Goal: Task Accomplishment & Management: Manage account settings

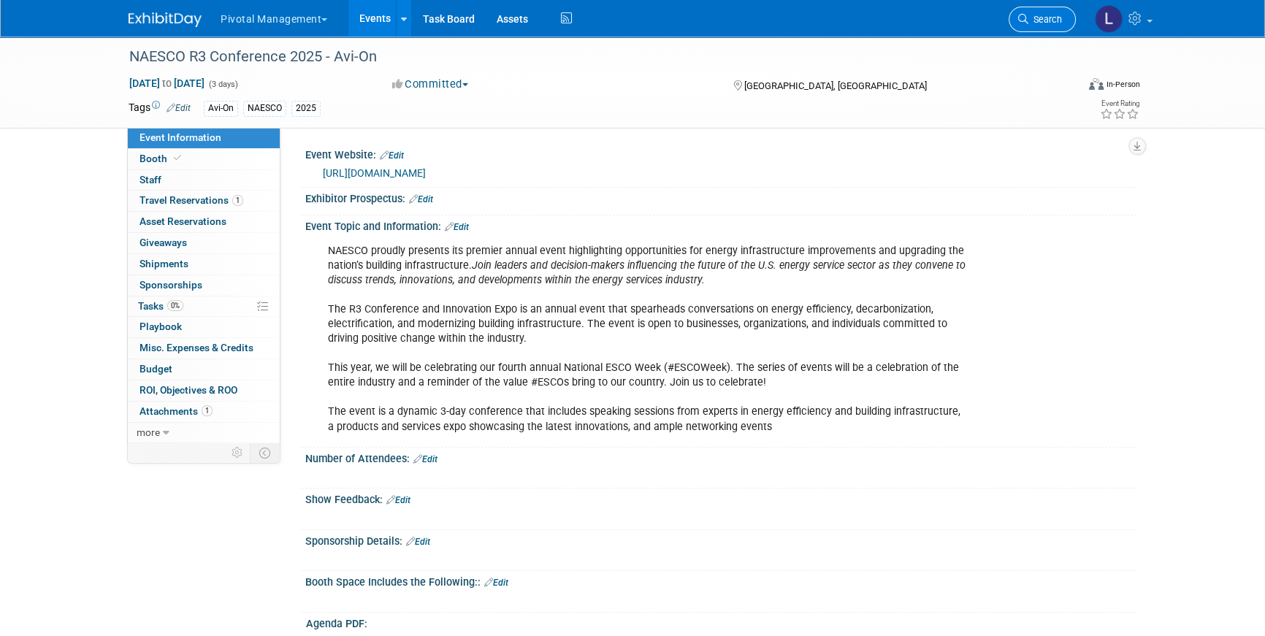
click at [1059, 23] on span "Search" at bounding box center [1046, 19] width 34 height 11
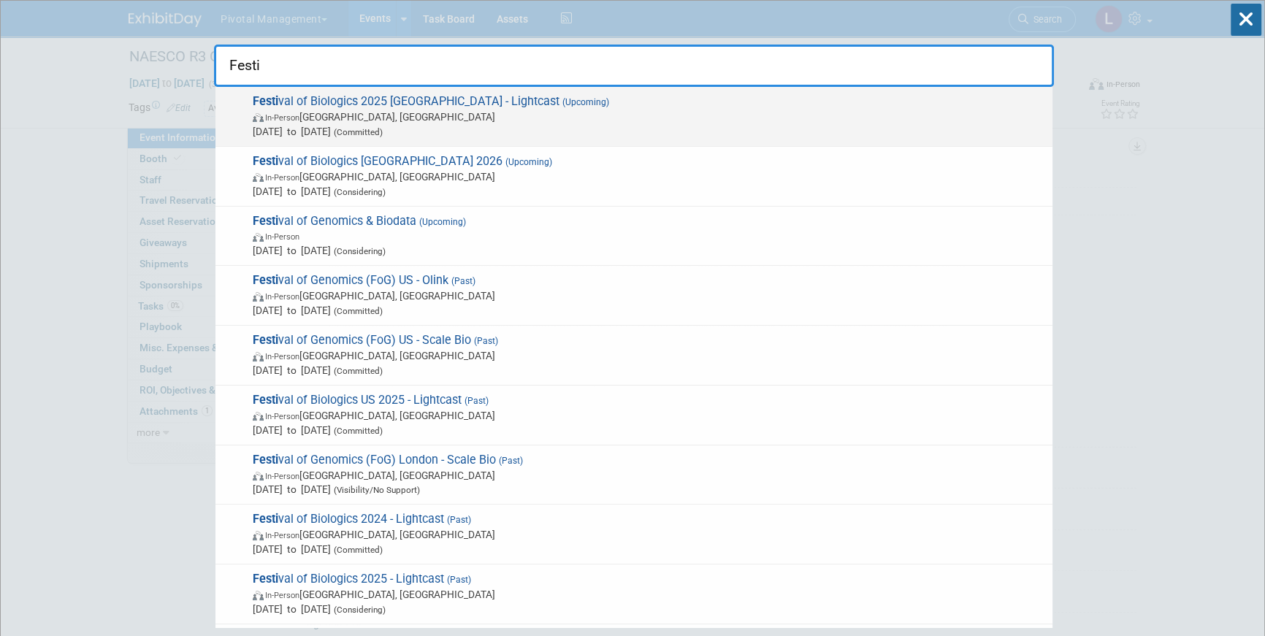
type input "Festi"
click at [454, 138] on div "Festi val of Biologics 2025 Basel - Lightcast (Upcoming) In-Person Basel, Switz…" at bounding box center [634, 117] width 837 height 60
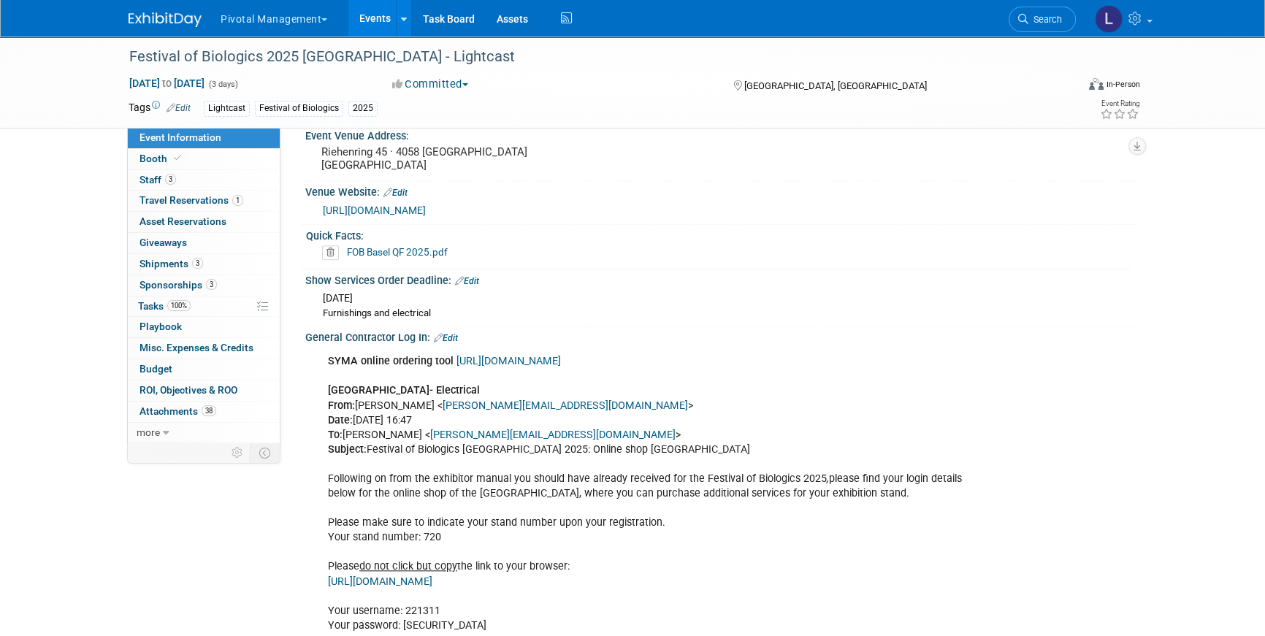
scroll to position [1269, 0]
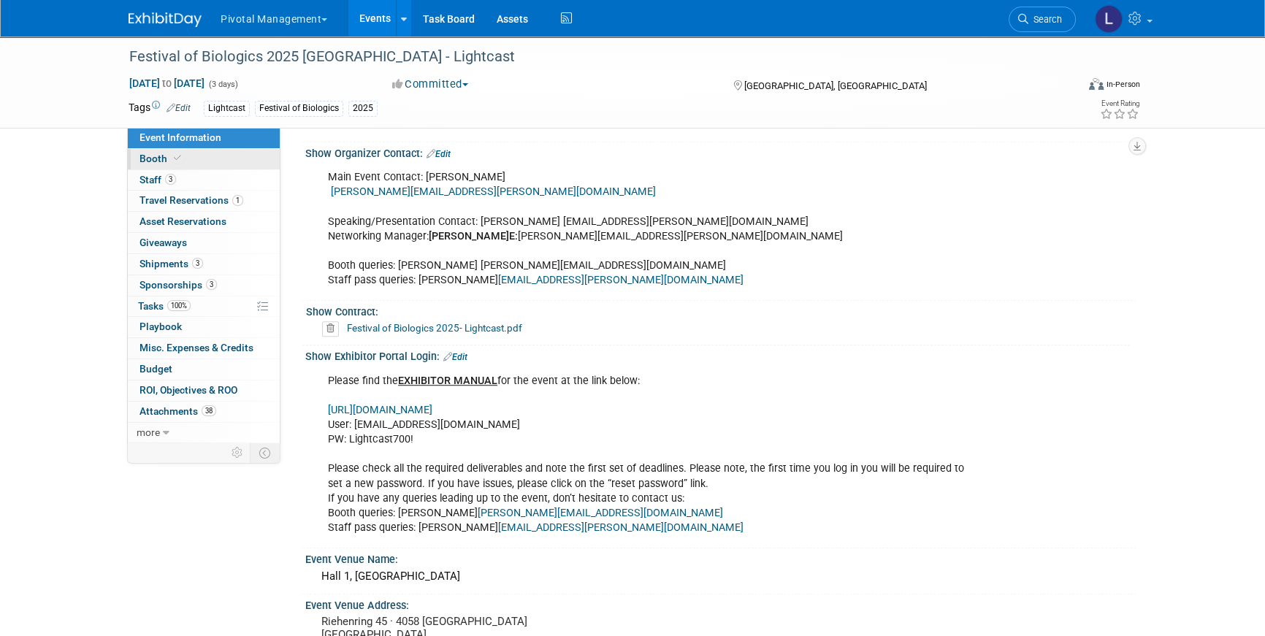
click at [229, 161] on link "Booth" at bounding box center [204, 159] width 152 height 20
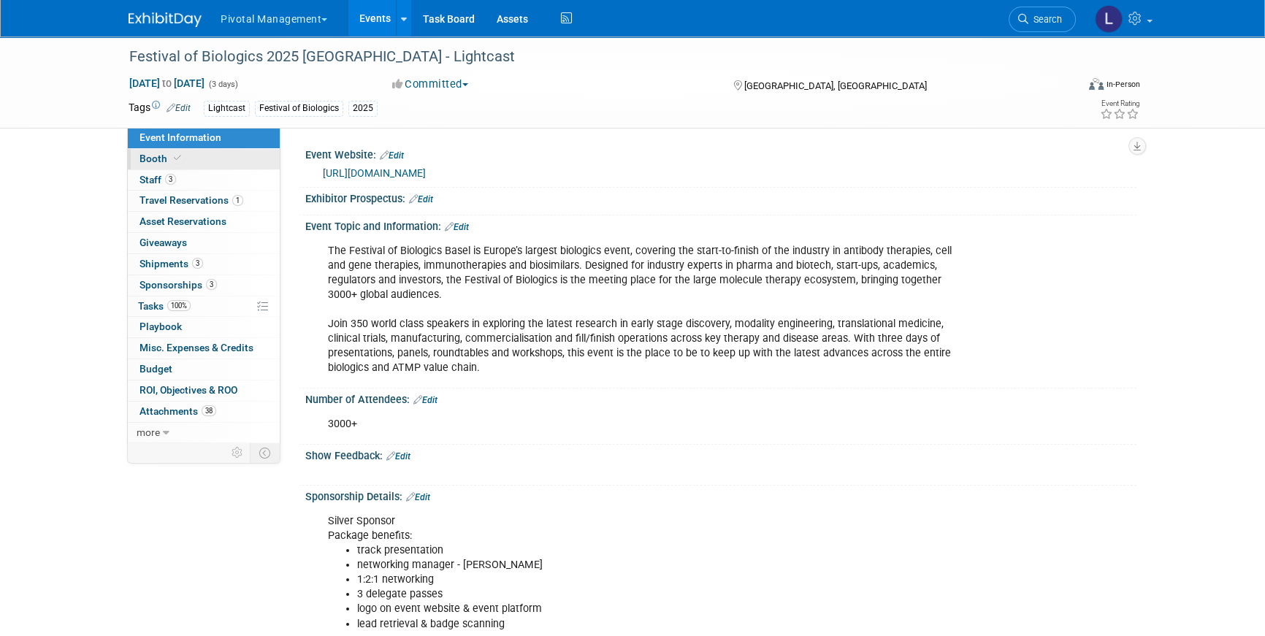
select select "Yes"
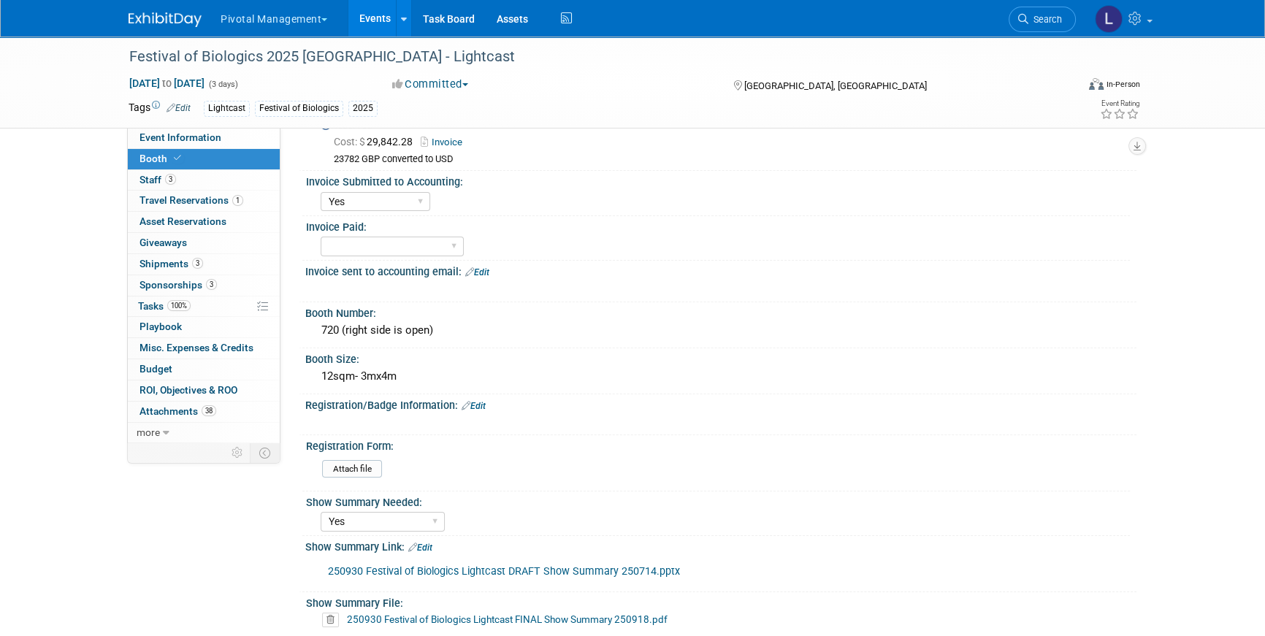
scroll to position [60, 0]
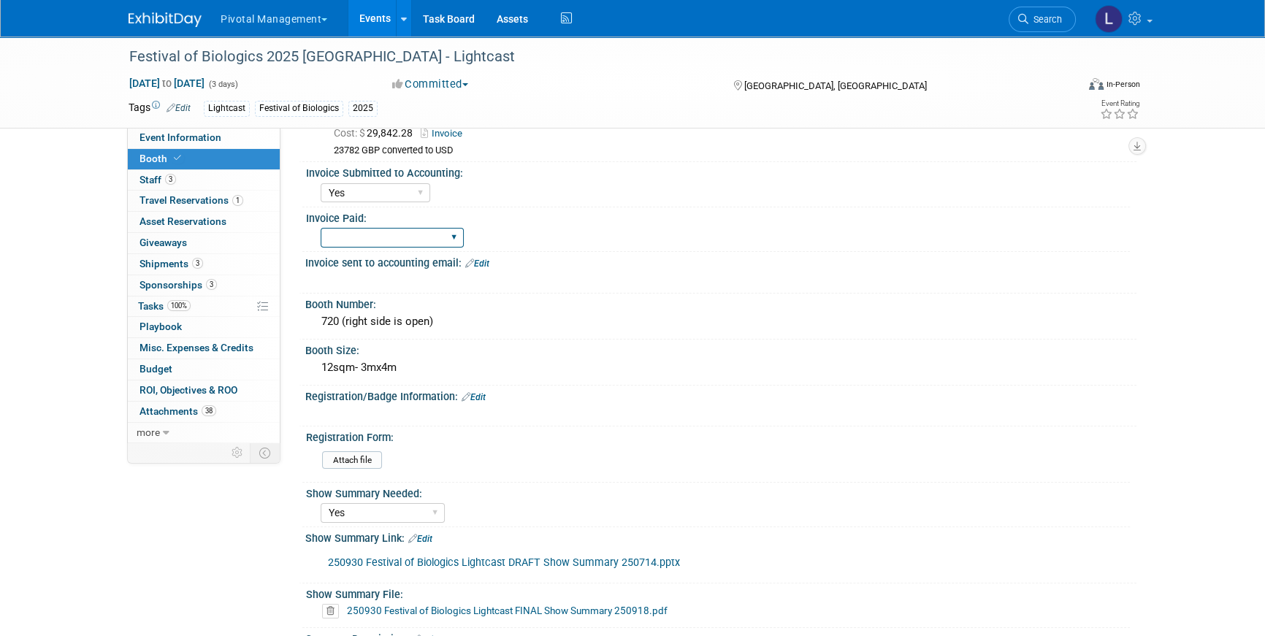
click at [457, 237] on select "Yes No Submitted to Accounting" at bounding box center [392, 238] width 143 height 20
select select "Yes"
click at [321, 228] on select "Yes No Submitted to Accounting" at bounding box center [392, 238] width 143 height 20
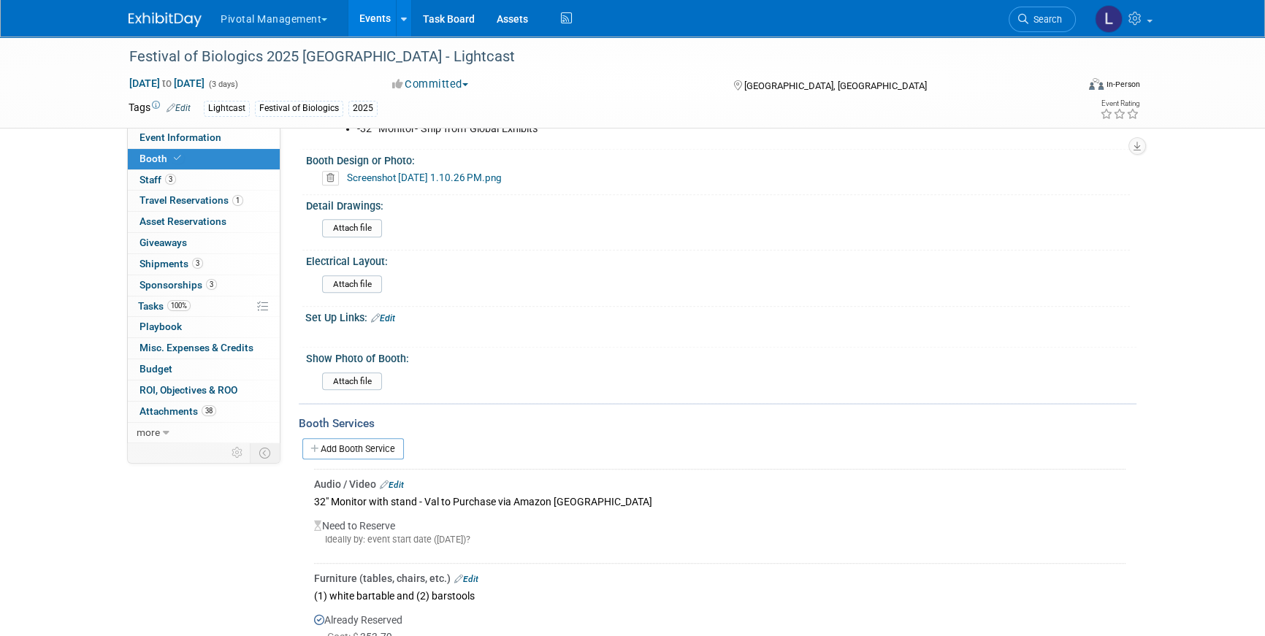
scroll to position [883, 0]
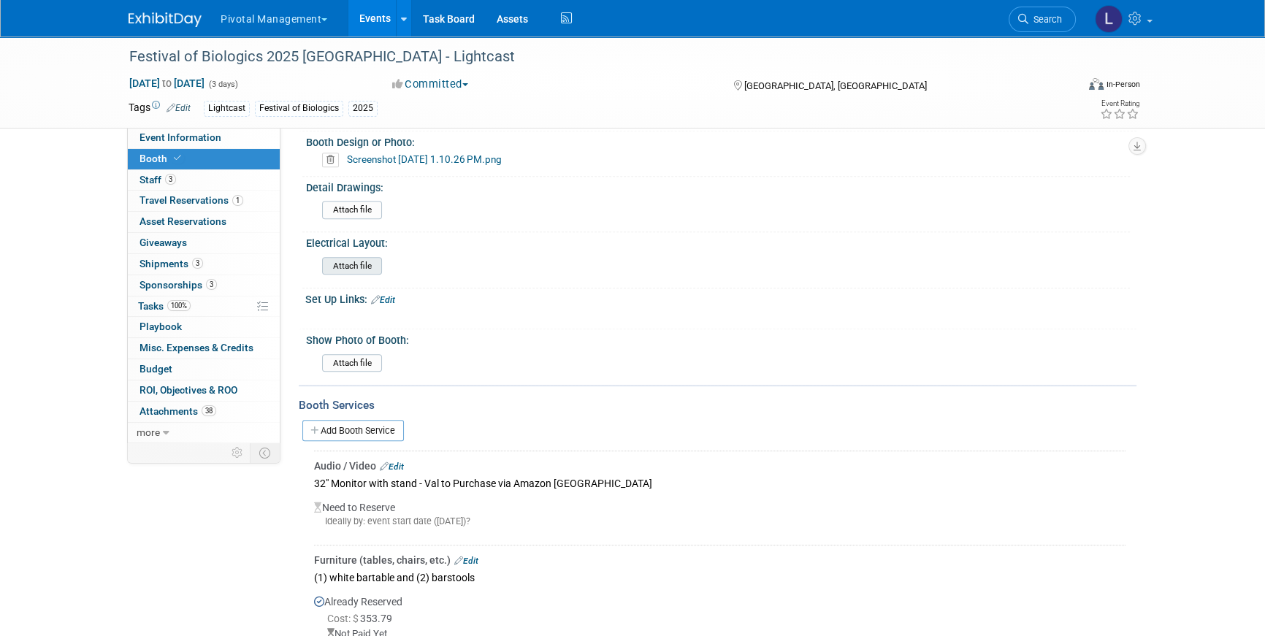
click at [355, 268] on input "file" at bounding box center [282, 266] width 199 height 17
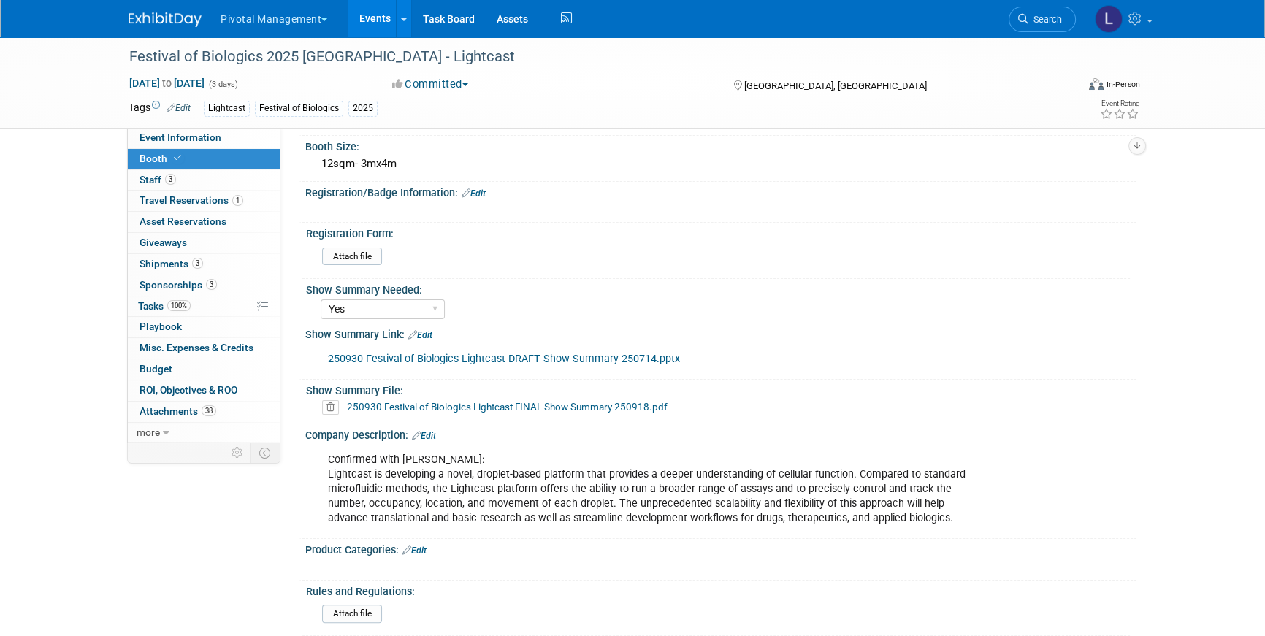
scroll to position [259, 0]
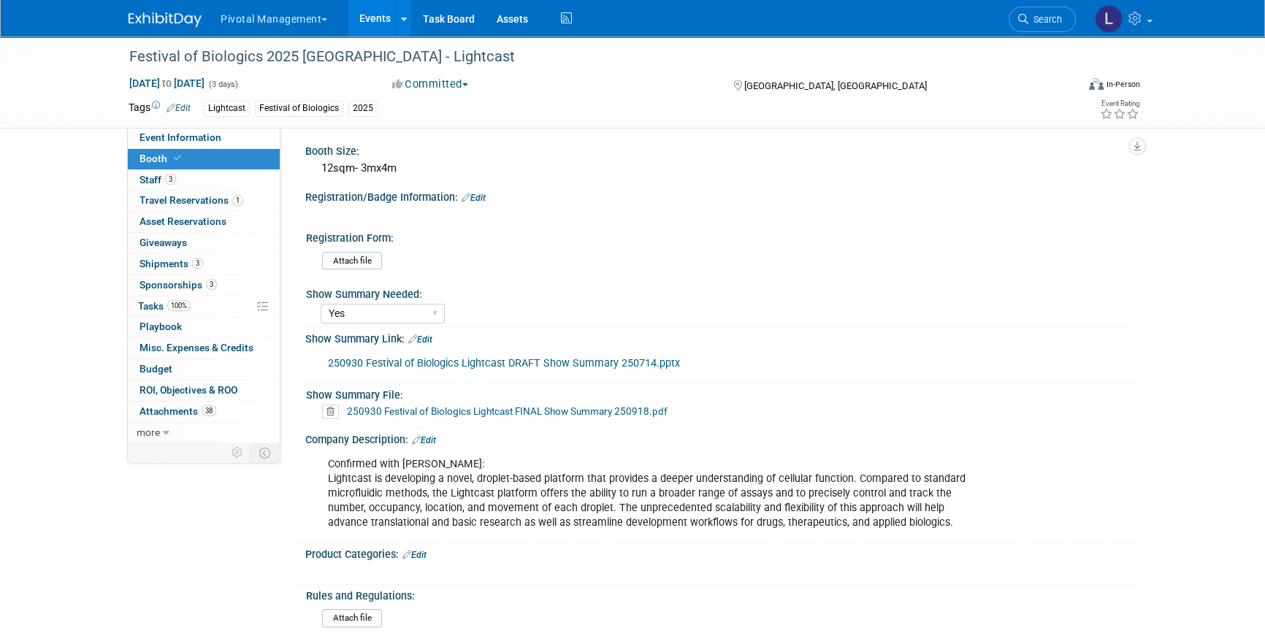
click at [430, 338] on link "Edit" at bounding box center [420, 340] width 24 height 10
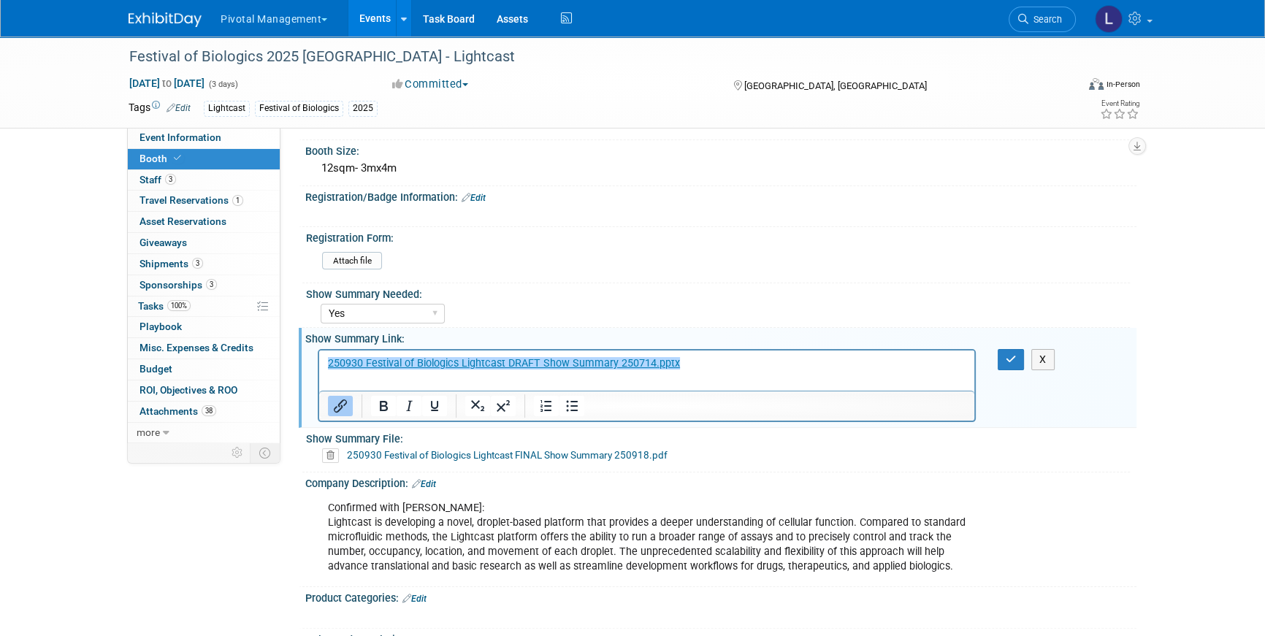
scroll to position [0, 0]
click at [706, 357] on p "﻿250930 Festival of Biologics Lightcast DRAFT Show Summary 250714.pptx" at bounding box center [647, 363] width 639 height 15
drag, startPoint x: 703, startPoint y: 361, endPoint x: 568, endPoint y: 693, distance: 358.9
click at [319, 350] on html "250930 Festival of Biologics Lightcast DRAFT Show Summary 250714.pptx﻿" at bounding box center [646, 360] width 655 height 20
click at [1000, 350] on button "button" at bounding box center [1011, 359] width 27 height 21
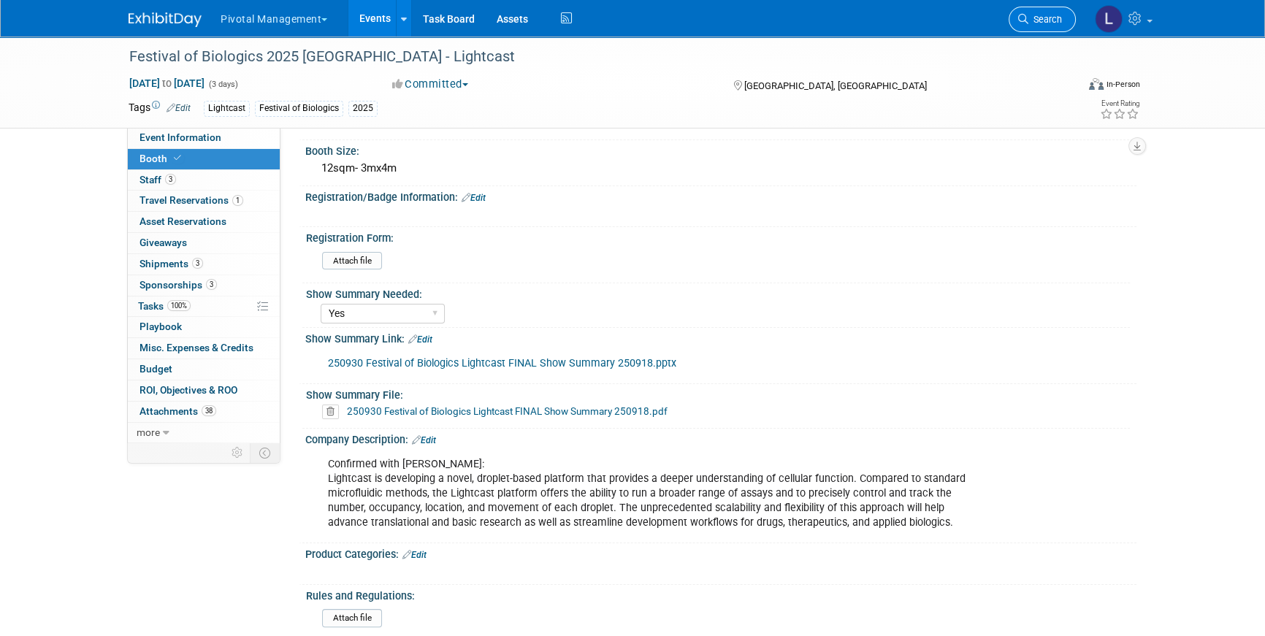
click at [1035, 13] on link "Search" at bounding box center [1042, 20] width 67 height 26
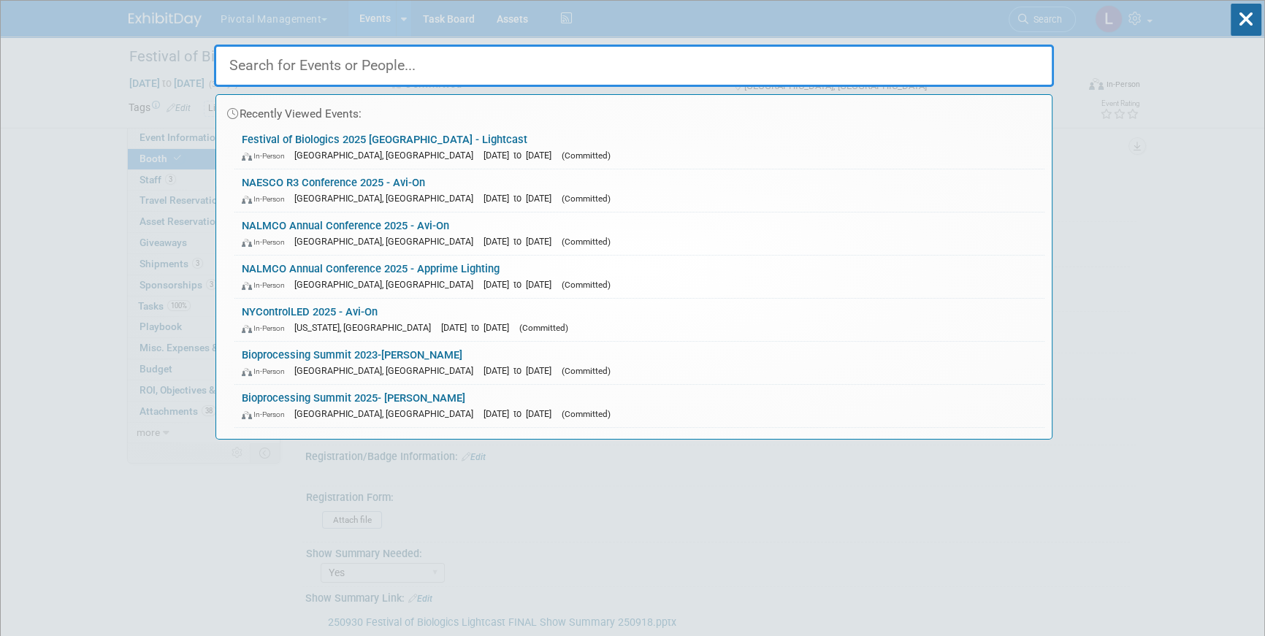
click at [613, 18] on div "Recently Viewed Events: Festival of Biologics 2025 [GEOGRAPHIC_DATA] - Lightcas…" at bounding box center [634, 220] width 840 height 439
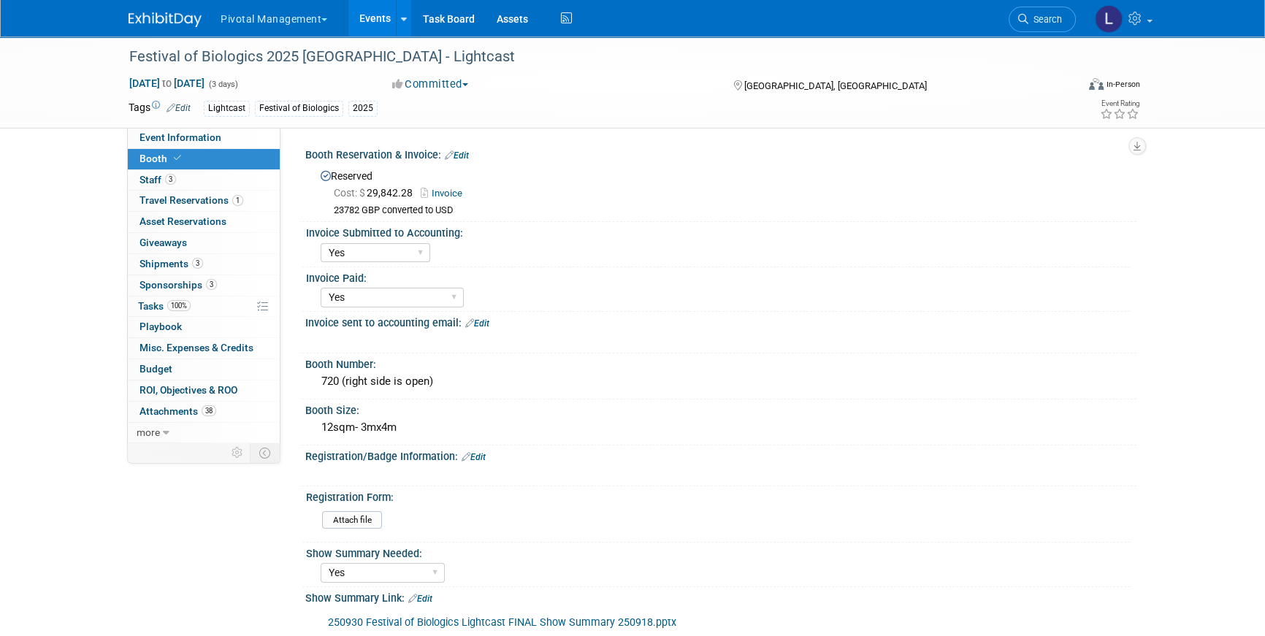
click at [357, 17] on link "Events" at bounding box center [375, 18] width 53 height 37
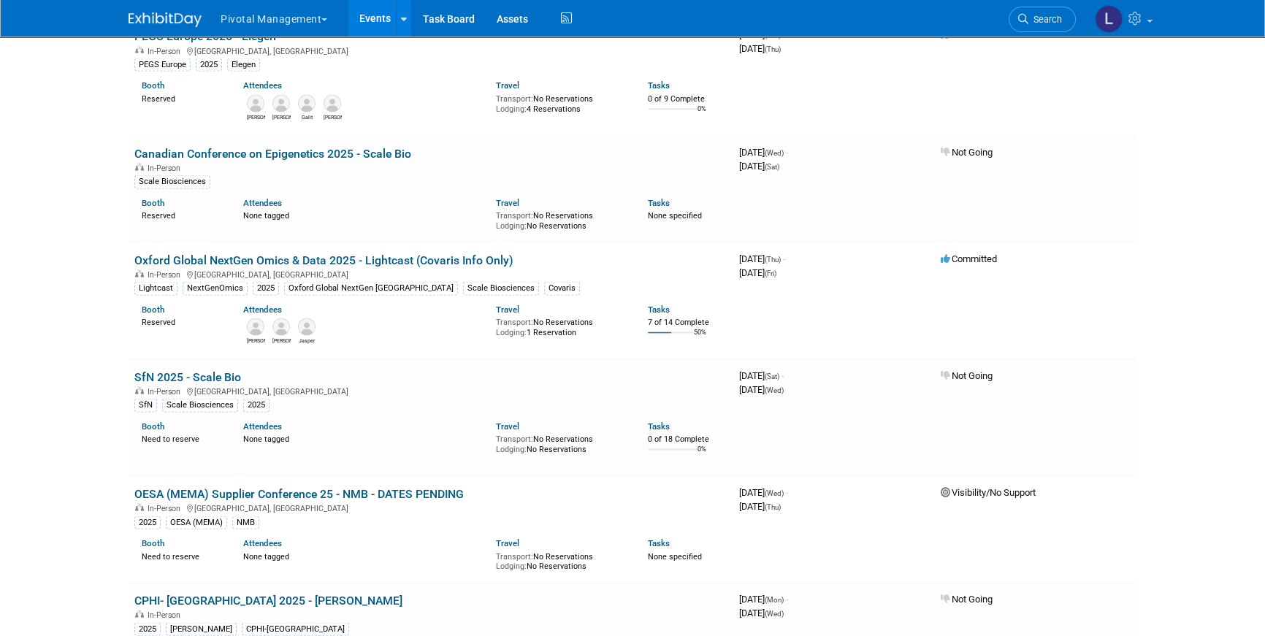
scroll to position [2561, 0]
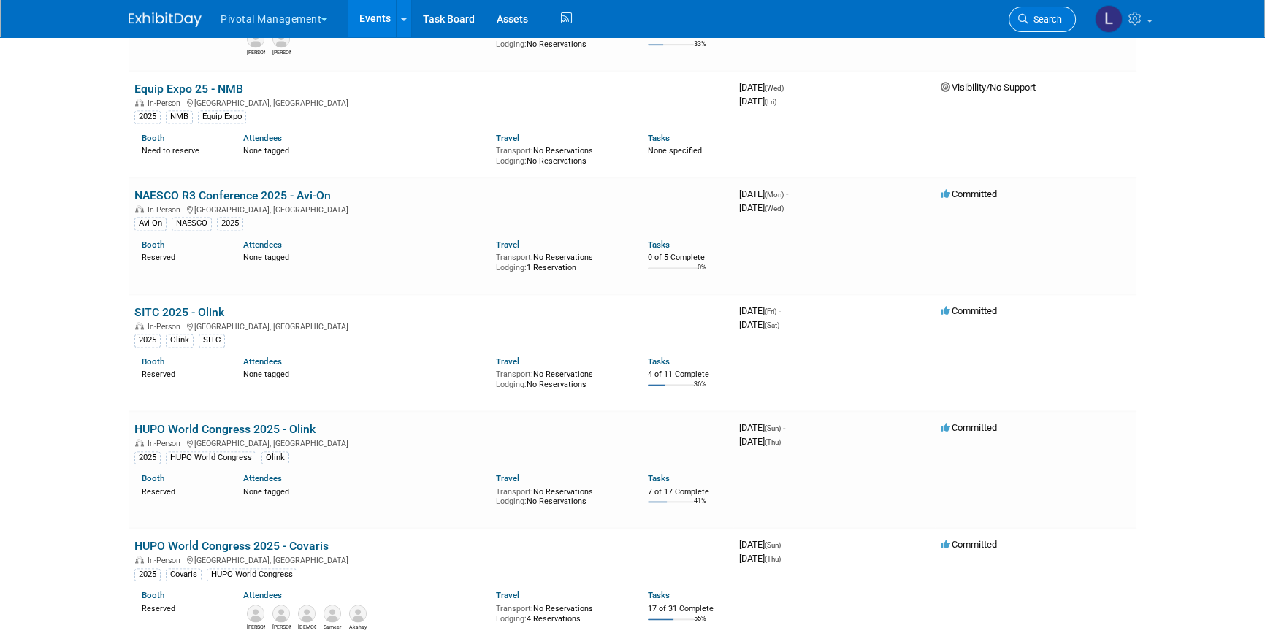
click at [1044, 27] on link "Search" at bounding box center [1042, 20] width 67 height 26
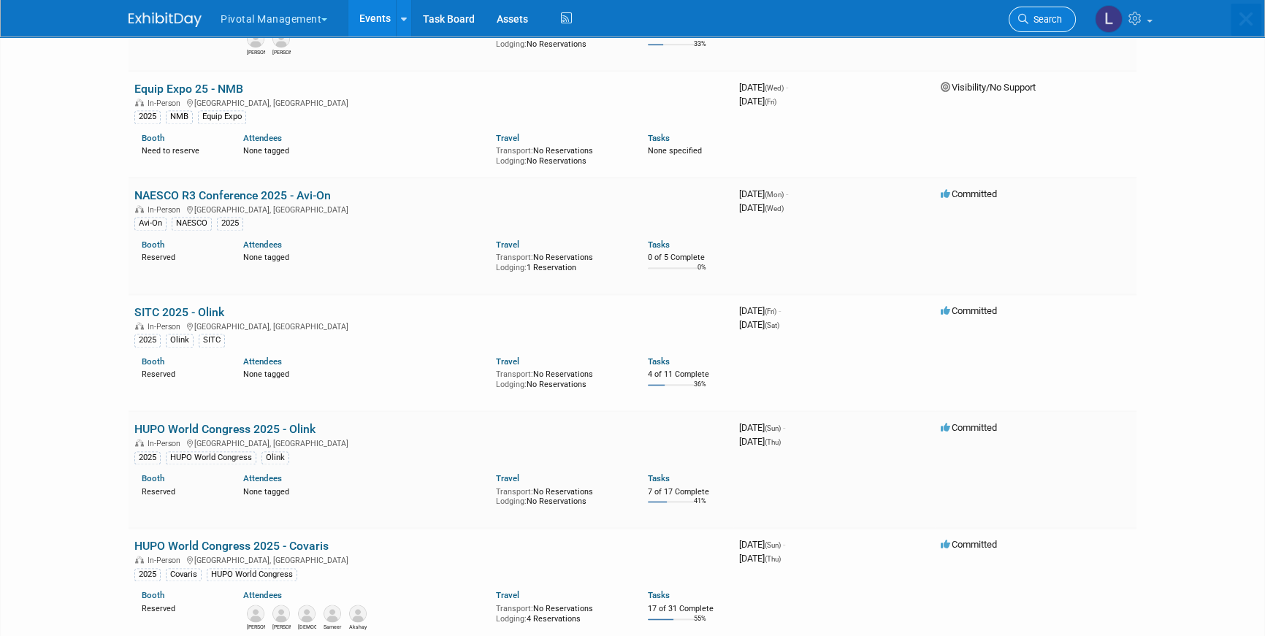
scroll to position [0, 0]
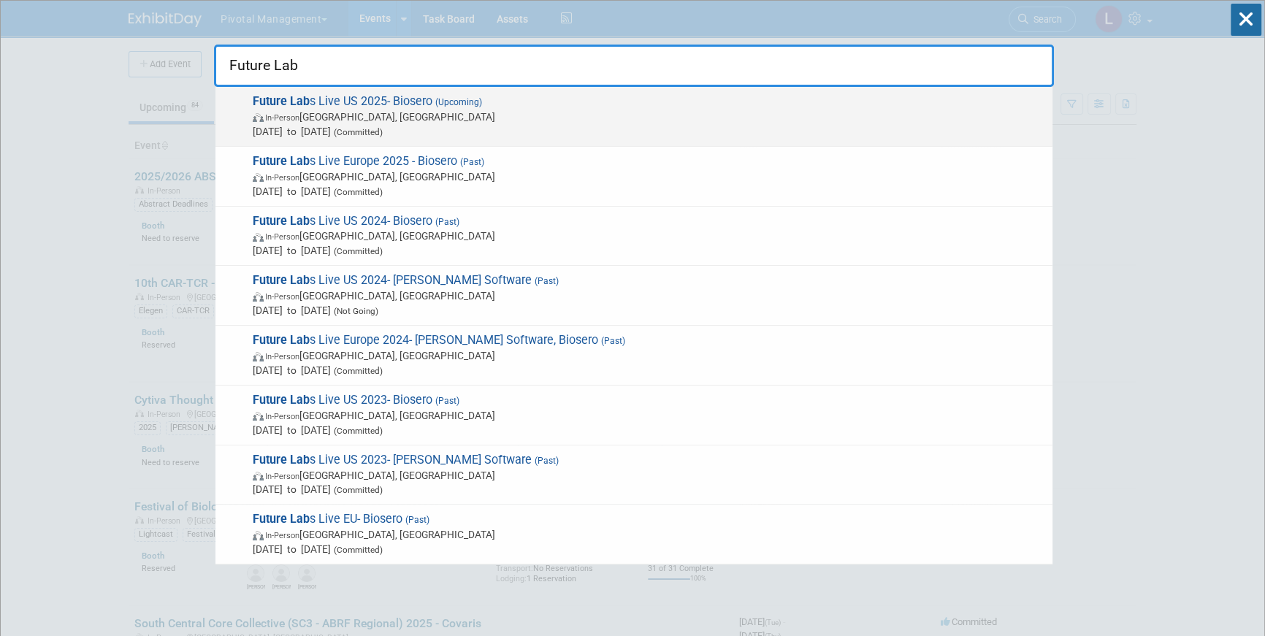
type input "Future Lab"
click at [467, 106] on span "(Upcoming)" at bounding box center [458, 102] width 50 height 10
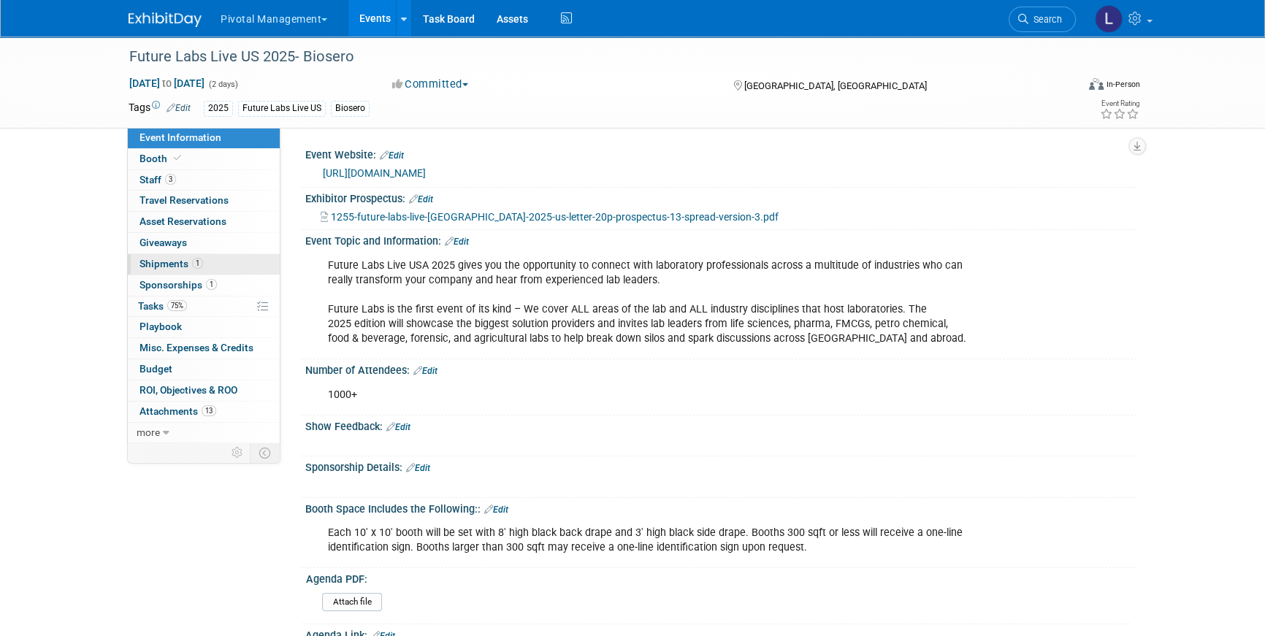
click at [171, 267] on span "Shipments 1" at bounding box center [172, 264] width 64 height 12
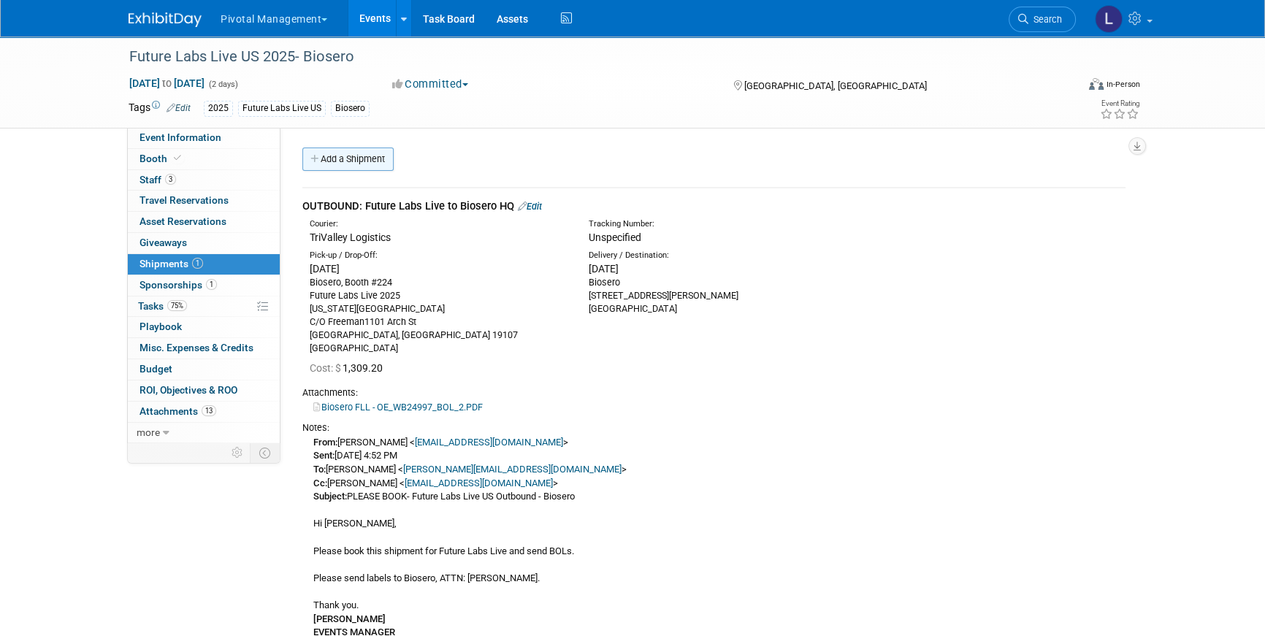
click at [326, 162] on link "Add a Shipment" at bounding box center [347, 159] width 91 height 23
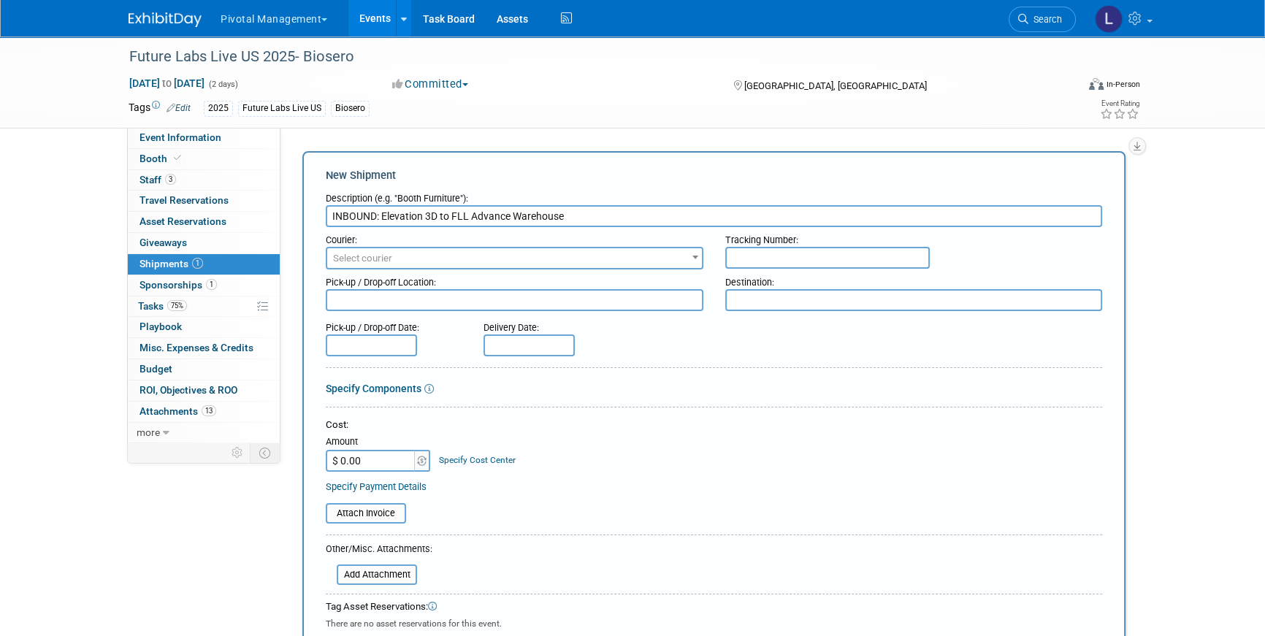
type input "INBOUND: Elevation 3D to FLL Advance Warehouse"
click at [462, 262] on span "Select courier" at bounding box center [514, 258] width 375 height 20
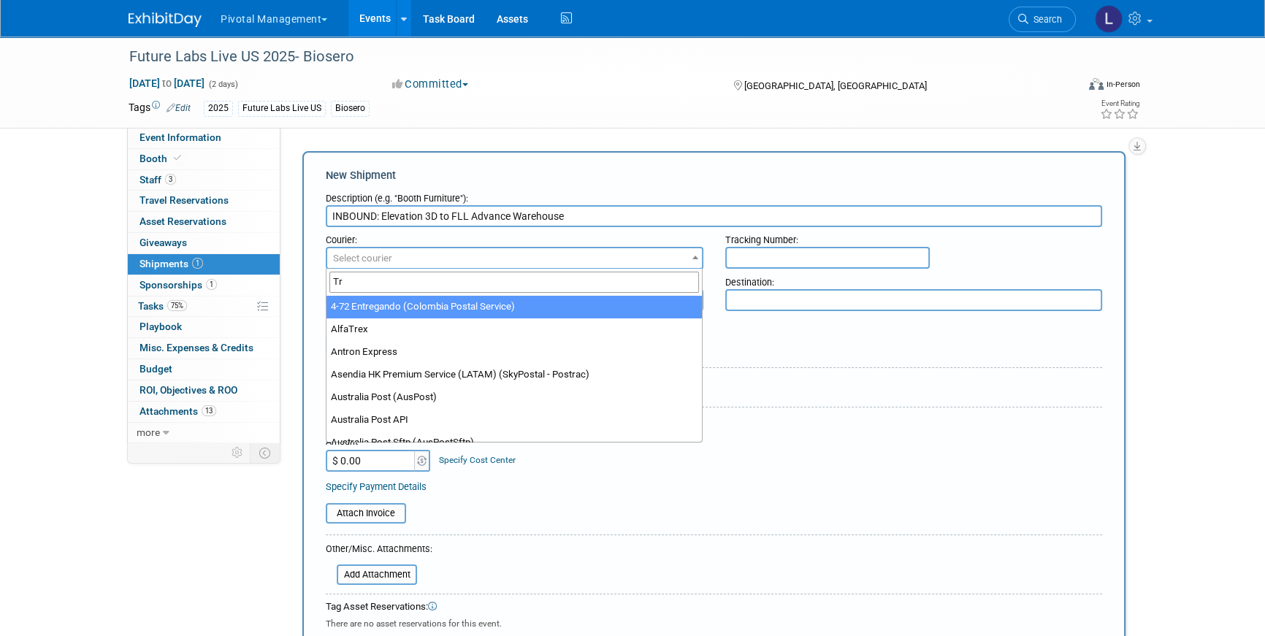
type input "T"
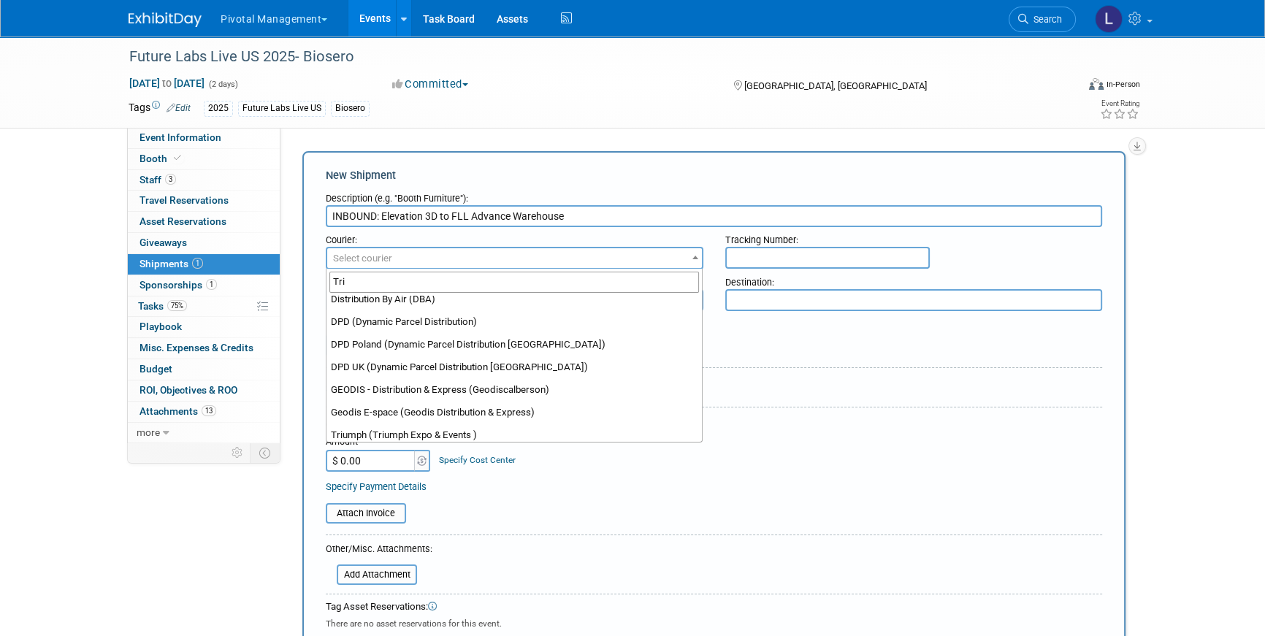
scroll to position [125, 0]
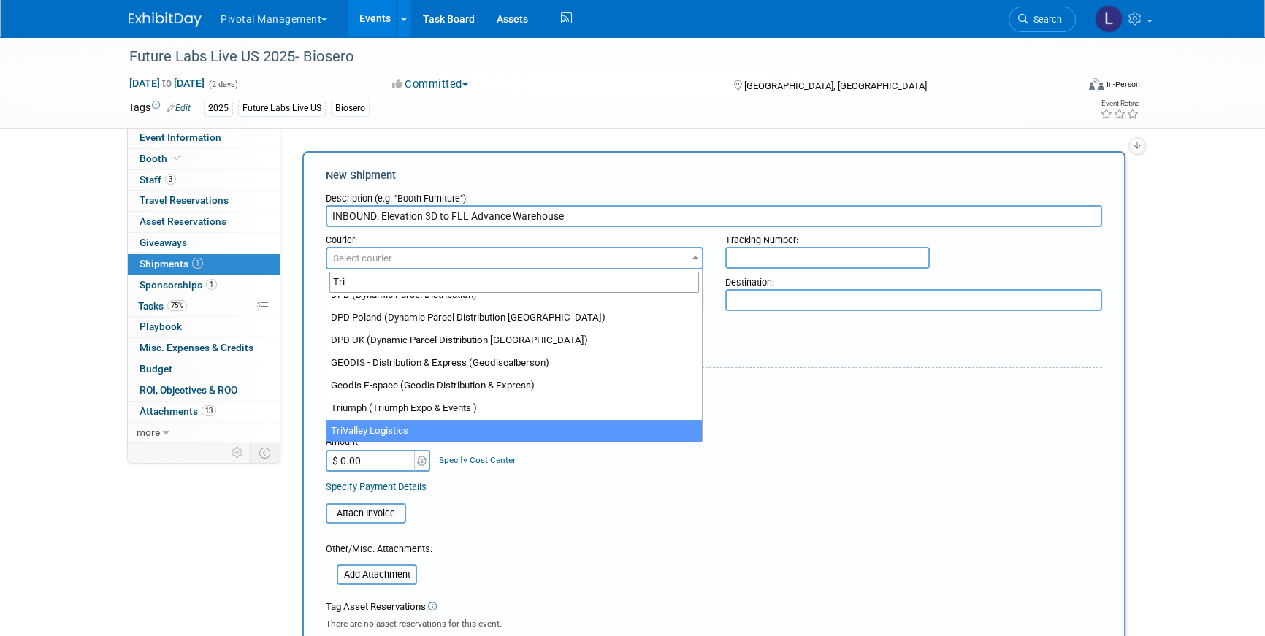
type input "Tri"
select select "576"
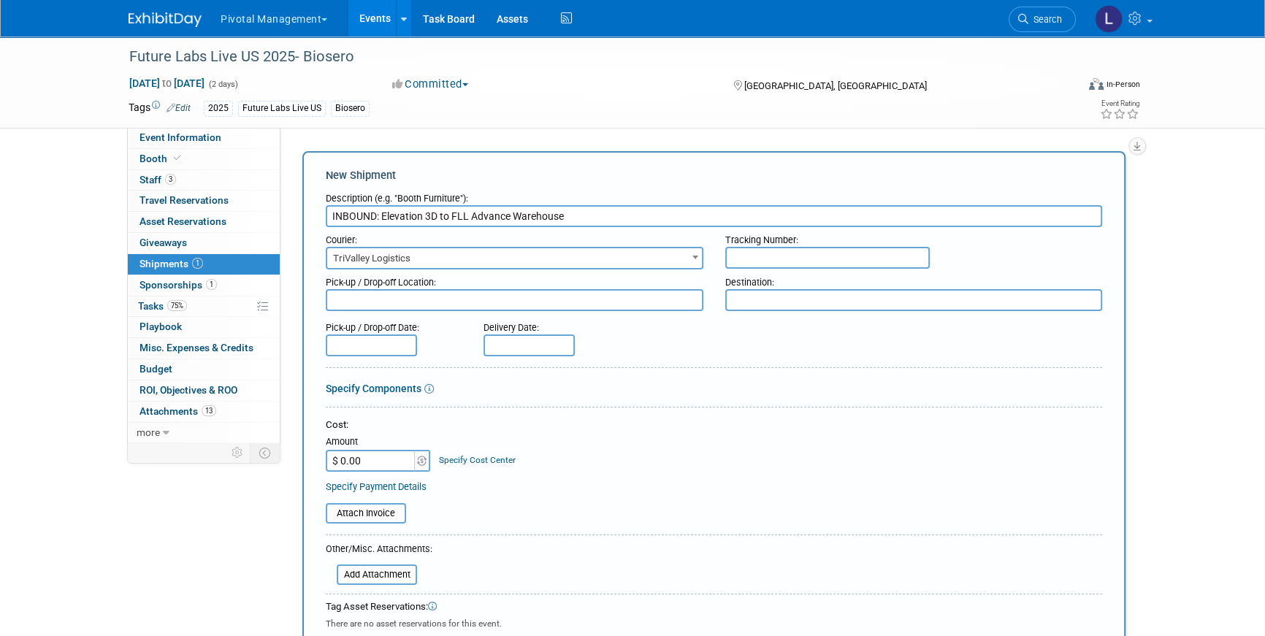
click at [819, 260] on input "text" at bounding box center [828, 258] width 205 height 22
click at [467, 282] on div "Pick-up / Drop-off Location:" at bounding box center [515, 280] width 378 height 20
click at [356, 308] on textarea at bounding box center [515, 300] width 378 height 22
click at [750, 301] on textarea at bounding box center [915, 300] width 378 height 22
click at [554, 343] on input "text" at bounding box center [529, 346] width 91 height 22
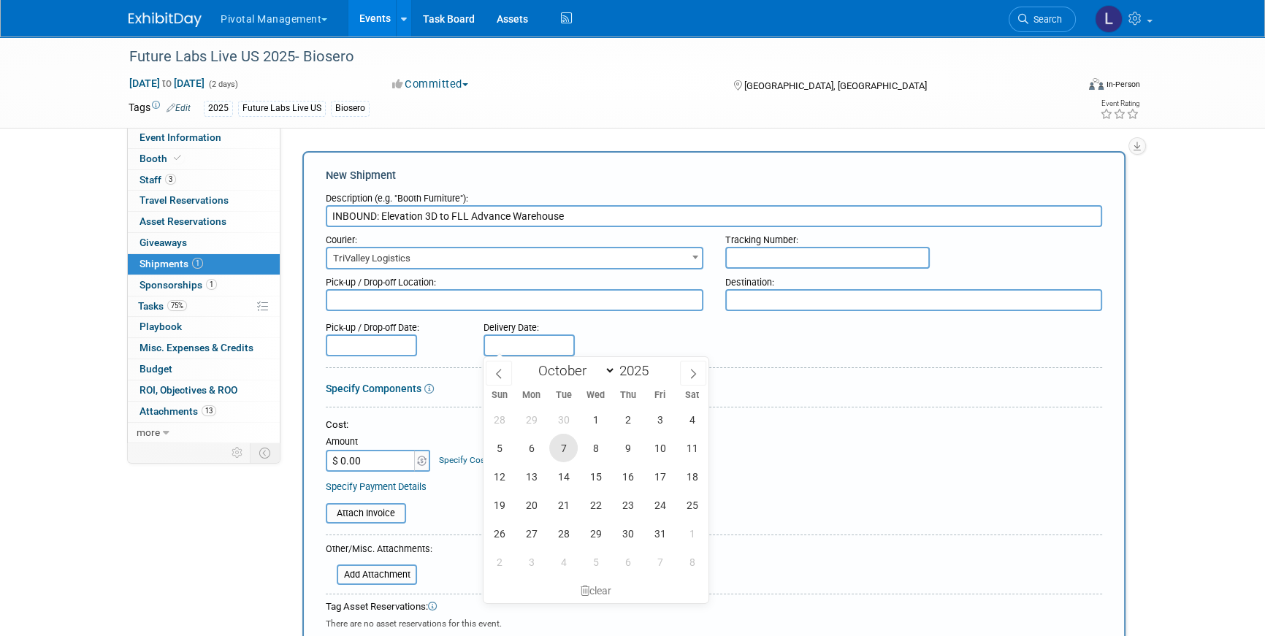
click at [568, 438] on span "7" at bounding box center [563, 448] width 28 height 28
click at [519, 341] on input "Oct 7, 2025" at bounding box center [529, 346] width 91 height 22
click at [533, 449] on span "6" at bounding box center [531, 448] width 28 height 28
type input "Oct 6, 2025"
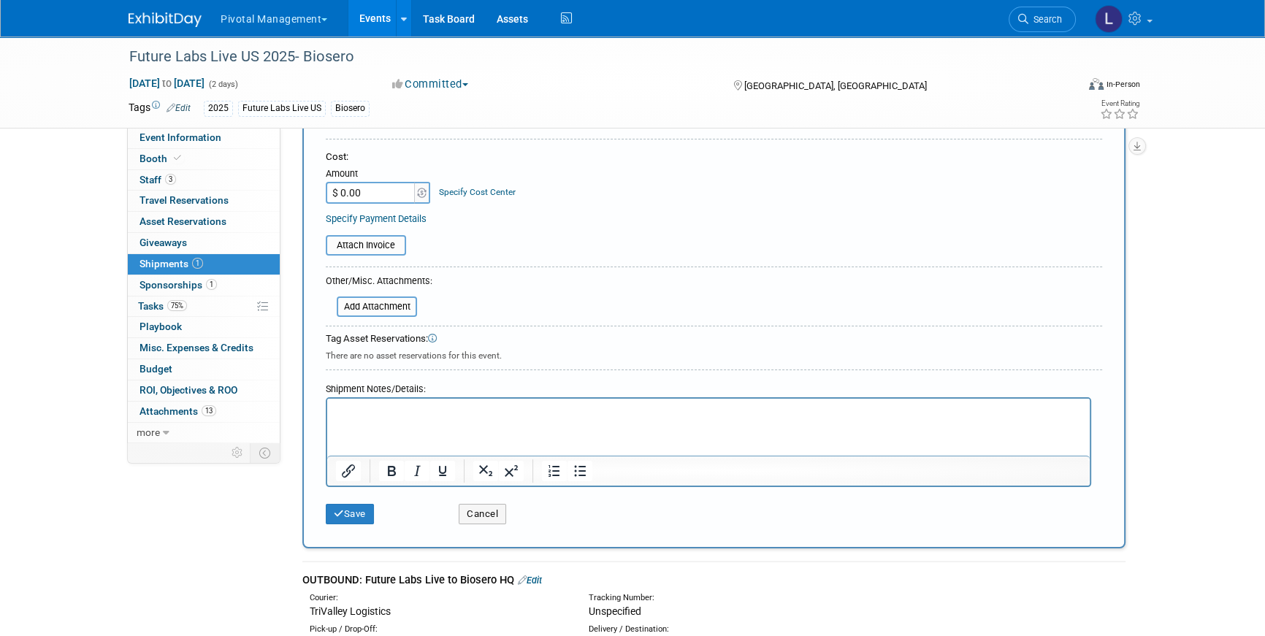
scroll to position [271, 0]
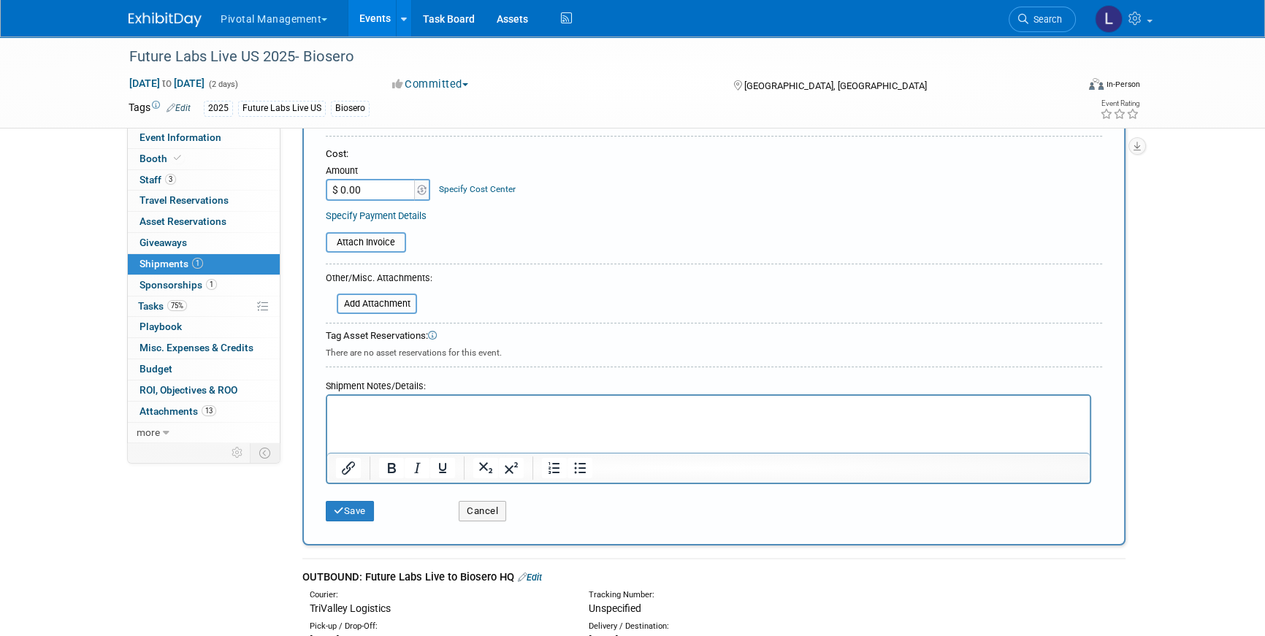
click at [488, 416] on html at bounding box center [708, 406] width 763 height 20
click at [365, 514] on button "Save" at bounding box center [350, 511] width 48 height 20
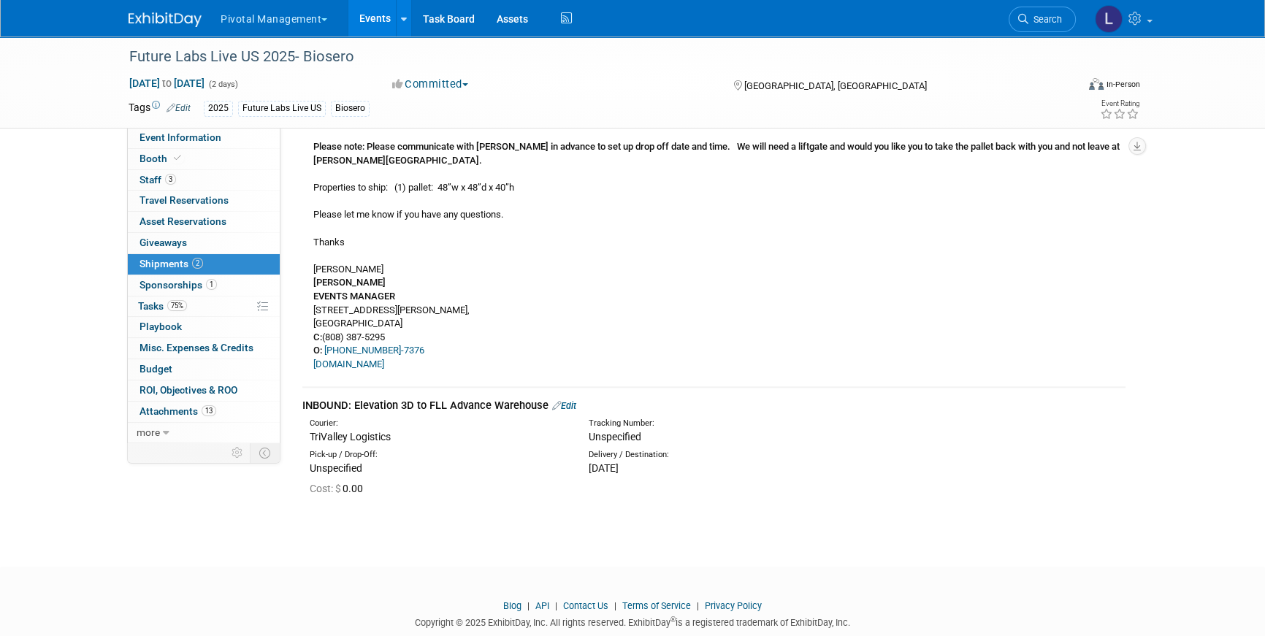
scroll to position [1714, 0]
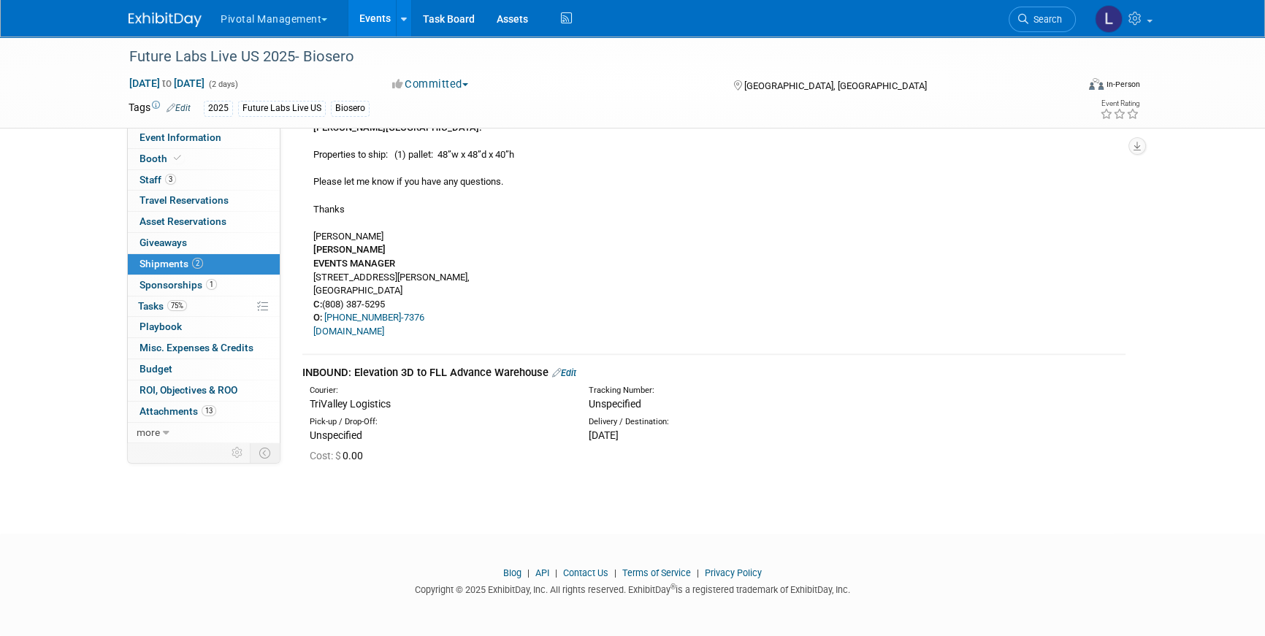
click at [574, 370] on link "Edit" at bounding box center [564, 373] width 24 height 11
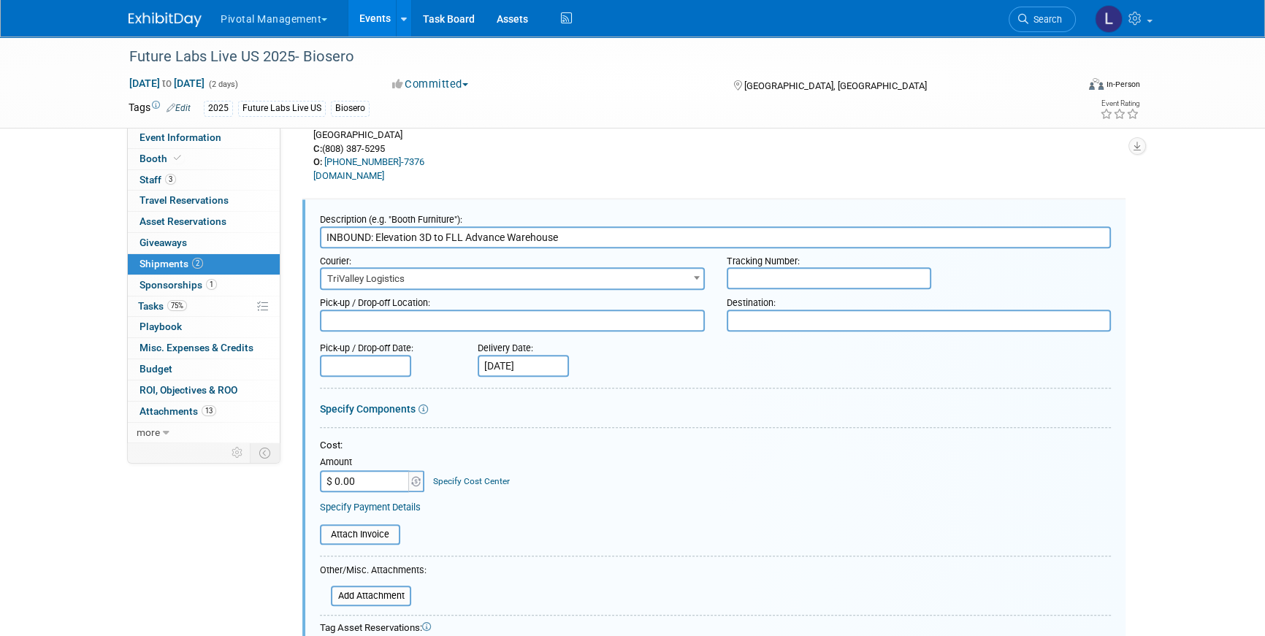
scroll to position [1872, 0]
click at [361, 401] on link "Specify Components" at bounding box center [368, 407] width 96 height 12
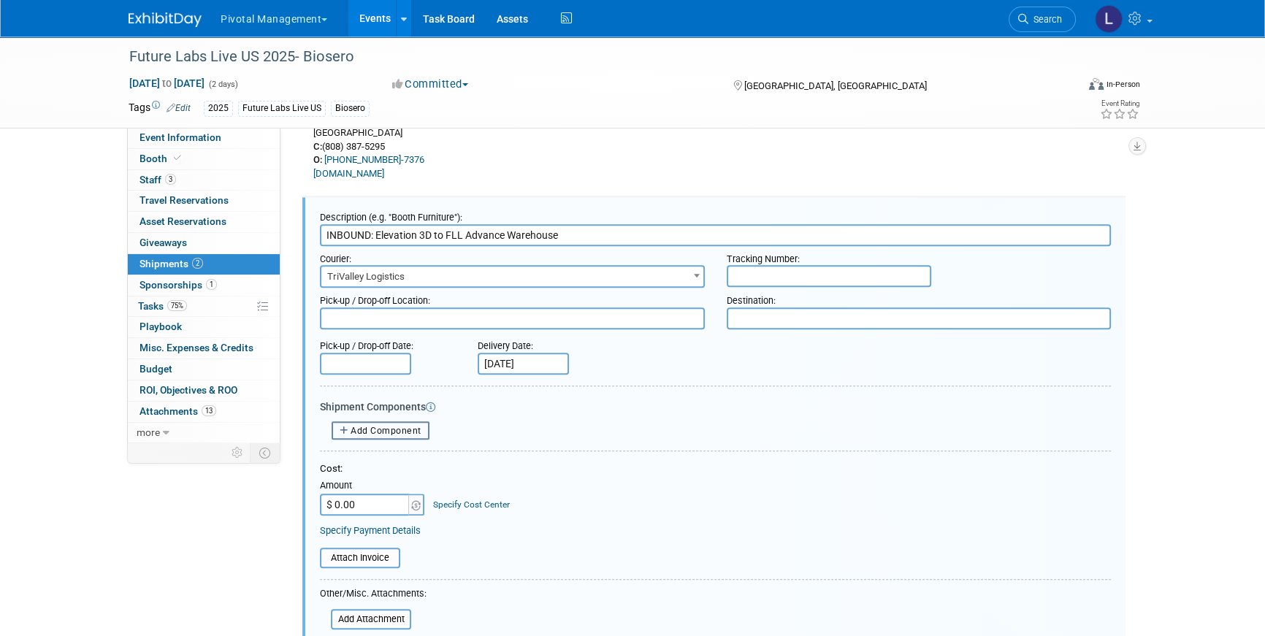
click at [376, 429] on span "Add Component" at bounding box center [386, 431] width 71 height 10
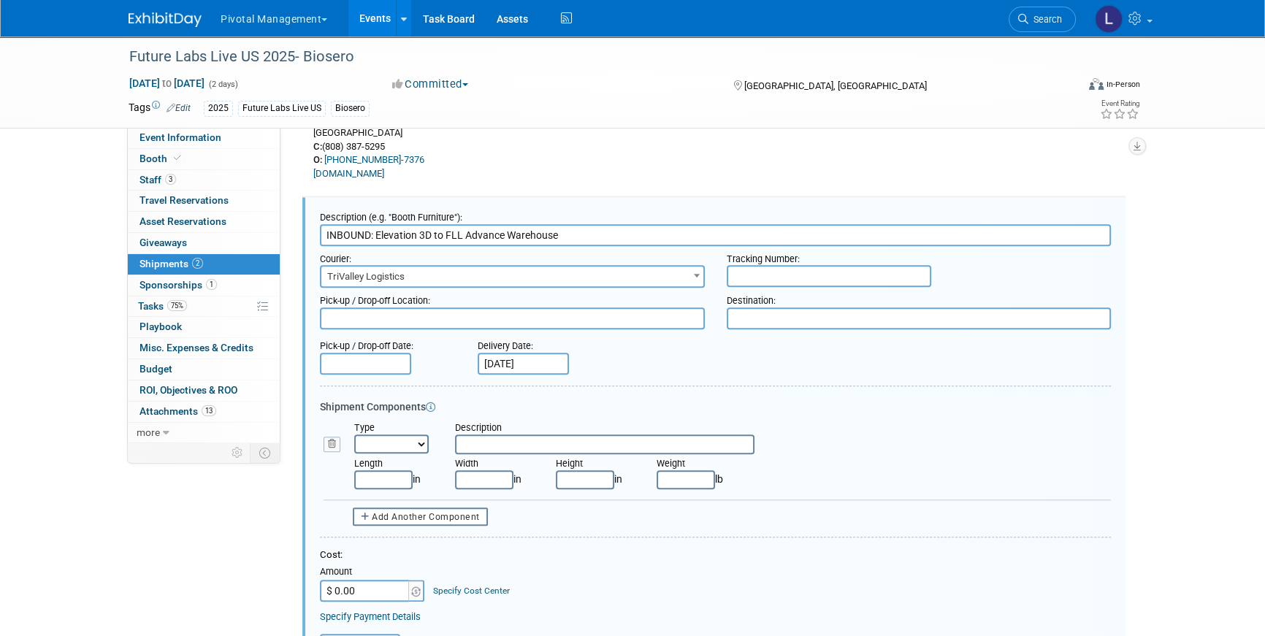
click at [536, 449] on input "text" at bounding box center [605, 444] width 300 height 19
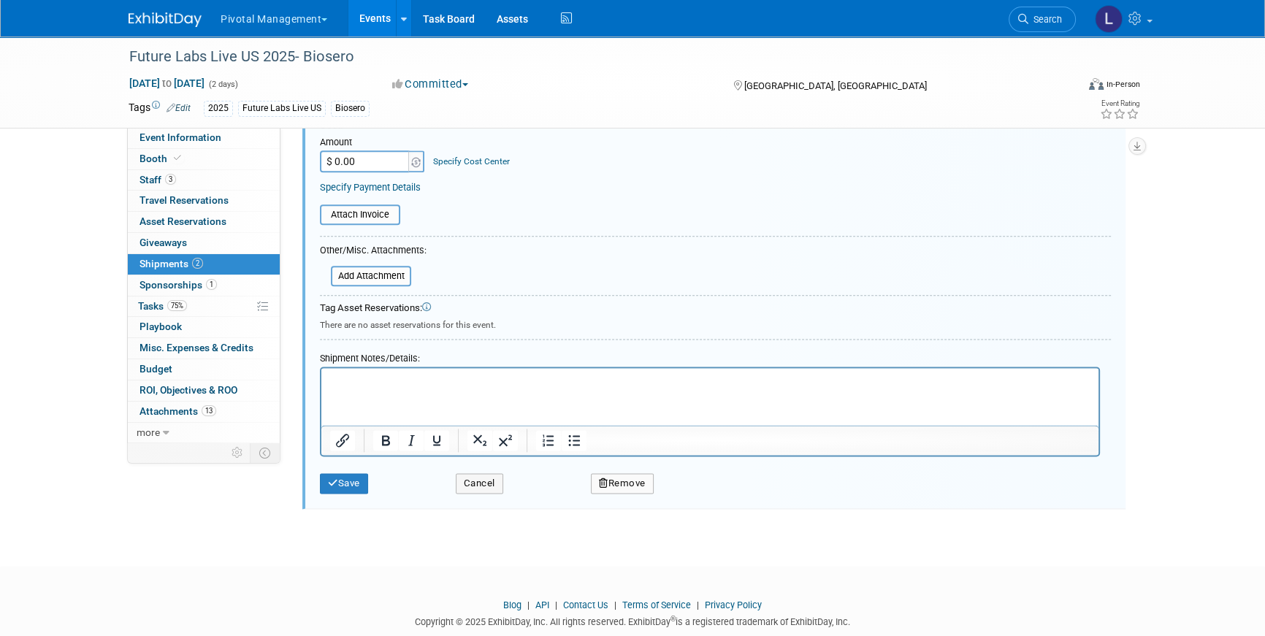
scroll to position [2304, 0]
type input "Rental Counter with Custom Countertop"
click at [340, 473] on button "Save" at bounding box center [344, 481] width 48 height 20
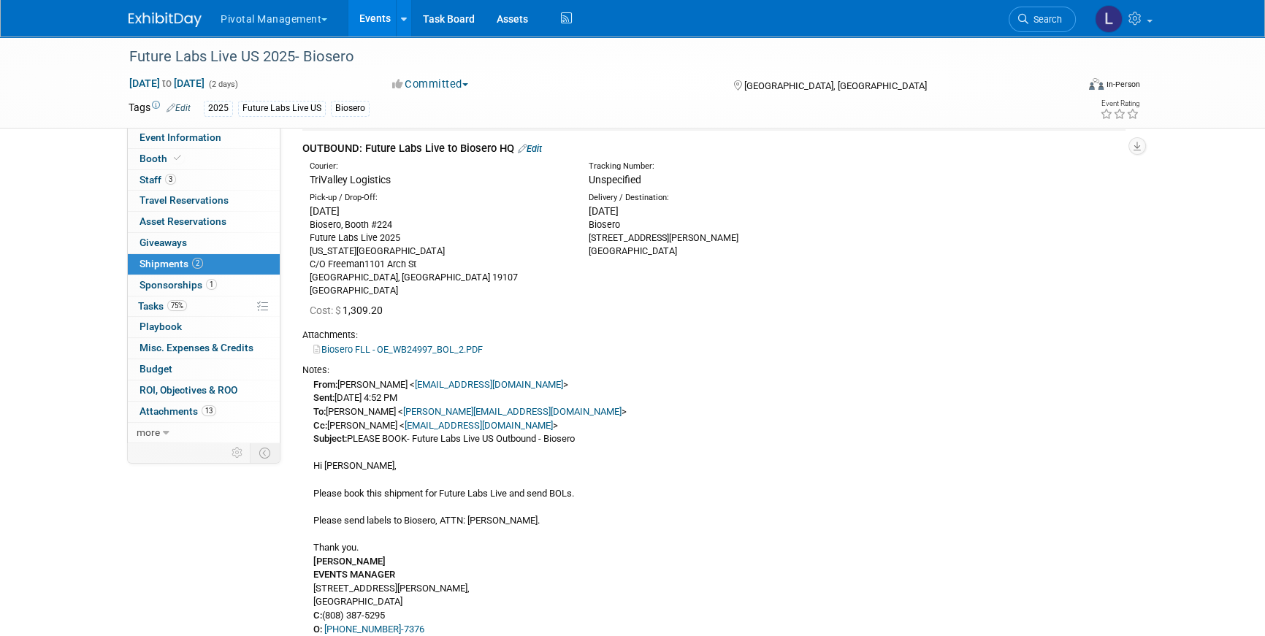
scroll to position [0, 0]
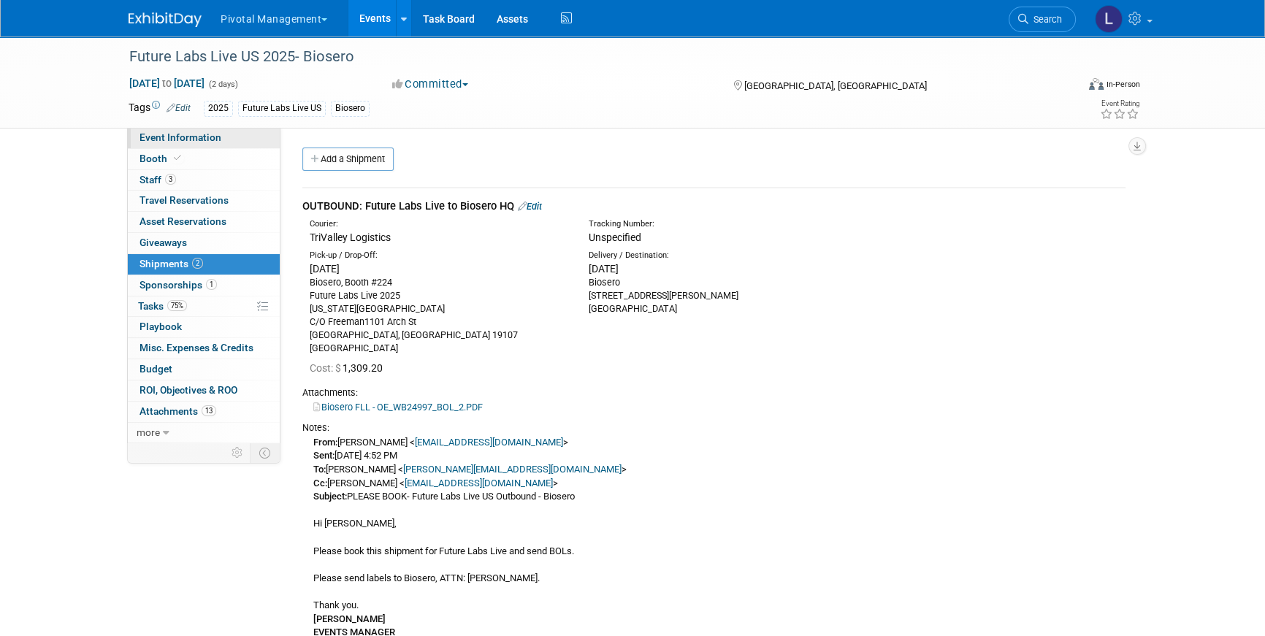
click at [170, 130] on link "Event Information" at bounding box center [204, 138] width 152 height 20
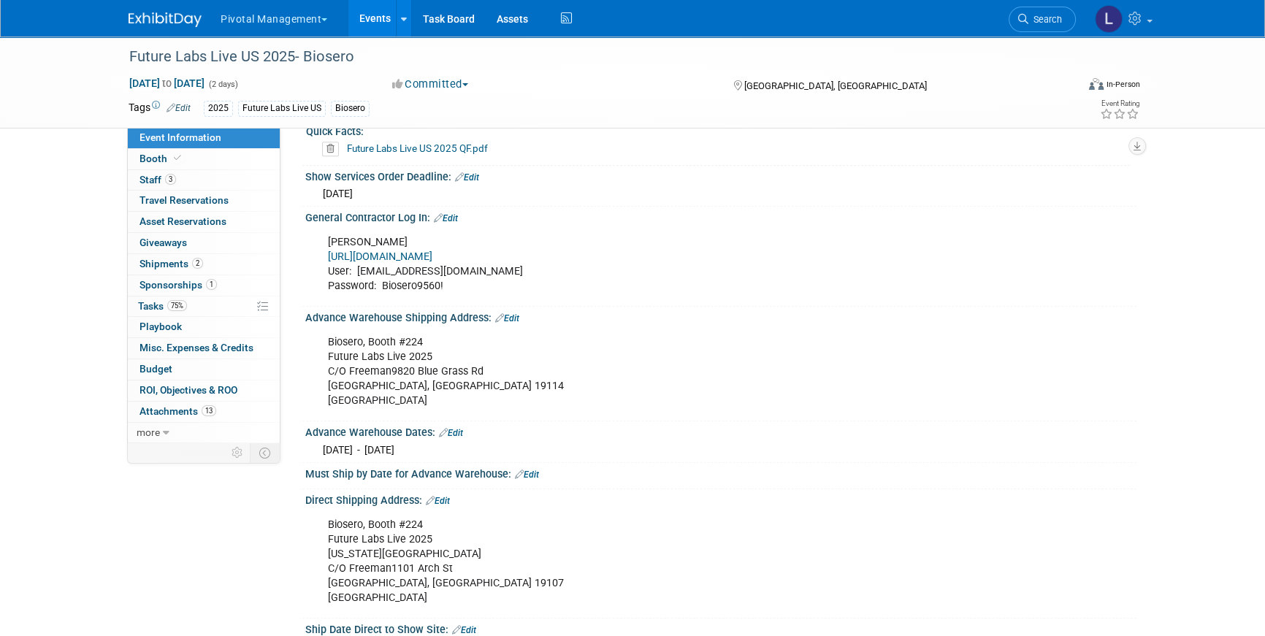
scroll to position [1165, 0]
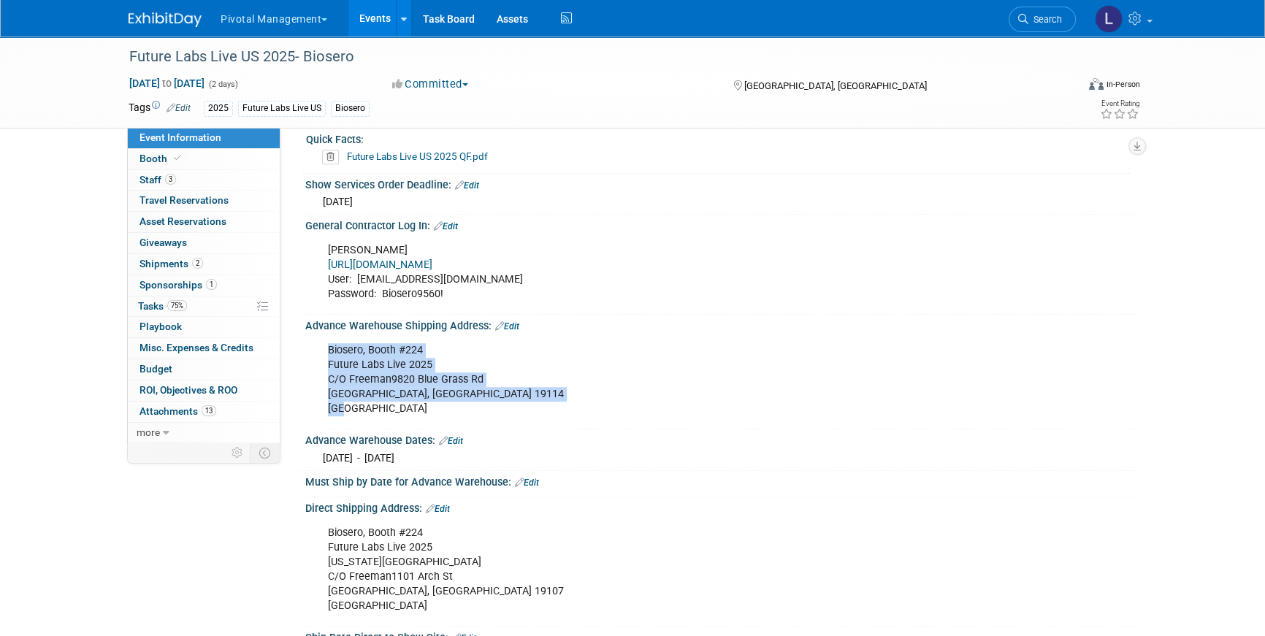
drag, startPoint x: 330, startPoint y: 345, endPoint x: 522, endPoint y: 283, distance: 201.9
click at [408, 397] on div "Biosero, Booth #224 Future Labs Live 2025 C/O Freeman9820 Blue Grass Rd Philade…" at bounding box center [647, 380] width 658 height 88
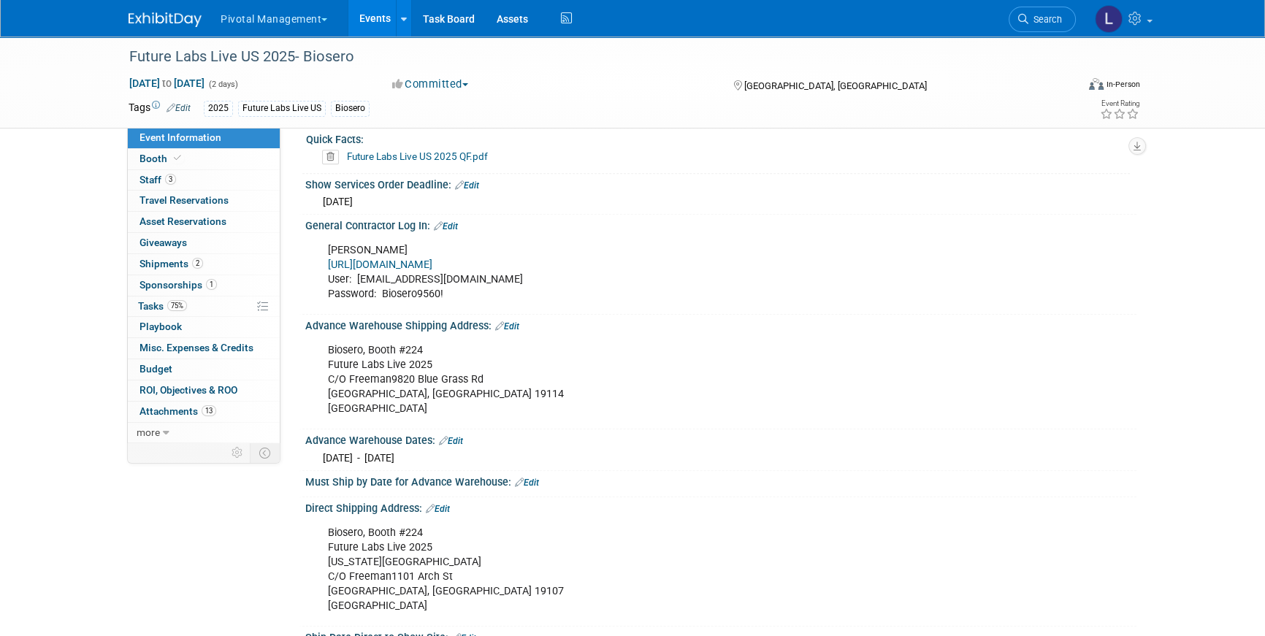
click at [498, 336] on div "Biosero, Booth #224 Future Labs Live 2025 C/O Freeman9820 Blue Grass Rd Philade…" at bounding box center [647, 380] width 658 height 88
click at [509, 323] on link "Edit" at bounding box center [507, 326] width 24 height 10
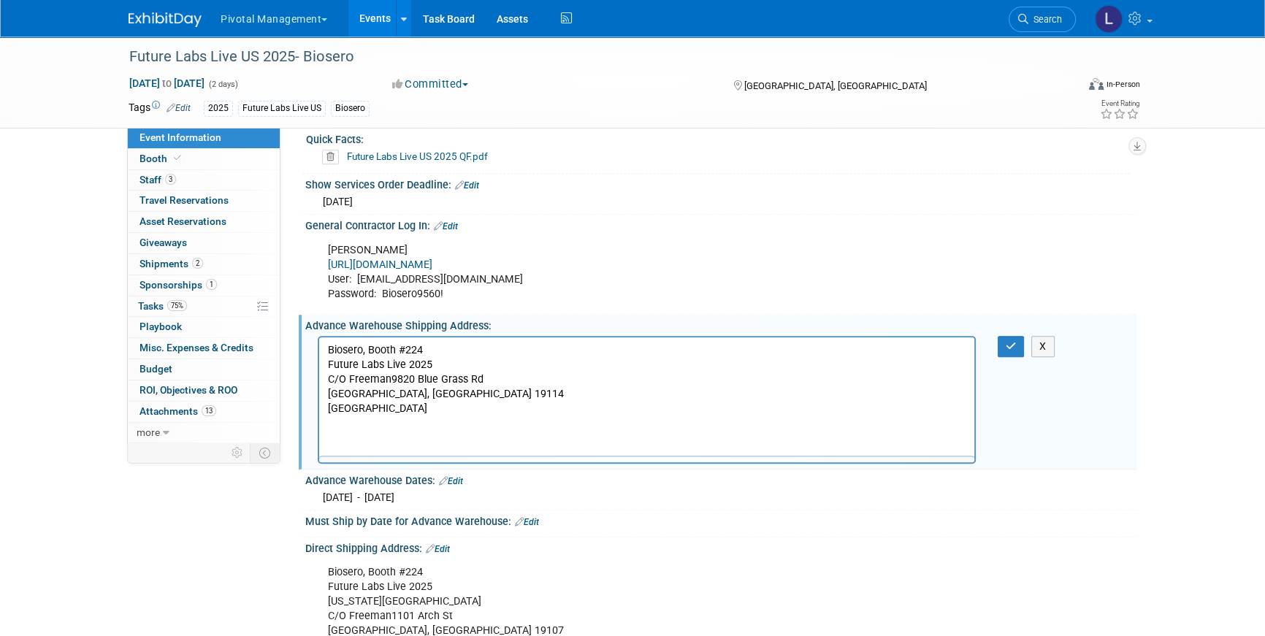
scroll to position [0, 0]
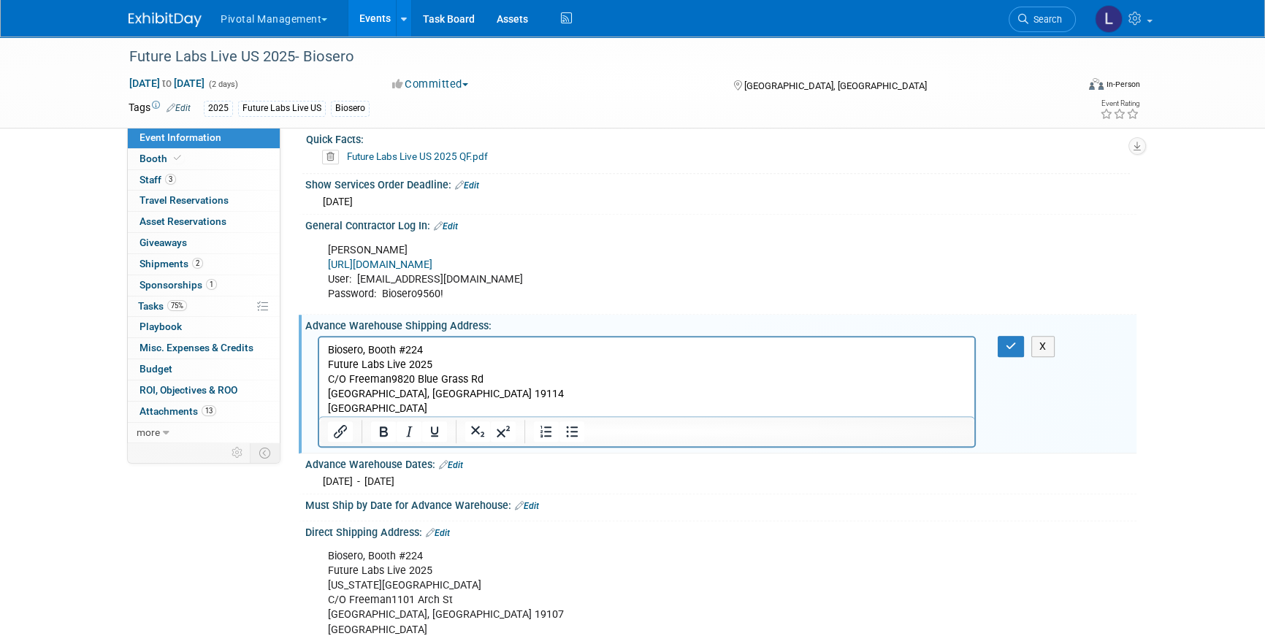
click at [434, 388] on p "Biosero, Booth #224 Future Labs Live 2025 C/O Freeman9820 Blue Grass Rd Philade…" at bounding box center [647, 379] width 639 height 73
drag, startPoint x: 441, startPoint y: 393, endPoint x: 298, endPoint y: 342, distance: 151.4
click at [319, 342] on html "Biosero, Booth #224 Future Labs Live 2025 C/O Freeman9820 Blue Grass Rd Philade…" at bounding box center [646, 376] width 655 height 79
copy p "Biosero, Booth #224 Future Labs Live 2025 C/O Freeman9820 Blue Grass Rd Philade…"
click at [1016, 344] on icon "button" at bounding box center [1011, 346] width 11 height 10
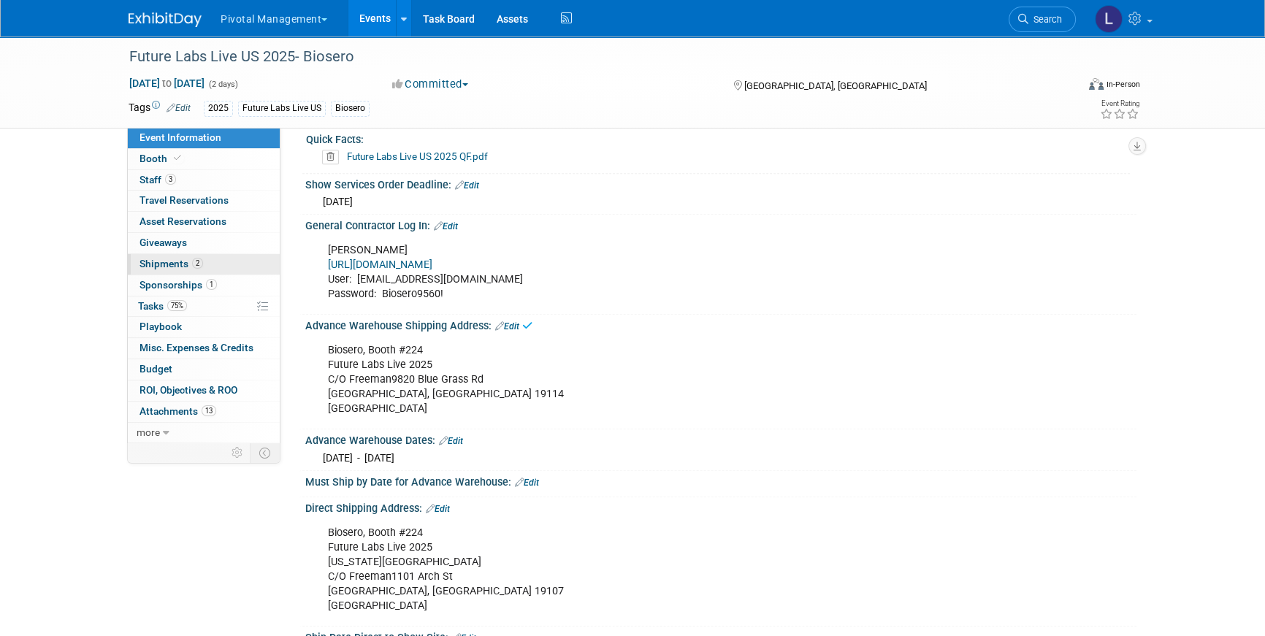
click at [180, 261] on span "Shipments 2" at bounding box center [172, 264] width 64 height 12
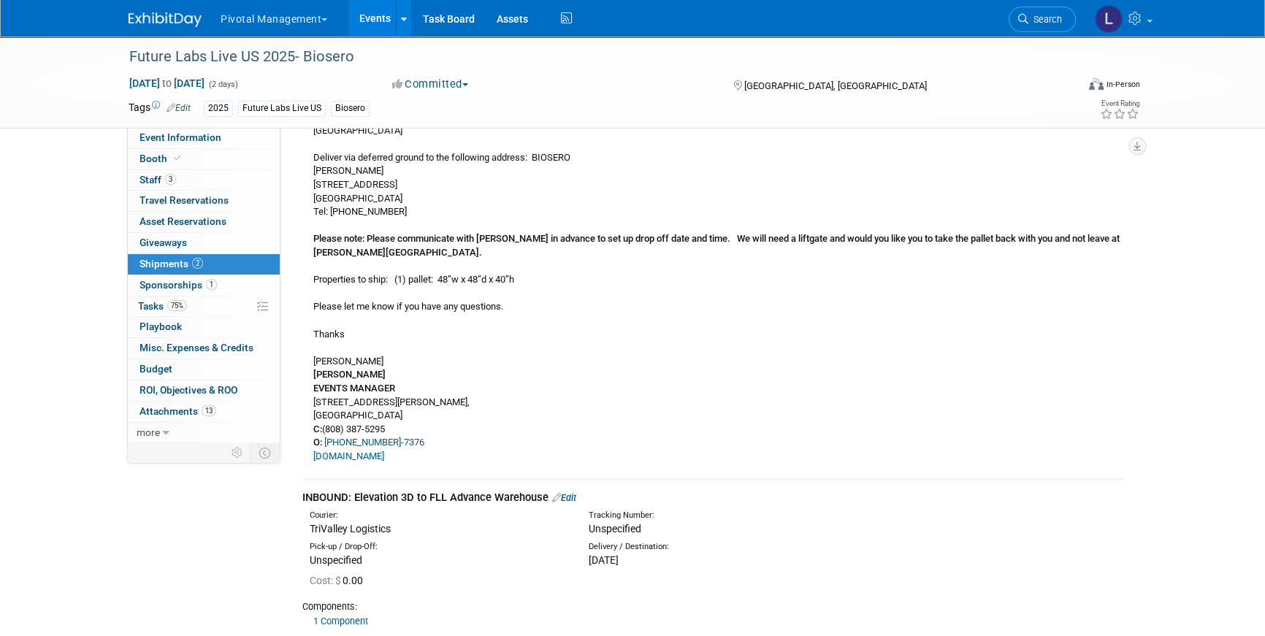
scroll to position [1751, 0]
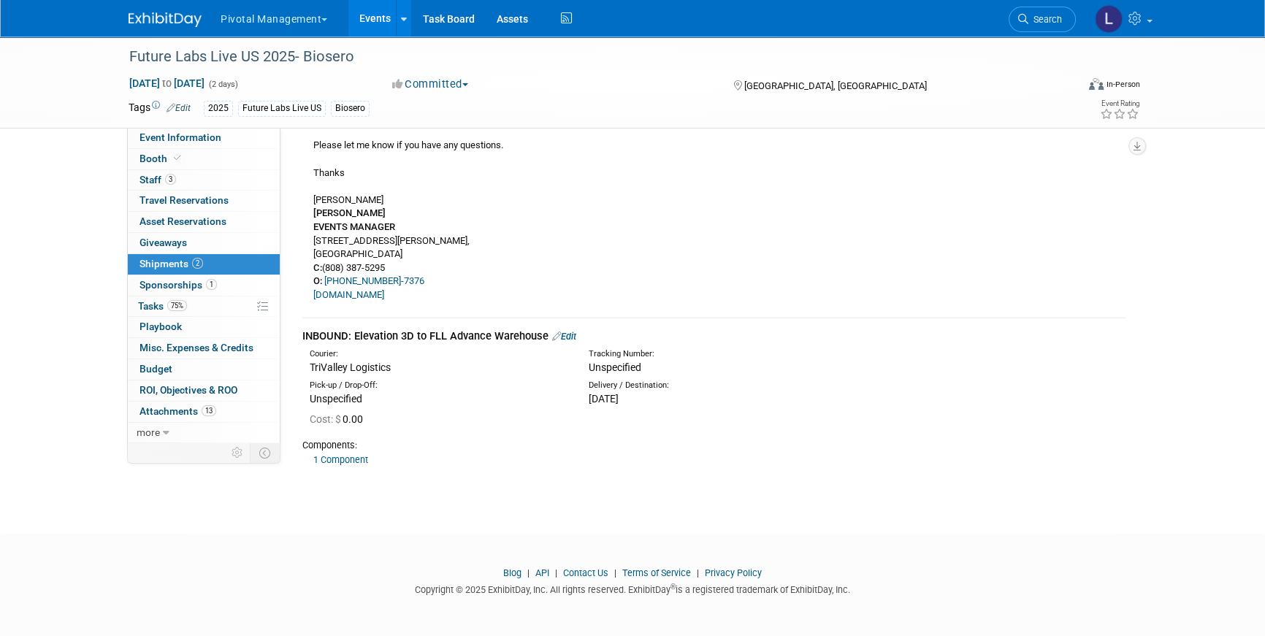
click at [576, 336] on link "Edit" at bounding box center [564, 336] width 24 height 11
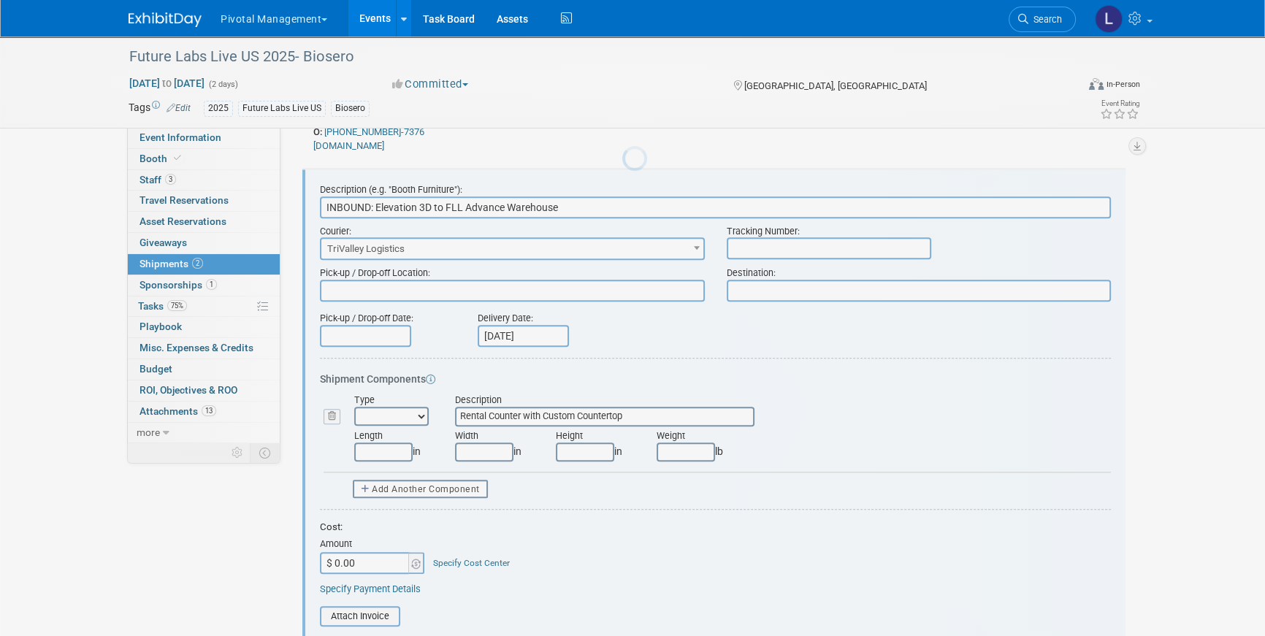
scroll to position [1903, 0]
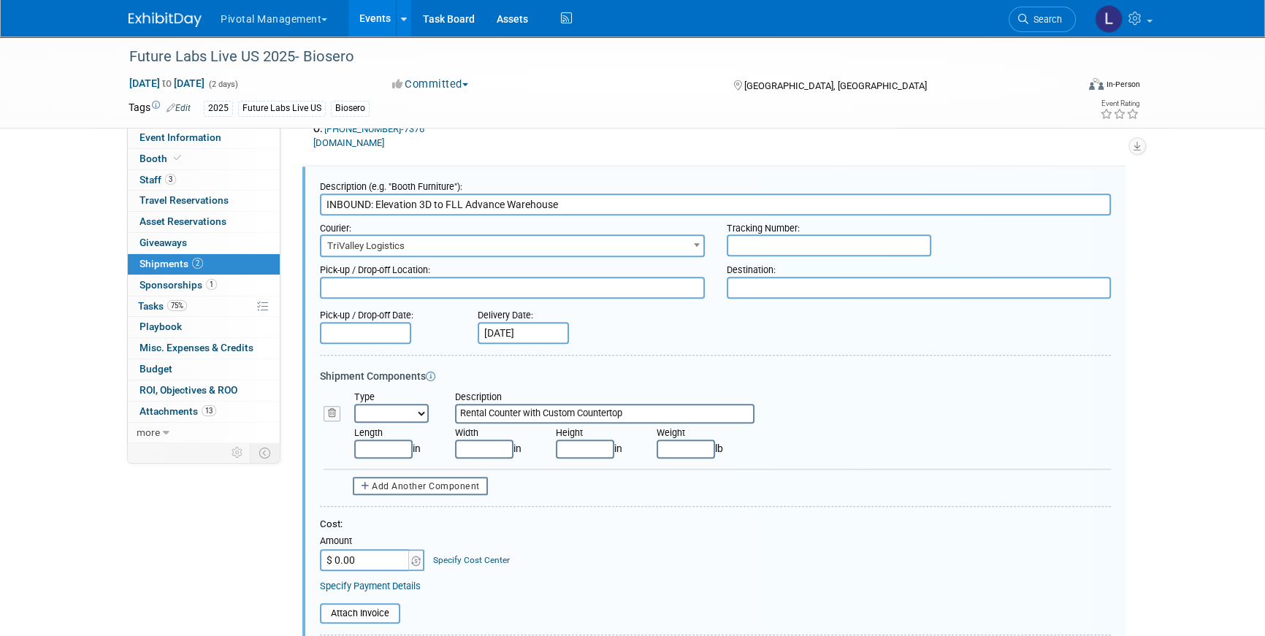
click at [378, 280] on textarea at bounding box center [512, 288] width 385 height 22
paste textarea "Biosero, Booth #224 Future Labs Live 2025 C/O Freeman9820 Blue Grass Rd Philade…"
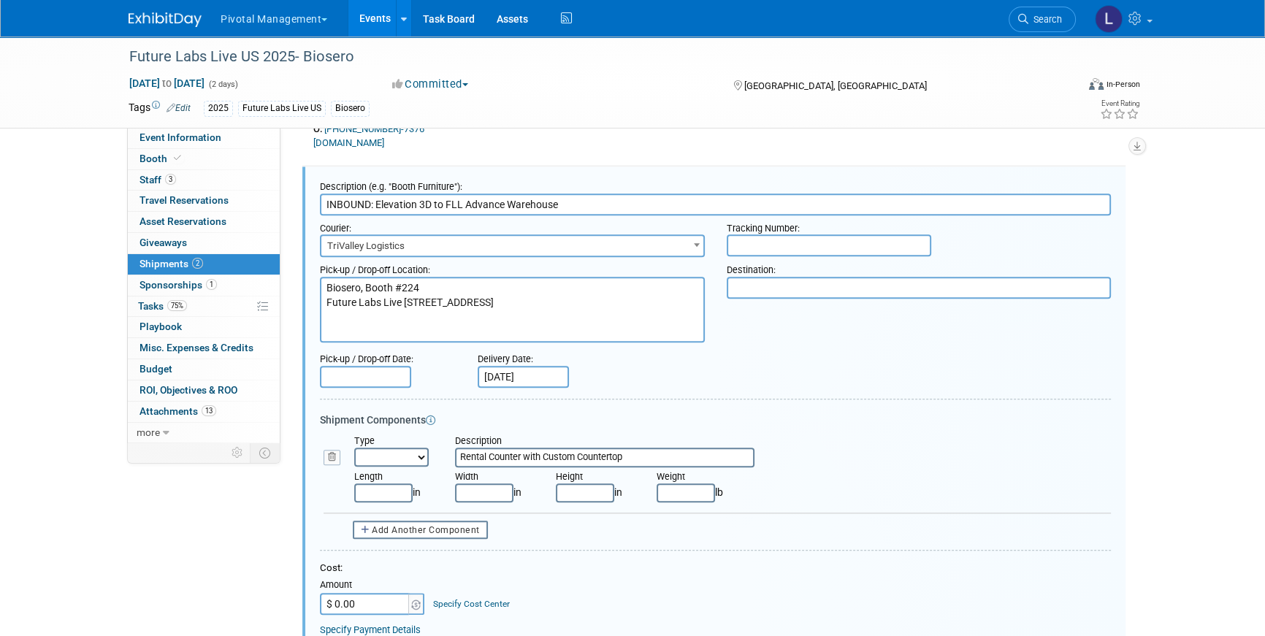
type textarea "Biosero, Booth #224 Future Labs Live 2025 C/O Freeman9820 Blue Grass Rd Philade…"
click at [853, 283] on textarea at bounding box center [919, 288] width 385 height 22
paste textarea "Biosero, Booth #224 Future Labs Live 2025 C/O Freeman9820 Blue Grass Rd Philade…"
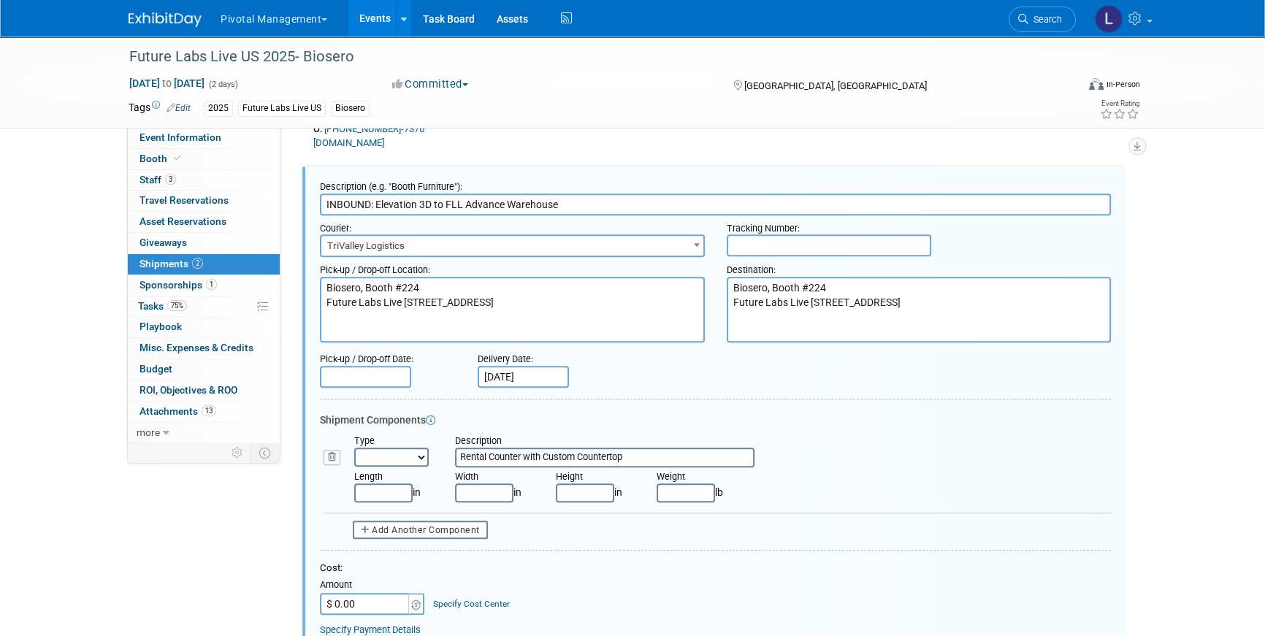
type textarea "Biosero, Booth #224 Future Labs Live 2025 C/O Freeman9820 Blue Grass Rd Philade…"
drag, startPoint x: 494, startPoint y: 340, endPoint x: 292, endPoint y: 265, distance: 215.0
paste textarea "Elevation3D 905 Hartford Turnpike Shrewsbury, MA 01545"
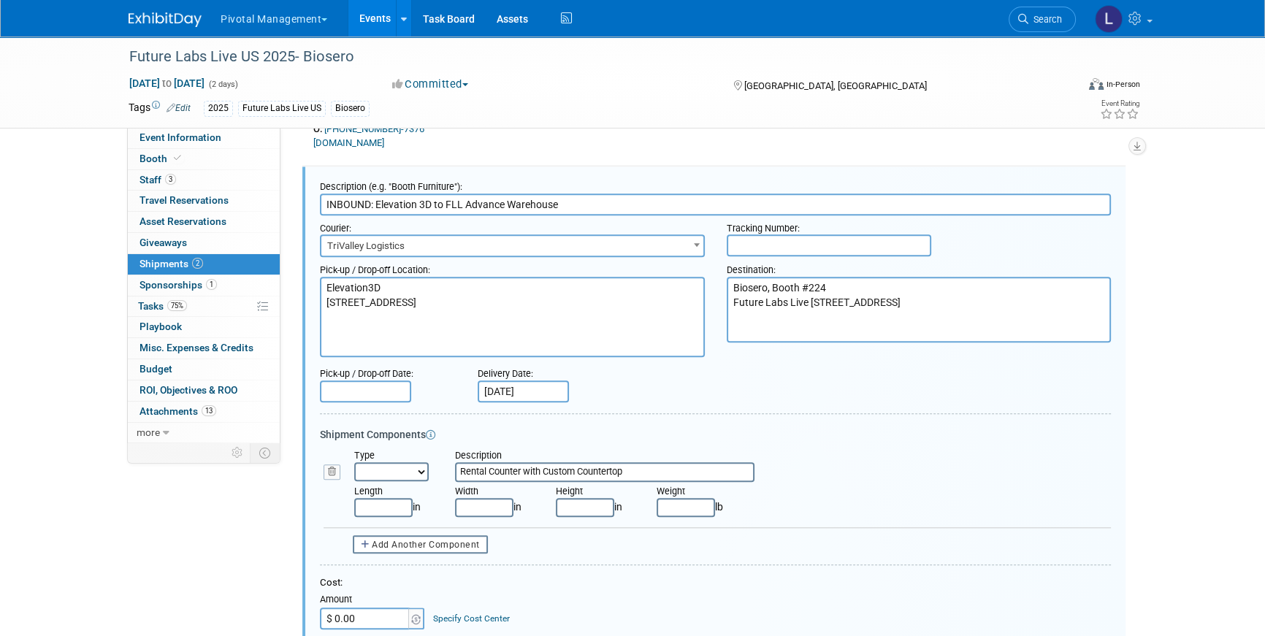
paste textarea "Driver should reach out ahead of time to our Warehouse Manager, Rob Gilman, at …"
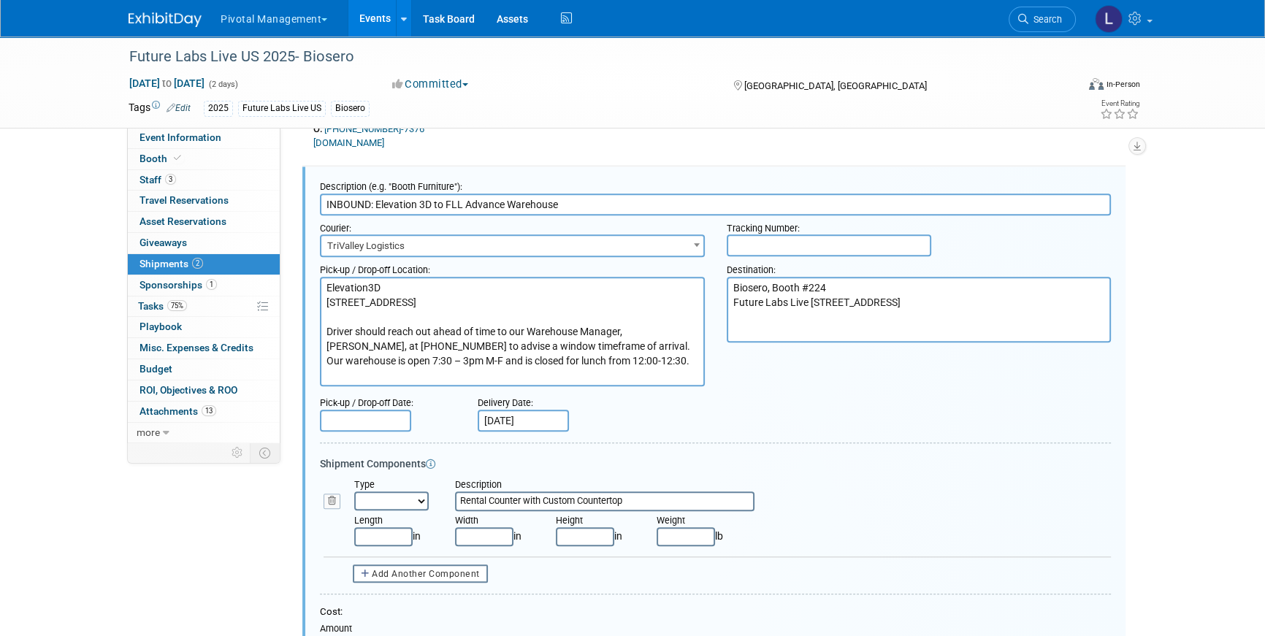
click at [398, 285] on textarea "Elevation3D 905 Hartford Turnpike Shrewsbury, MA 01545 Driver should reach out …" at bounding box center [512, 332] width 385 height 110
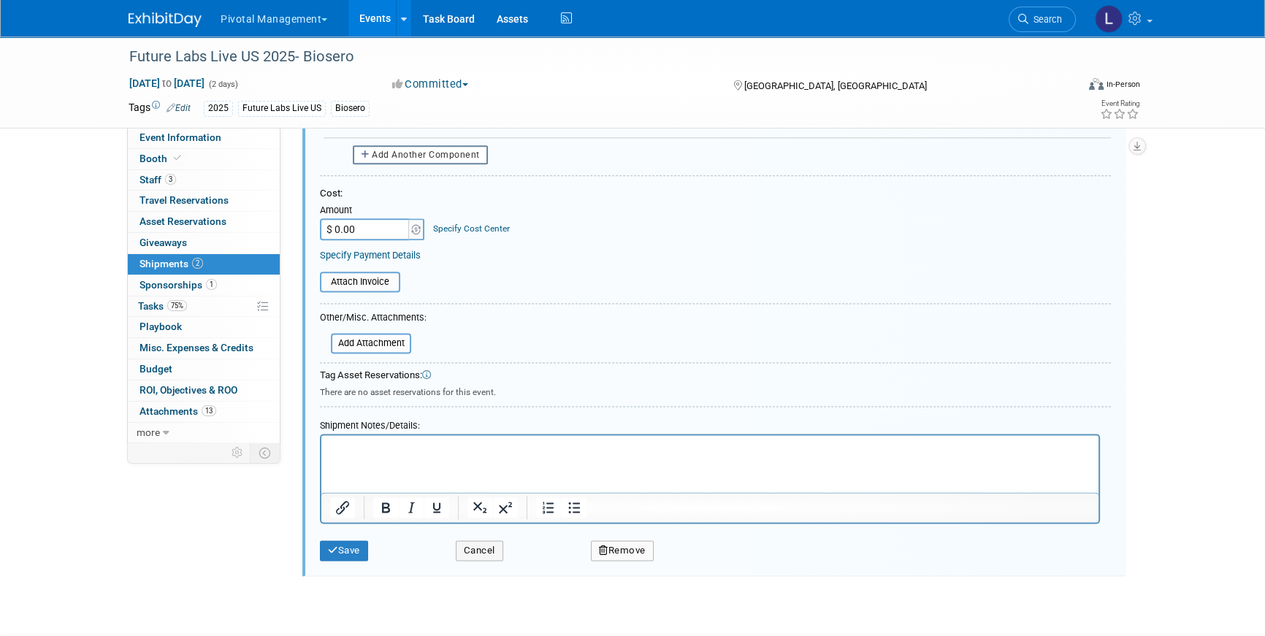
scroll to position [2328, 0]
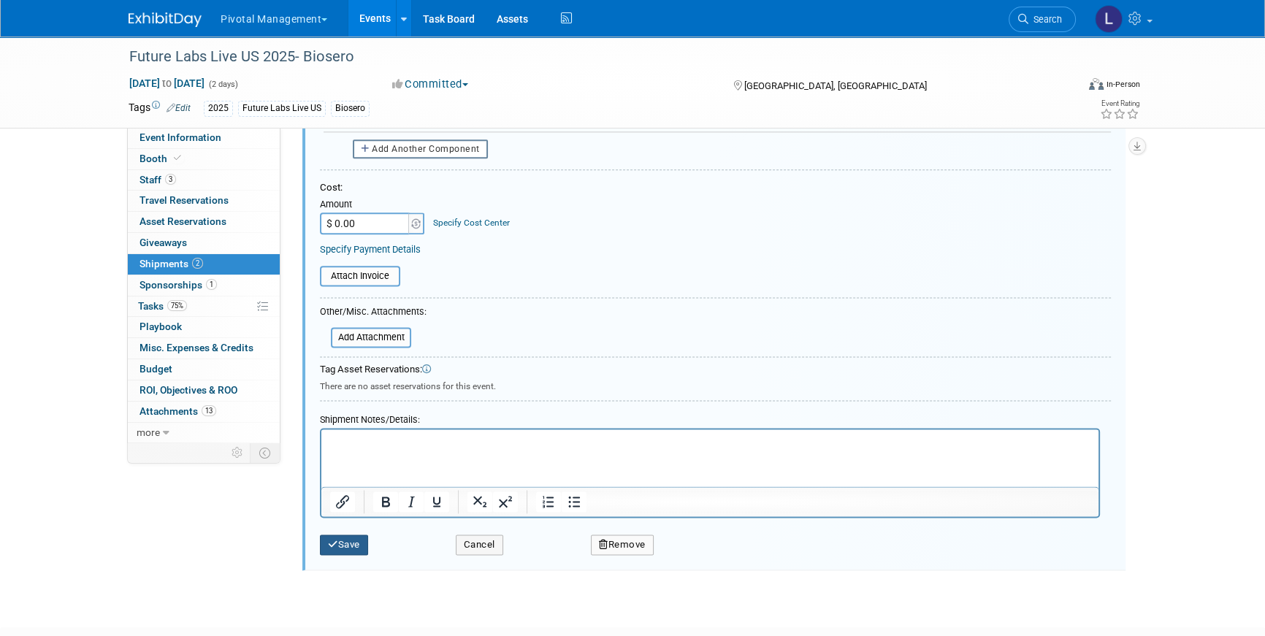
type textarea "Elevation3D ATTN: Rob Gilman 905 Hartford Turnpike Shrewsbury, MA 01545 Driver …"
click at [358, 548] on button "Save" at bounding box center [344, 545] width 48 height 20
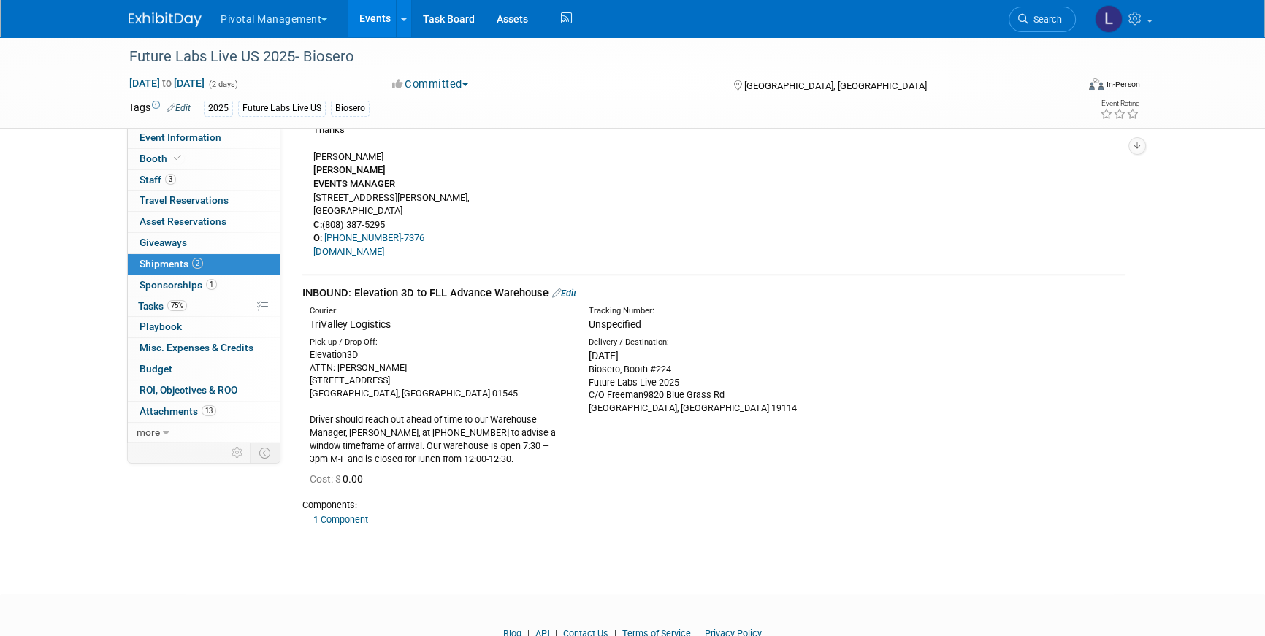
scroll to position [1855, 0]
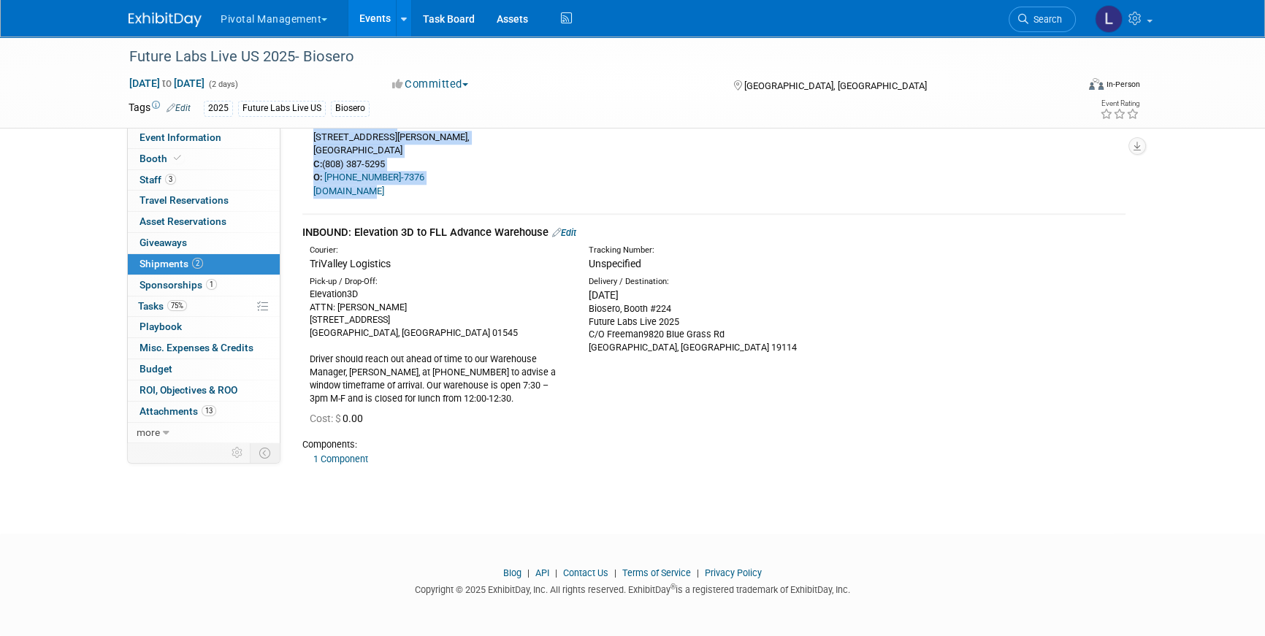
drag, startPoint x: 433, startPoint y: 397, endPoint x: 427, endPoint y: 202, distance: 195.2
copy div "uture Labs Live US Outbound - Biosero Hi, Matt, Please provide a quote for the …"
drag, startPoint x: 312, startPoint y: 297, endPoint x: 487, endPoint y: 402, distance: 203.5
click at [487, 402] on div "Elevation3D ATTN: Rob Gilman 905 Hartford Turnpike Shrewsbury, MA 01545 Driver …" at bounding box center [438, 347] width 257 height 118
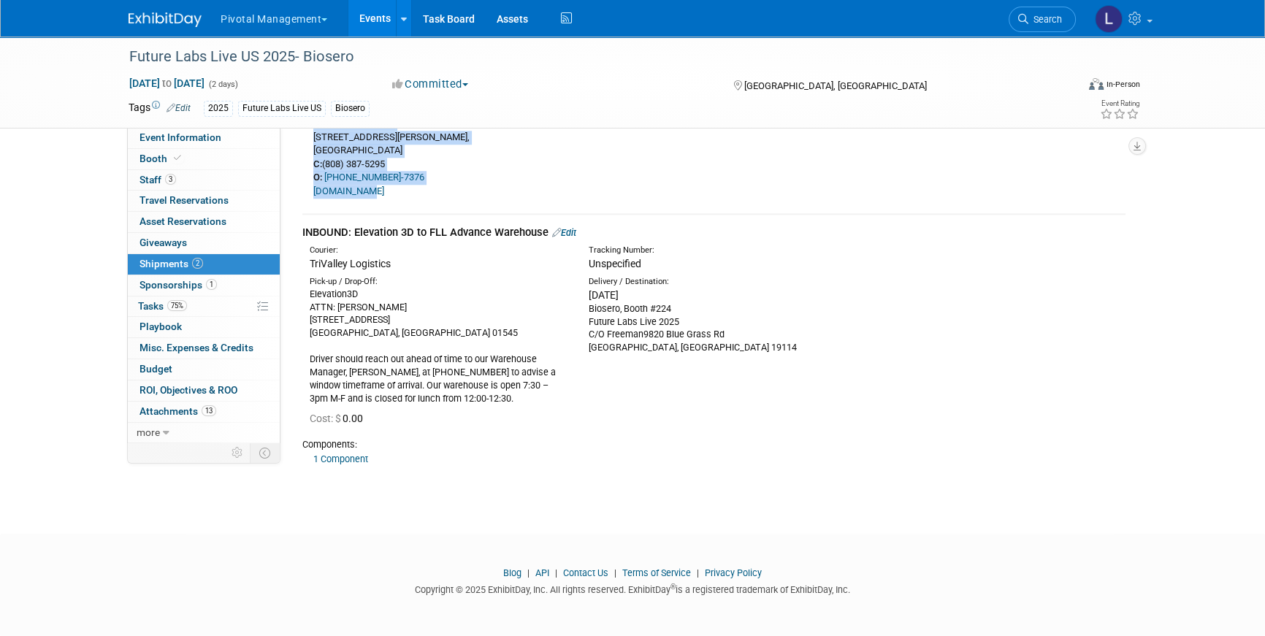
copy div "Elevation3D ATTN: Rob Gilman 905 Hartford Turnpike Shrewsbury, MA 01545 Driver …"
click at [163, 153] on span "Booth" at bounding box center [162, 159] width 45 height 12
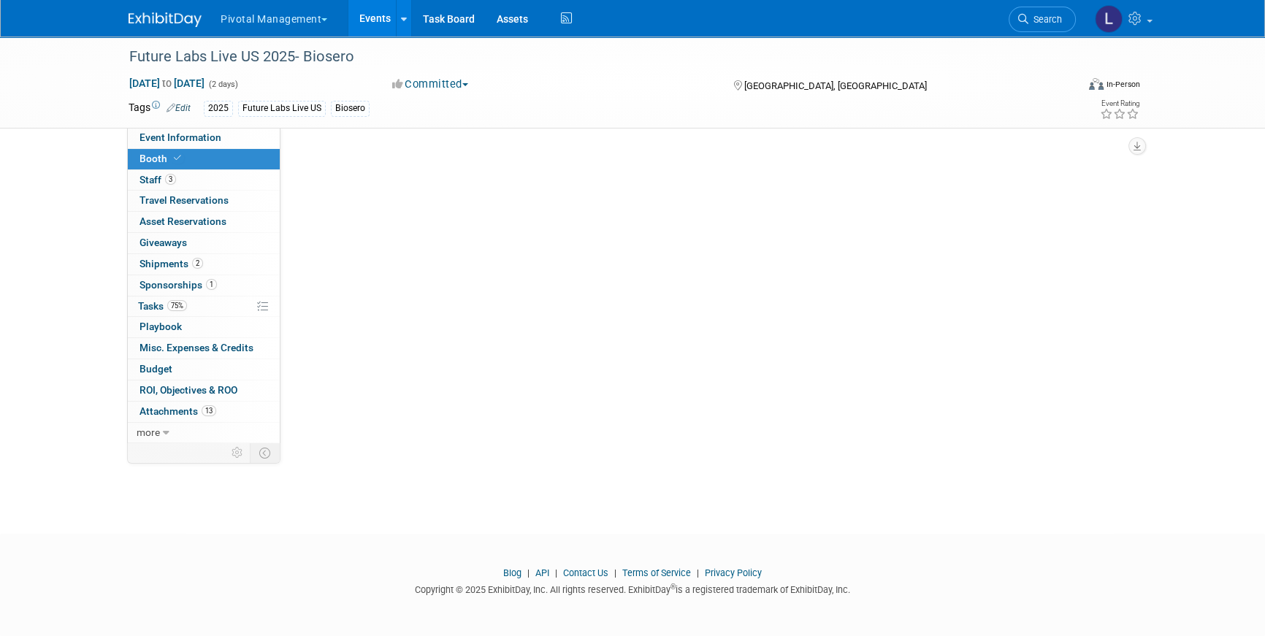
scroll to position [0, 0]
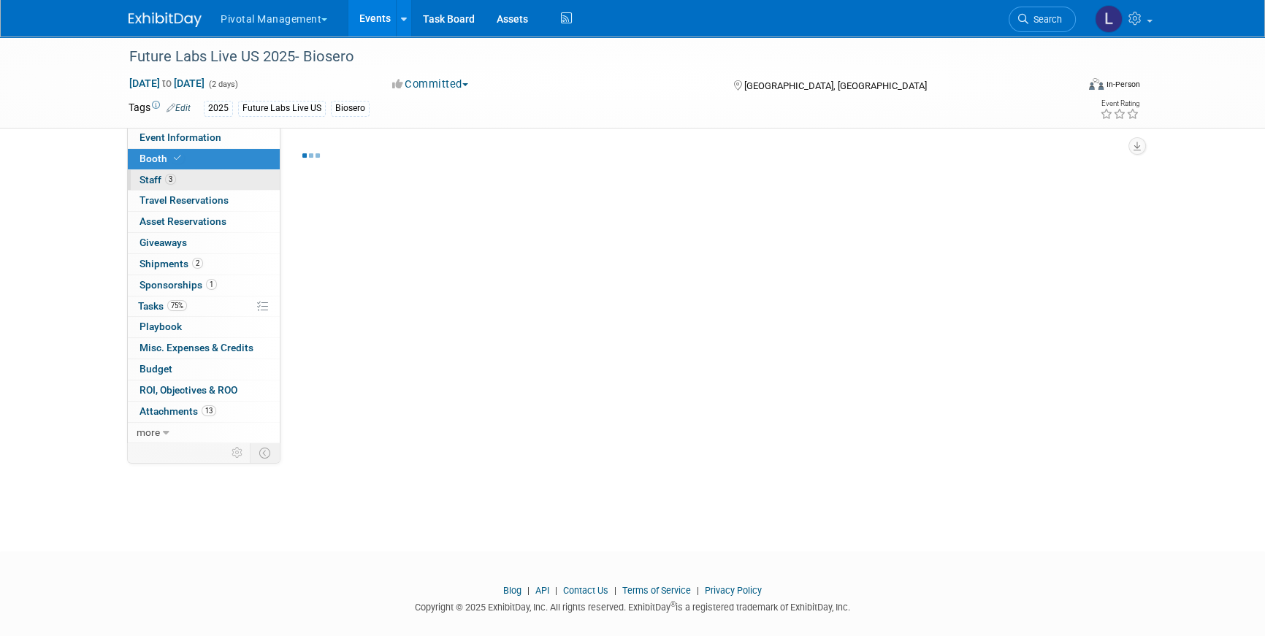
select select "Yes"
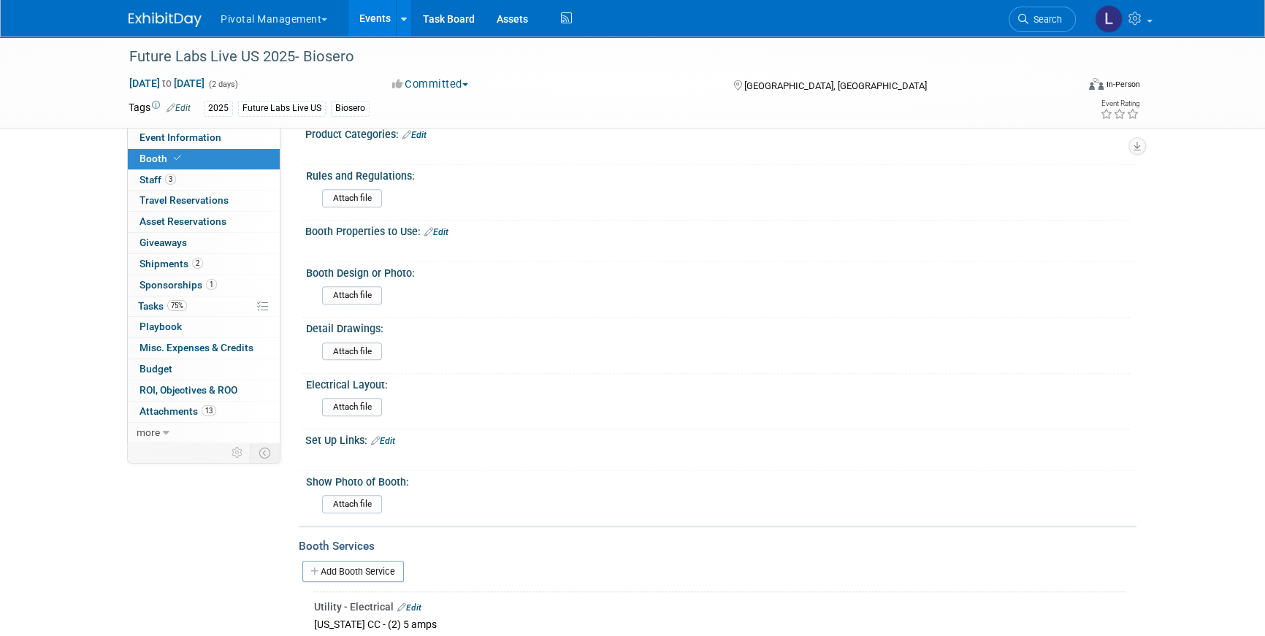
scroll to position [818, 0]
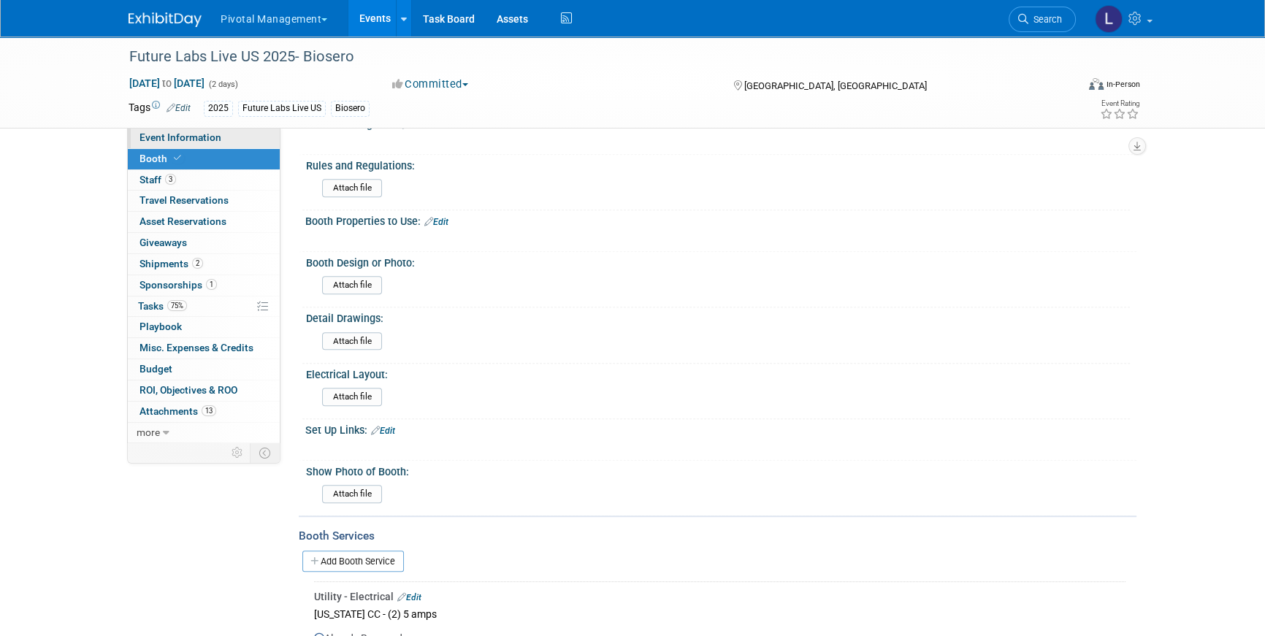
click at [161, 137] on span "Event Information" at bounding box center [181, 138] width 82 height 12
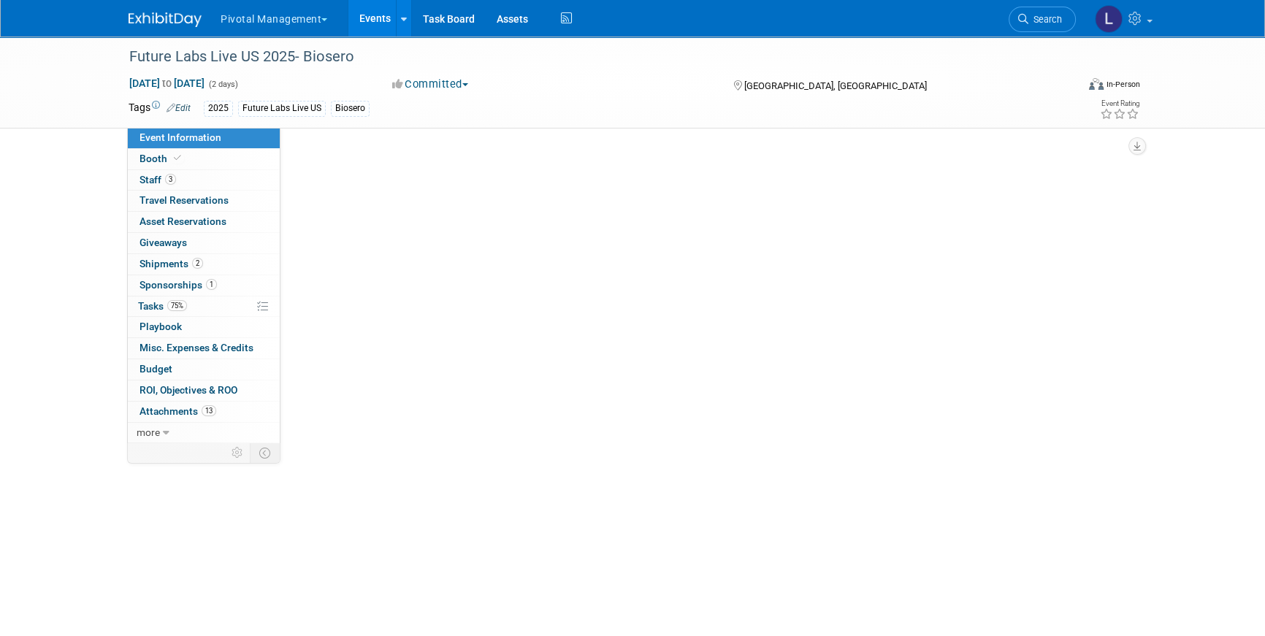
scroll to position [0, 0]
click at [161, 137] on span "Event Information" at bounding box center [181, 138] width 82 height 12
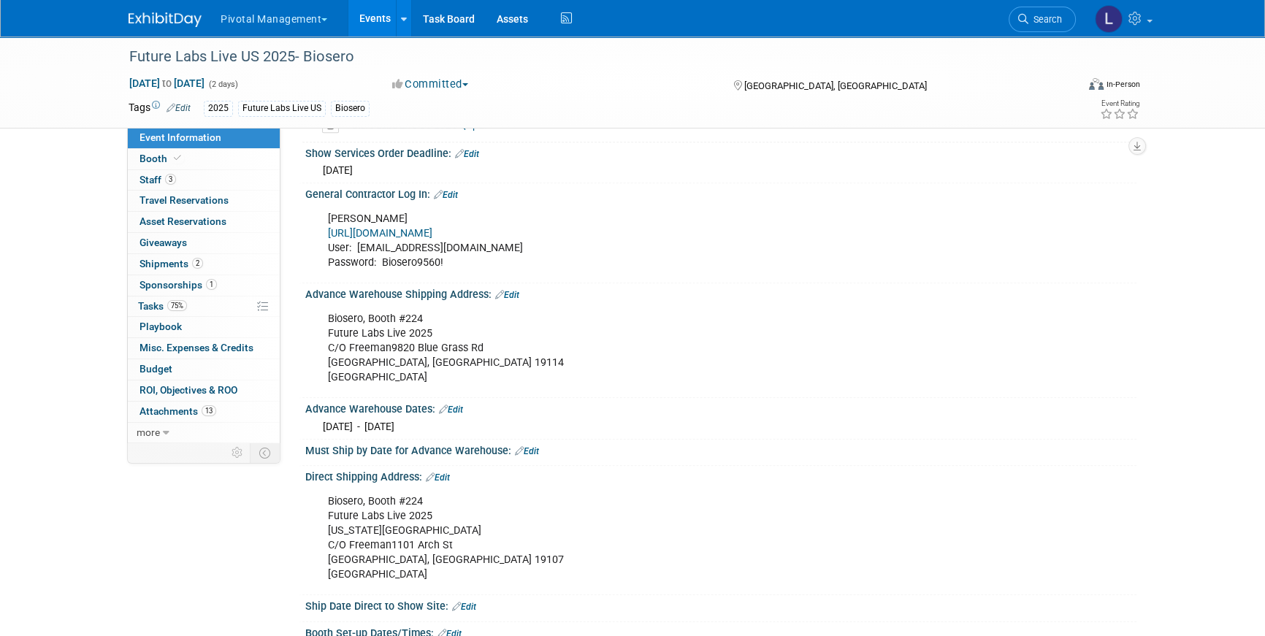
scroll to position [1199, 0]
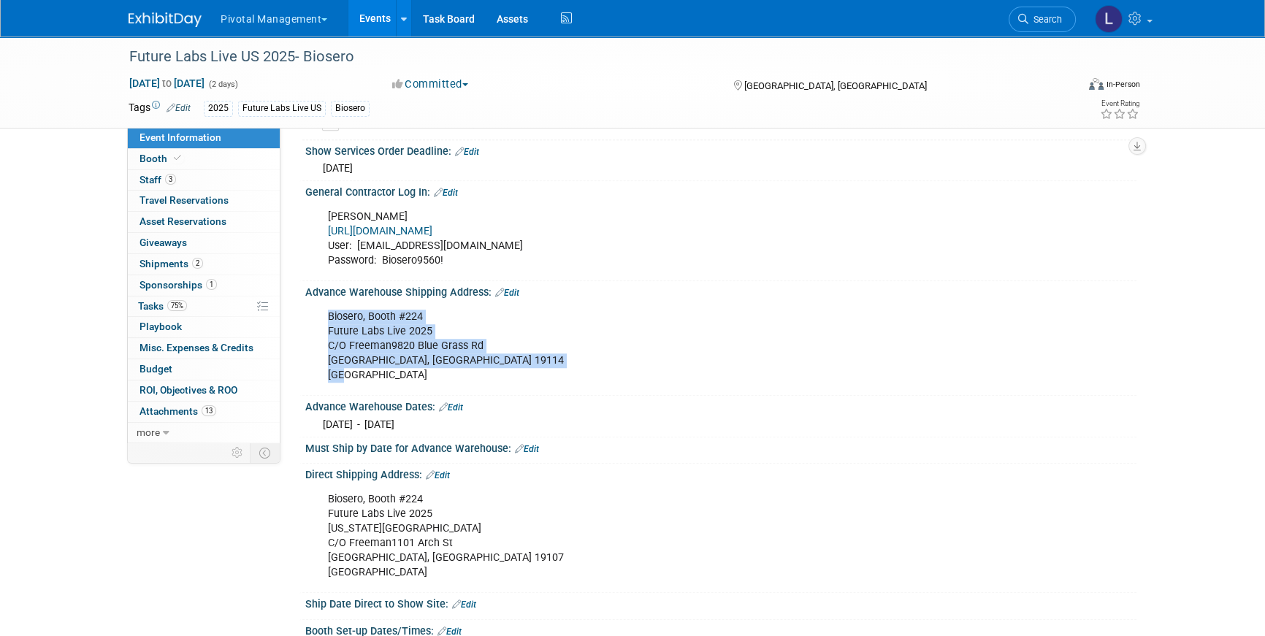
drag, startPoint x: 329, startPoint y: 314, endPoint x: 362, endPoint y: 365, distance: 60.8
click at [361, 365] on div "Biosero, Booth #224 Future Labs Live 2025 C/O Freeman9820 Blue Grass Rd Philade…" at bounding box center [647, 346] width 658 height 88
copy div "Biosero, Booth #224 Future Labs Live 2025 C/O Freeman9820 Blue Grass Rd Philade…"
click at [206, 158] on link "Booth" at bounding box center [204, 159] width 152 height 20
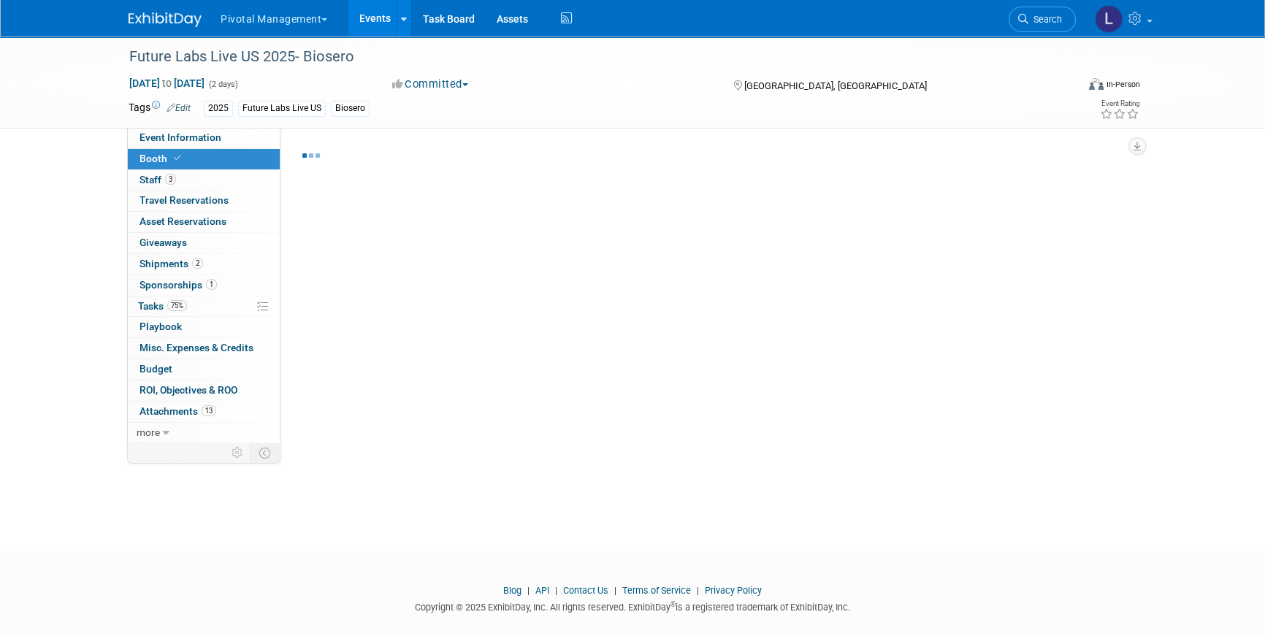
select select "Yes"
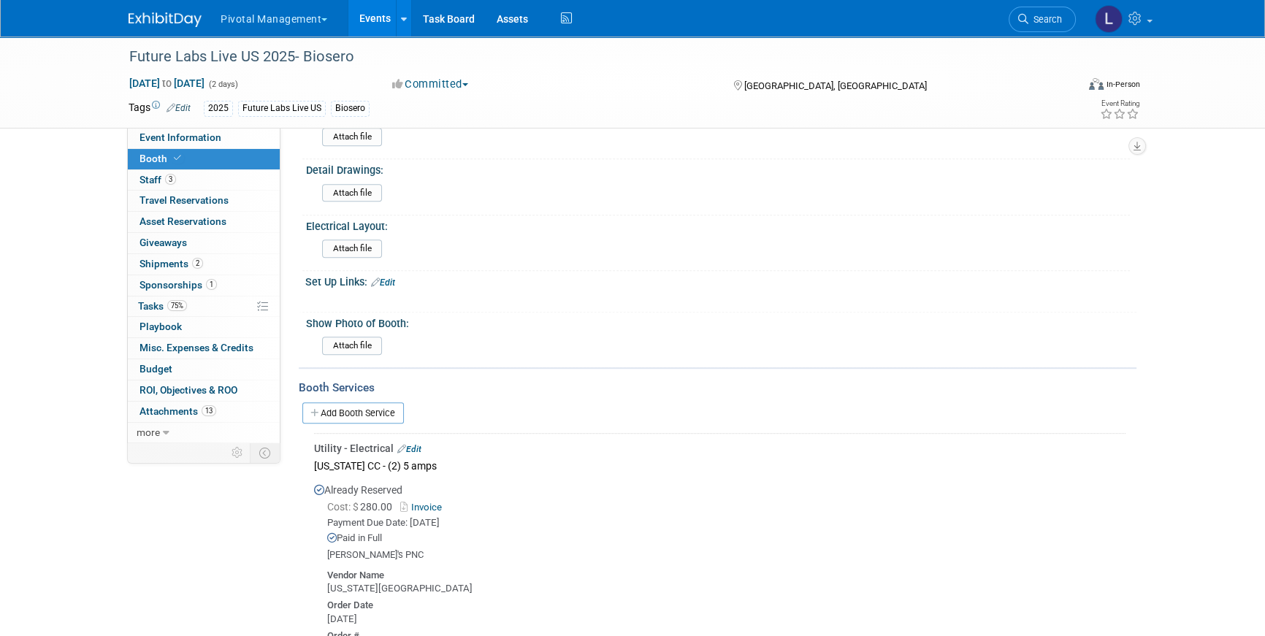
scroll to position [970, 0]
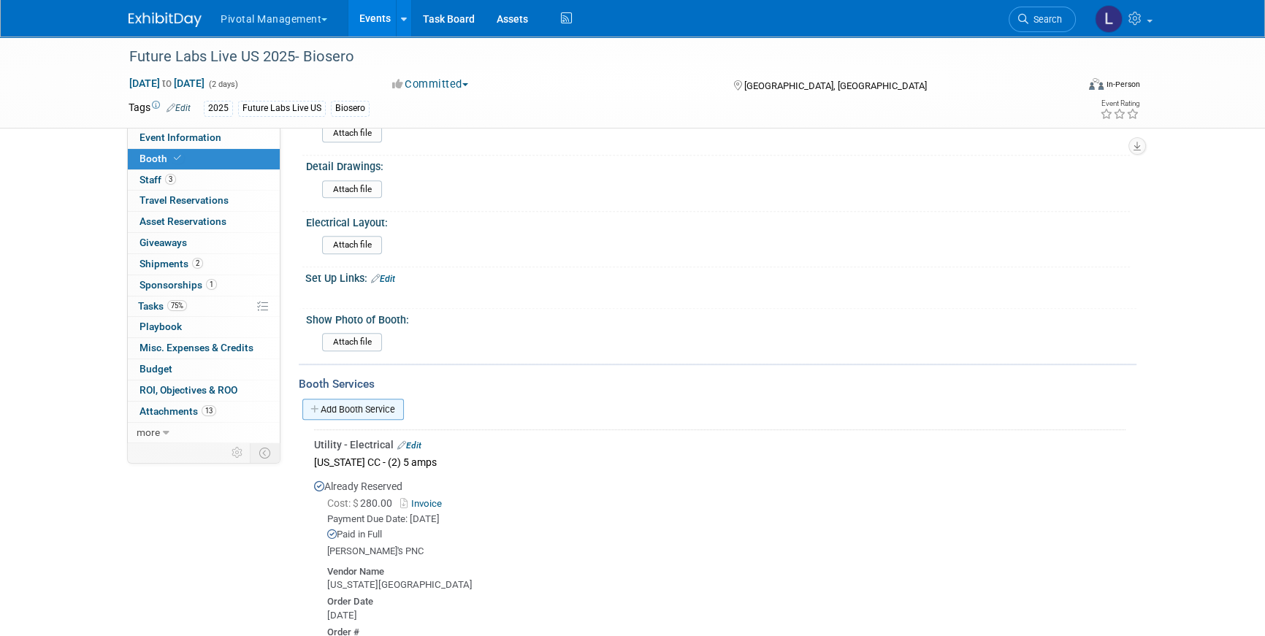
click at [343, 402] on link "Add Booth Service" at bounding box center [353, 409] width 102 height 21
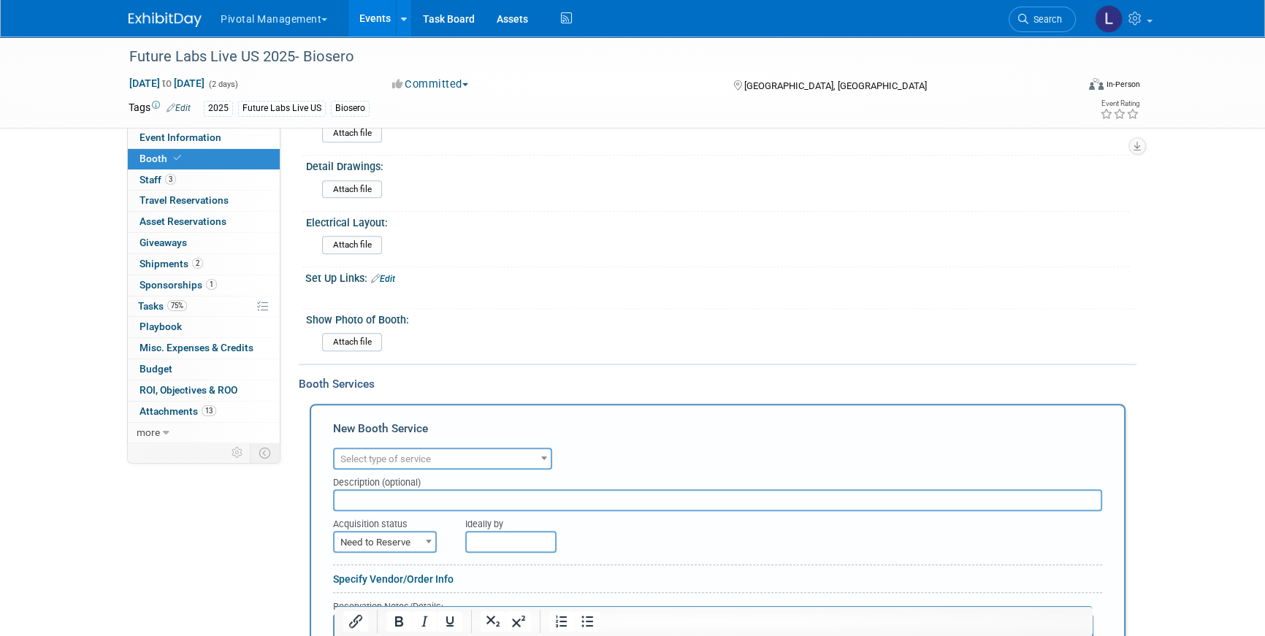
scroll to position [0, 0]
click at [422, 454] on span "Select type of service" at bounding box center [385, 459] width 91 height 11
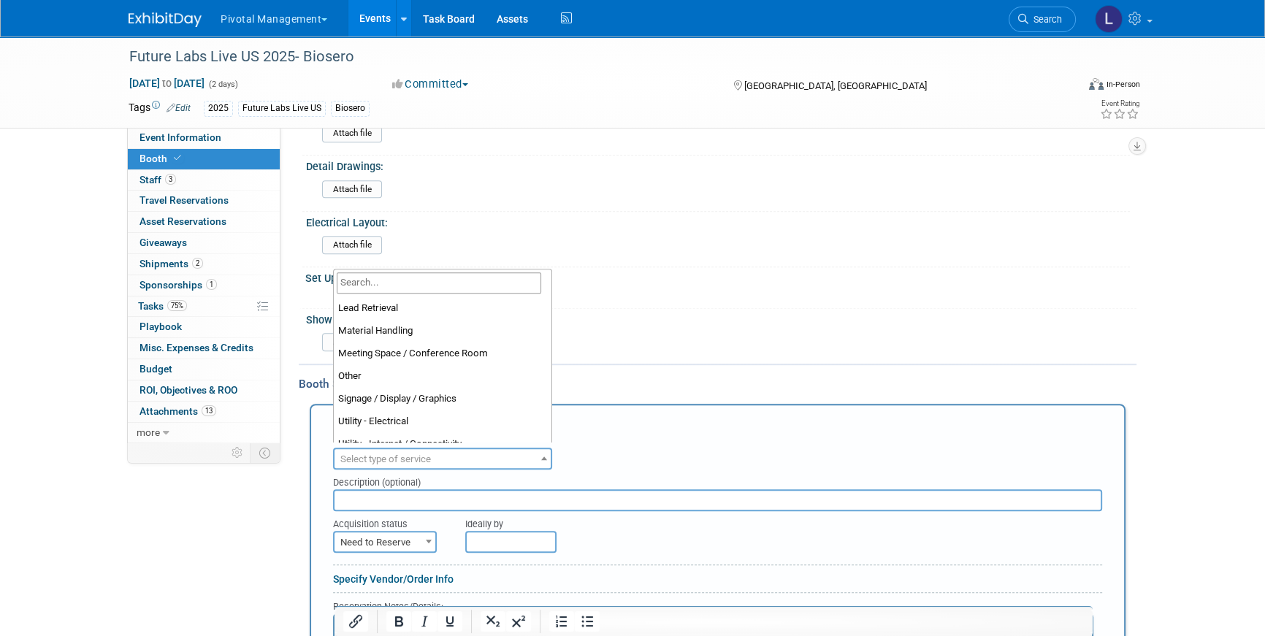
scroll to position [319, 0]
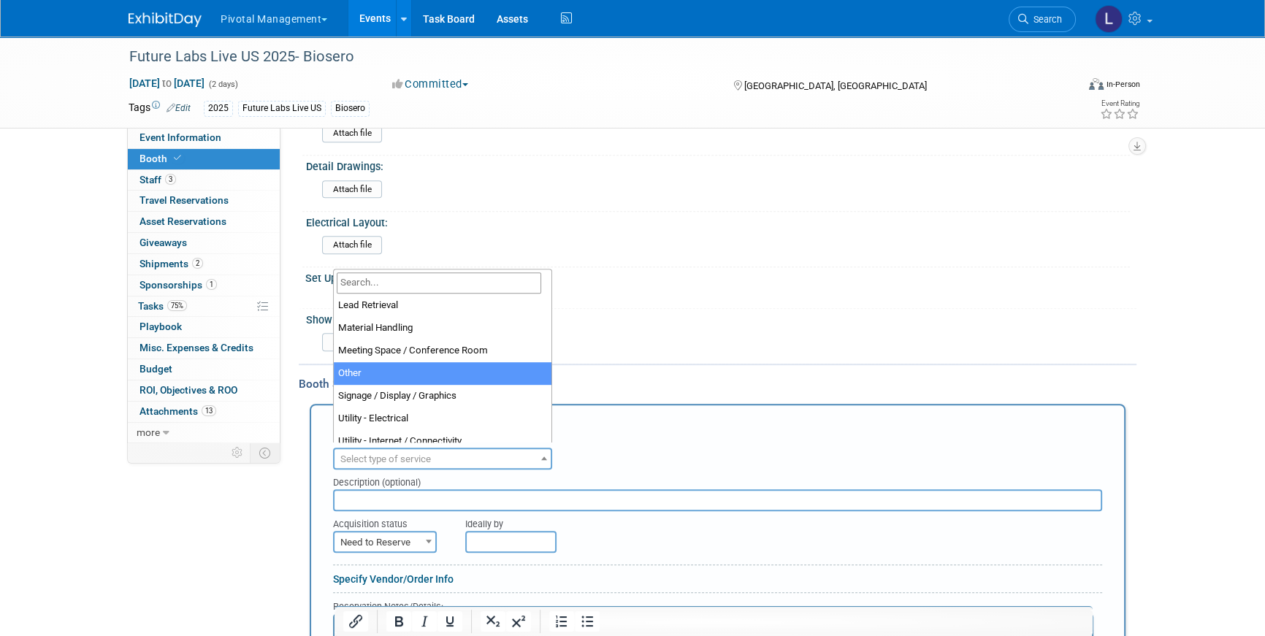
select select "1"
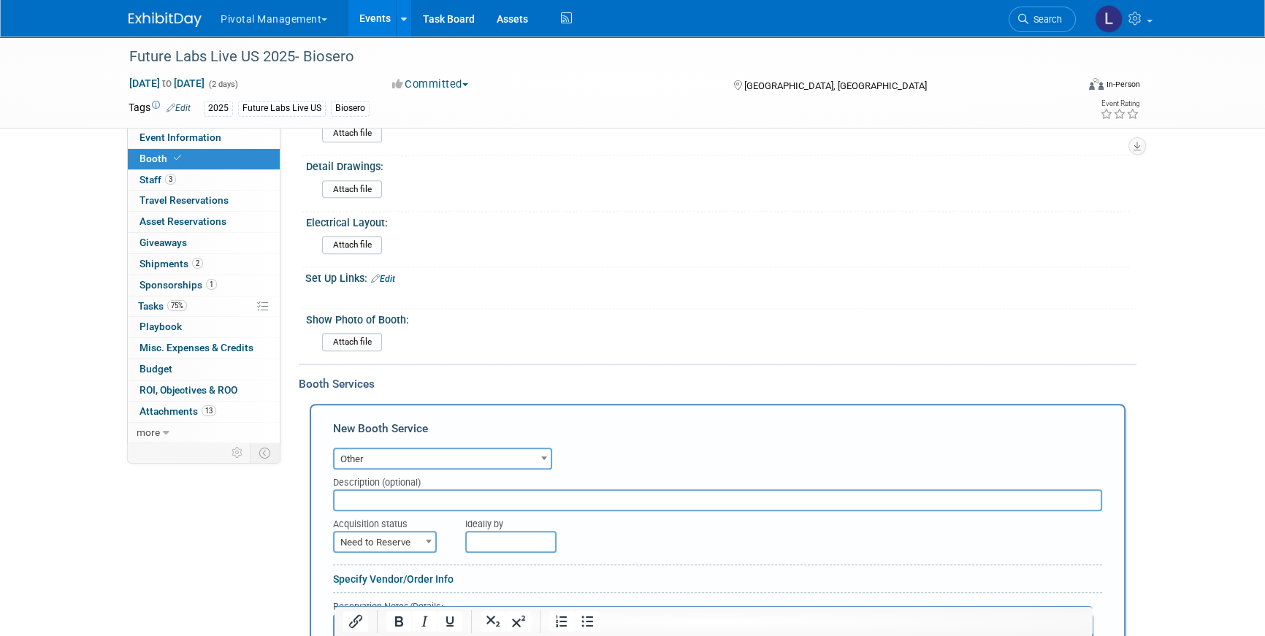
click at [373, 500] on input "text" at bounding box center [717, 501] width 769 height 22
type input "C"
type input "Rental Counter and Custom Countertop for GoSimple Demo"
click at [403, 534] on span "Need to Reserve" at bounding box center [385, 543] width 101 height 20
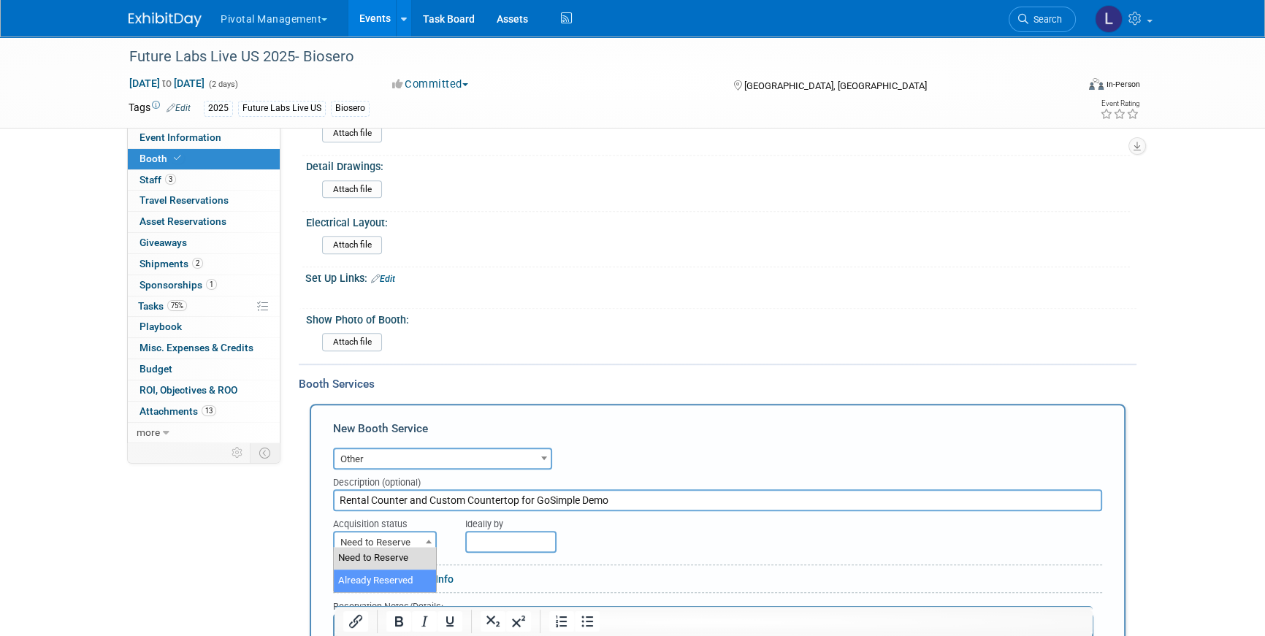
select select "2"
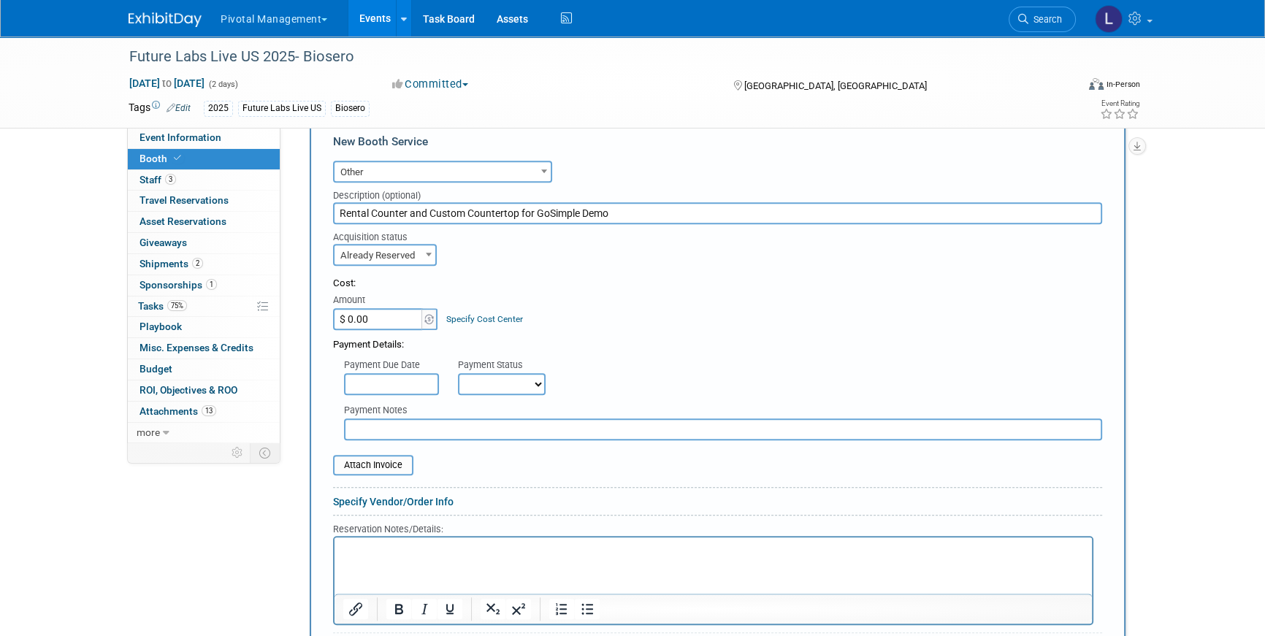
scroll to position [1292, 0]
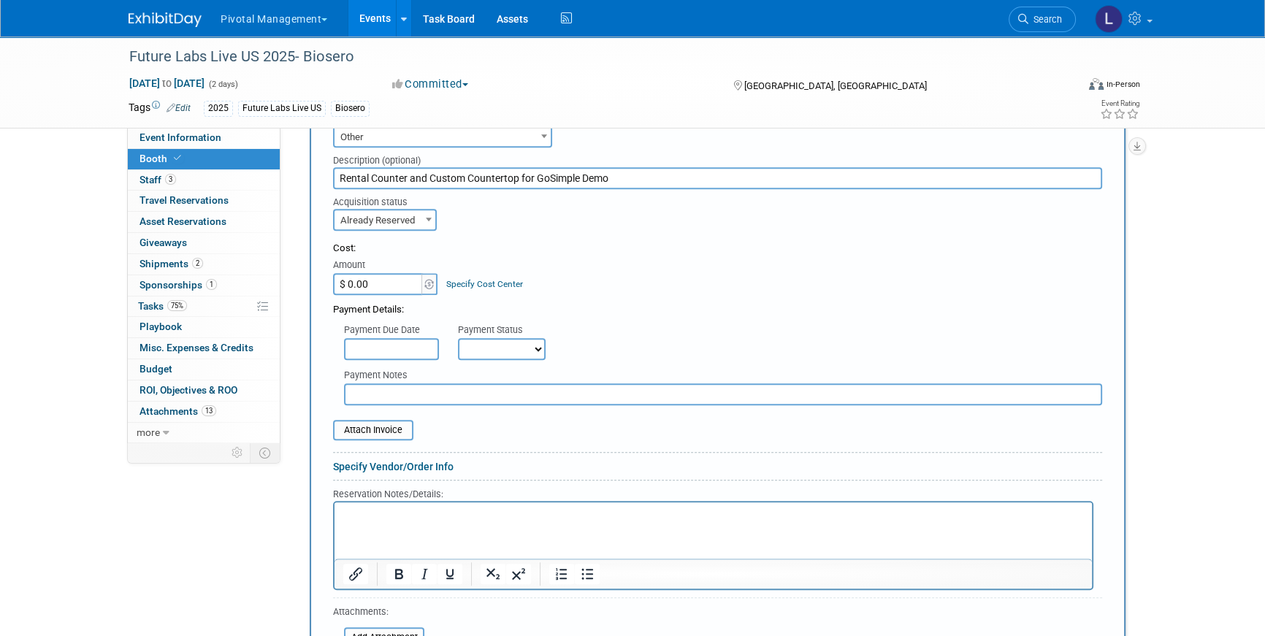
click at [457, 512] on p "Rich Text Area. Press ALT-0 for help." at bounding box center [713, 516] width 741 height 14
click at [373, 461] on link "Specify Vendor/Order Info" at bounding box center [393, 467] width 121 height 12
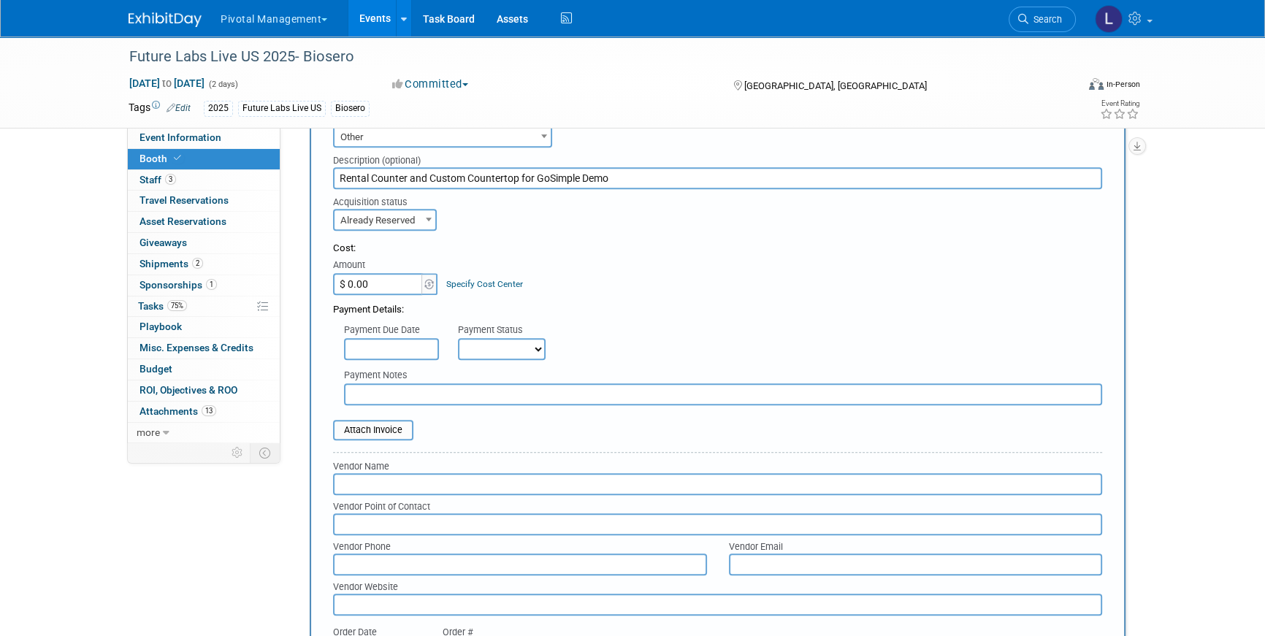
click at [387, 483] on input "text" at bounding box center [717, 484] width 769 height 22
type input "Elevation3D"
click at [514, 514] on input "text" at bounding box center [717, 525] width 769 height 22
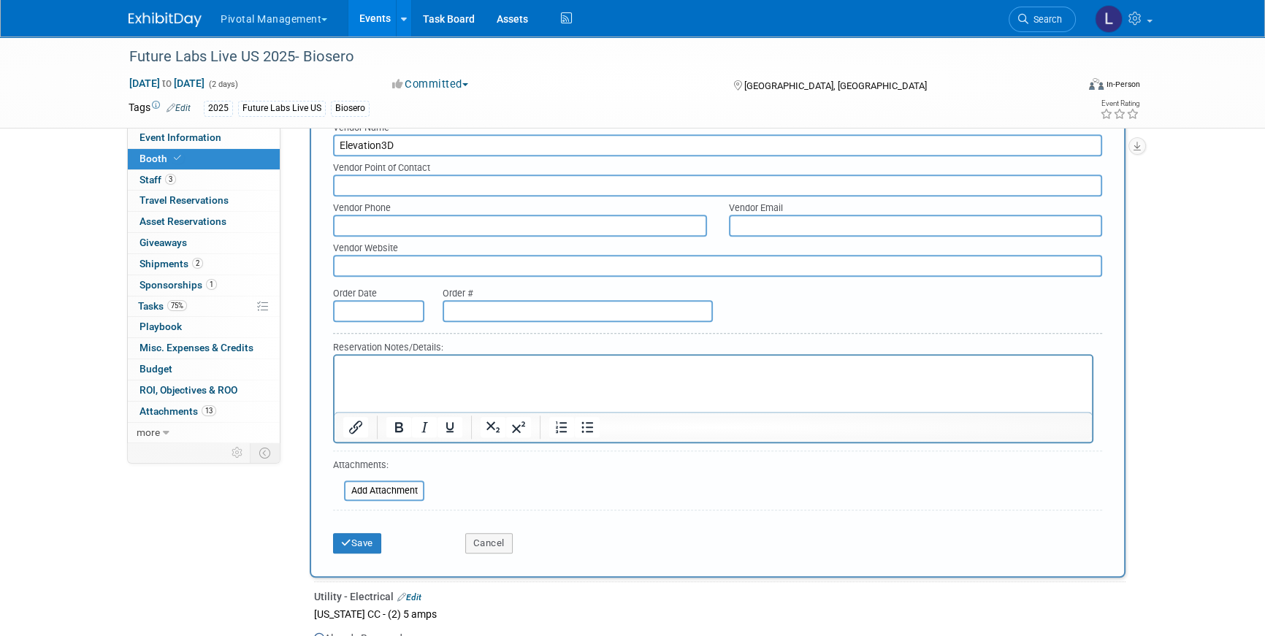
scroll to position [1635, 0]
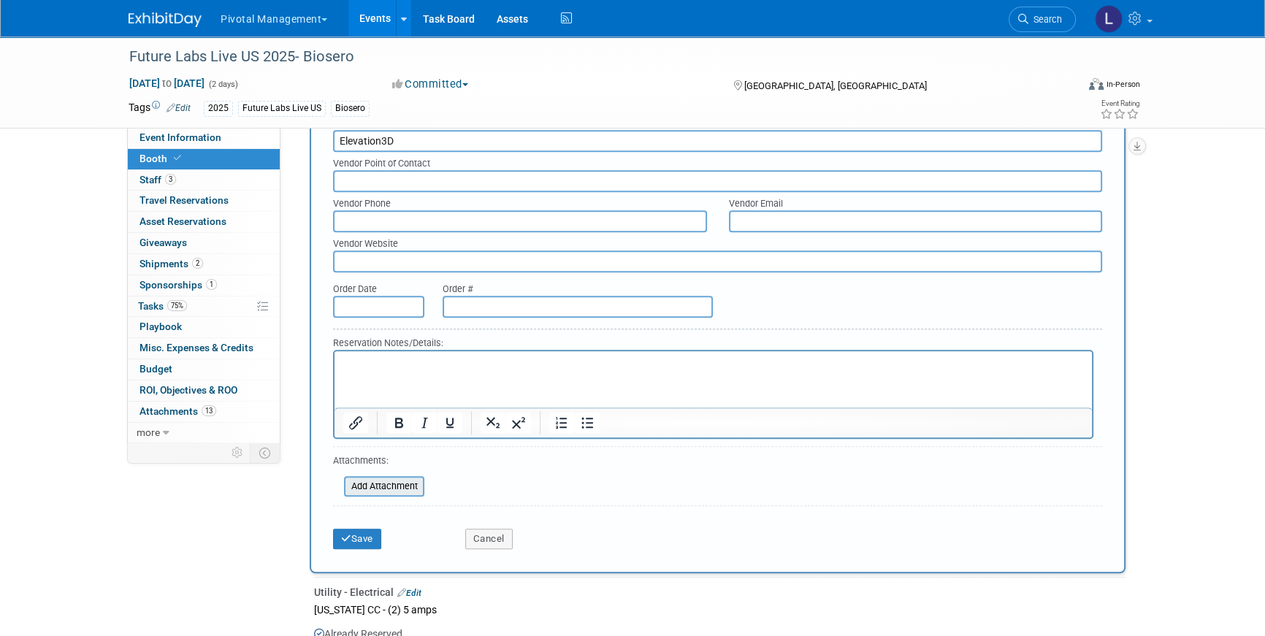
click at [381, 478] on input "file" at bounding box center [336, 487] width 174 height 18
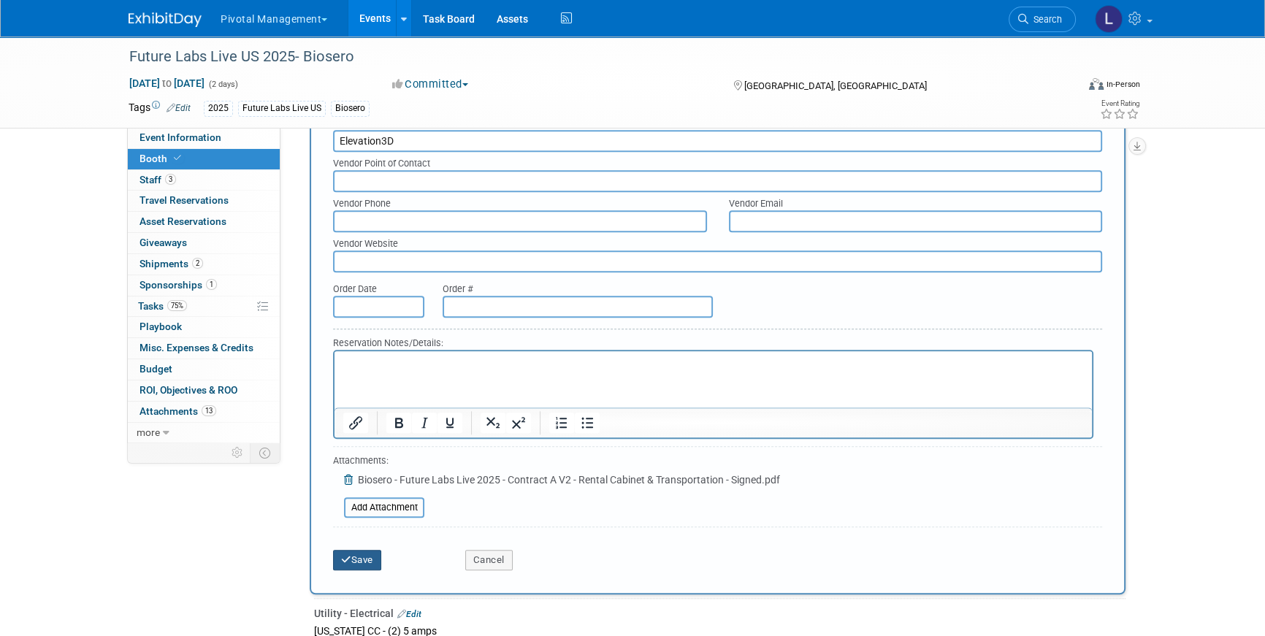
click at [373, 558] on button "Save" at bounding box center [357, 560] width 48 height 20
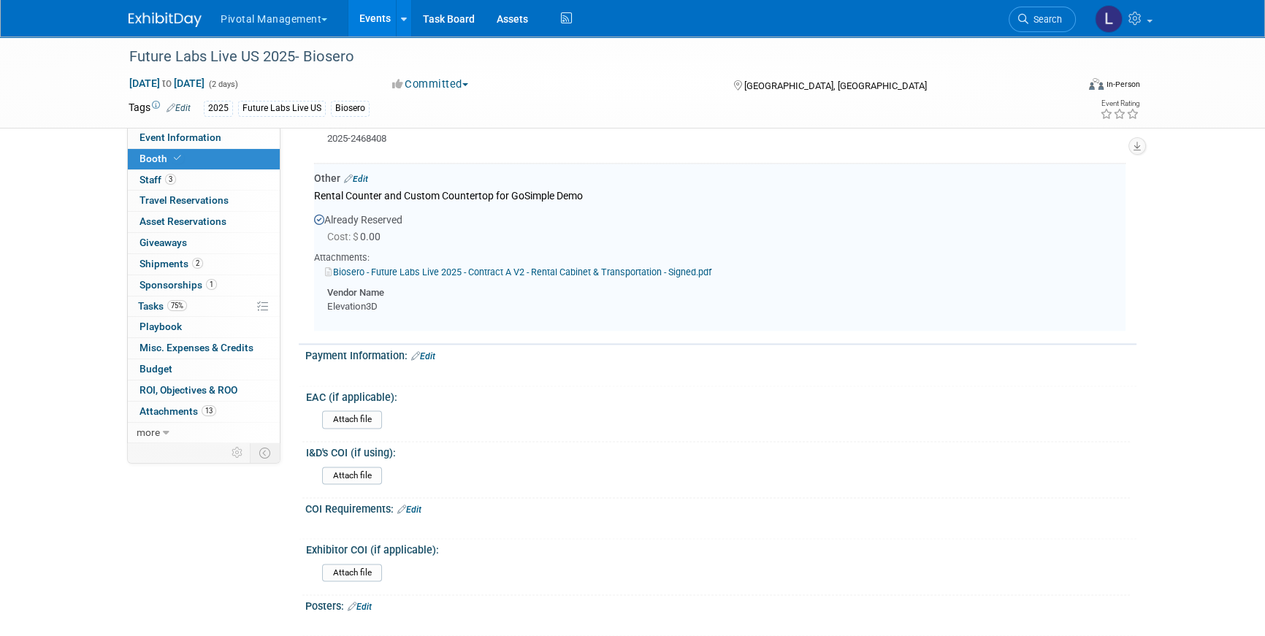
scroll to position [2385, 0]
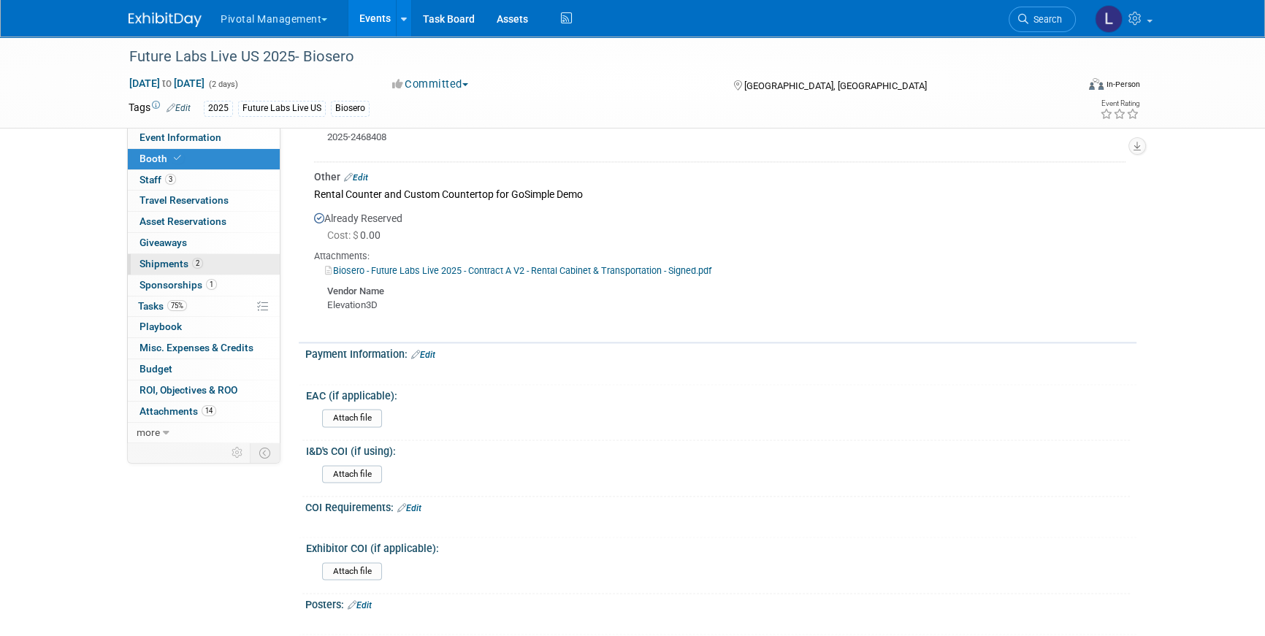
click at [150, 262] on span "Shipments 2" at bounding box center [172, 264] width 64 height 12
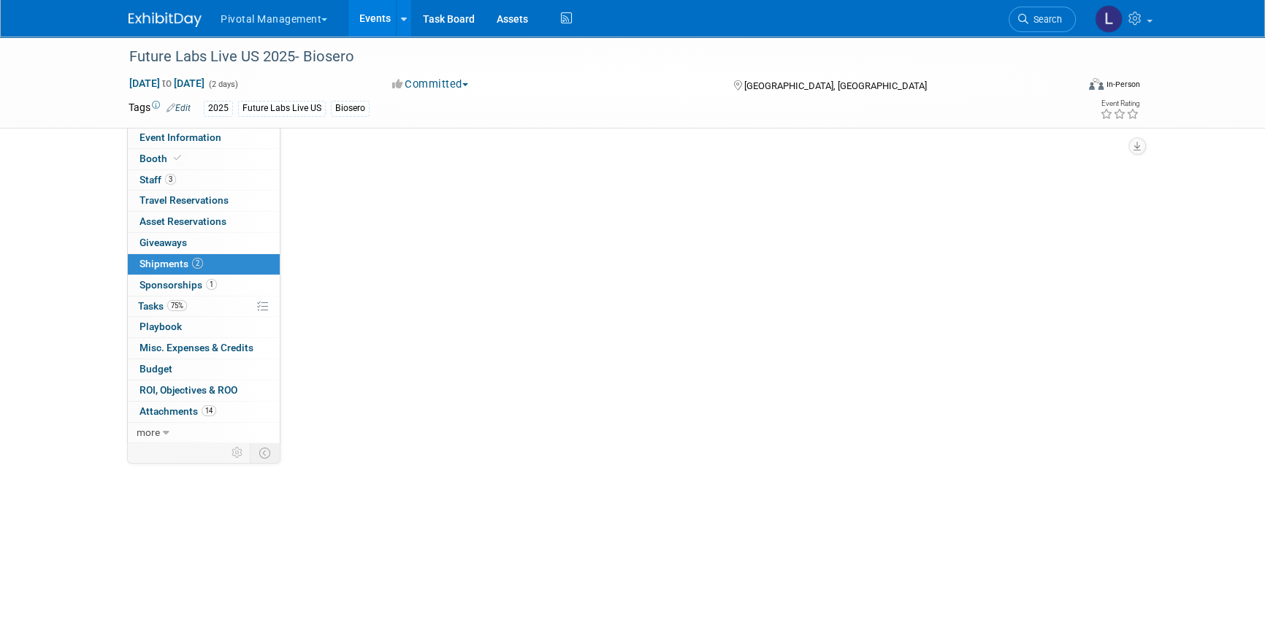
scroll to position [0, 0]
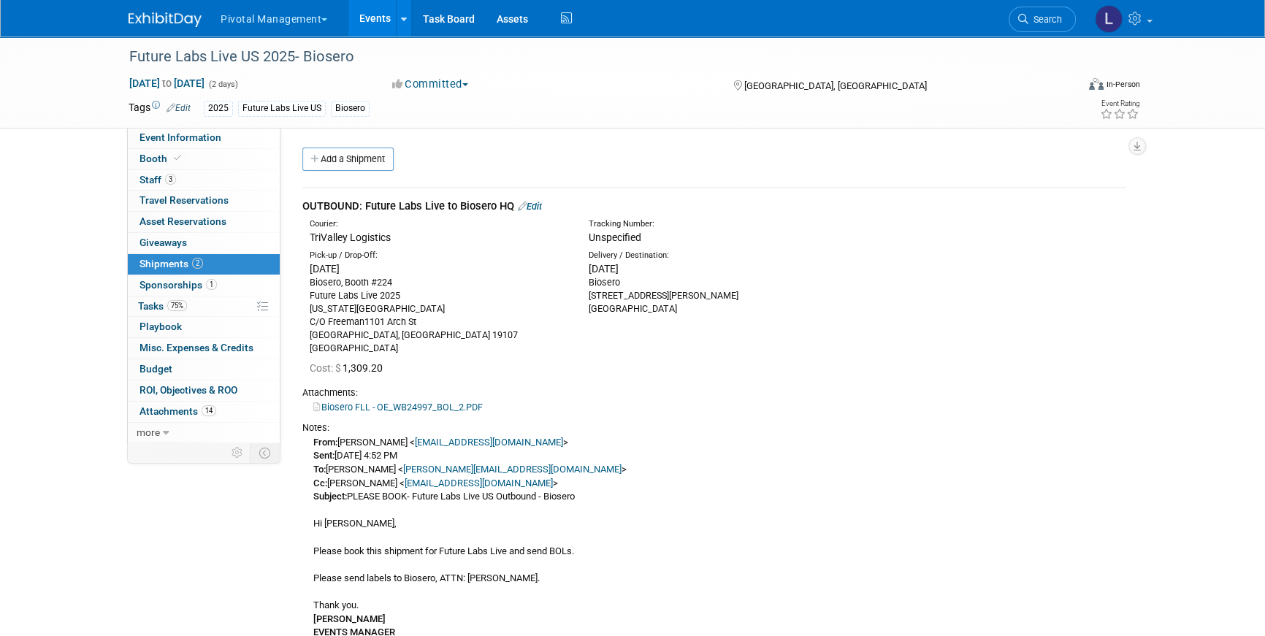
drag, startPoint x: 312, startPoint y: 283, endPoint x: 408, endPoint y: 337, distance: 109.9
click at [408, 337] on div "Biosero, Booth #224 Future Labs Live 2025 Pennsylvania Convention Center C/O Fr…" at bounding box center [438, 315] width 257 height 79
drag, startPoint x: 414, startPoint y: 343, endPoint x: 324, endPoint y: 331, distance: 90.6
click at [323, 332] on div "Biosero, Booth #224 Future Labs Live 2025 Pennsylvania Convention Center C/O Fr…" at bounding box center [438, 315] width 257 height 79
click at [450, 339] on div "Biosero, Booth #224 Future Labs Live 2025 Pennsylvania Convention Center C/O Fr…" at bounding box center [438, 315] width 257 height 79
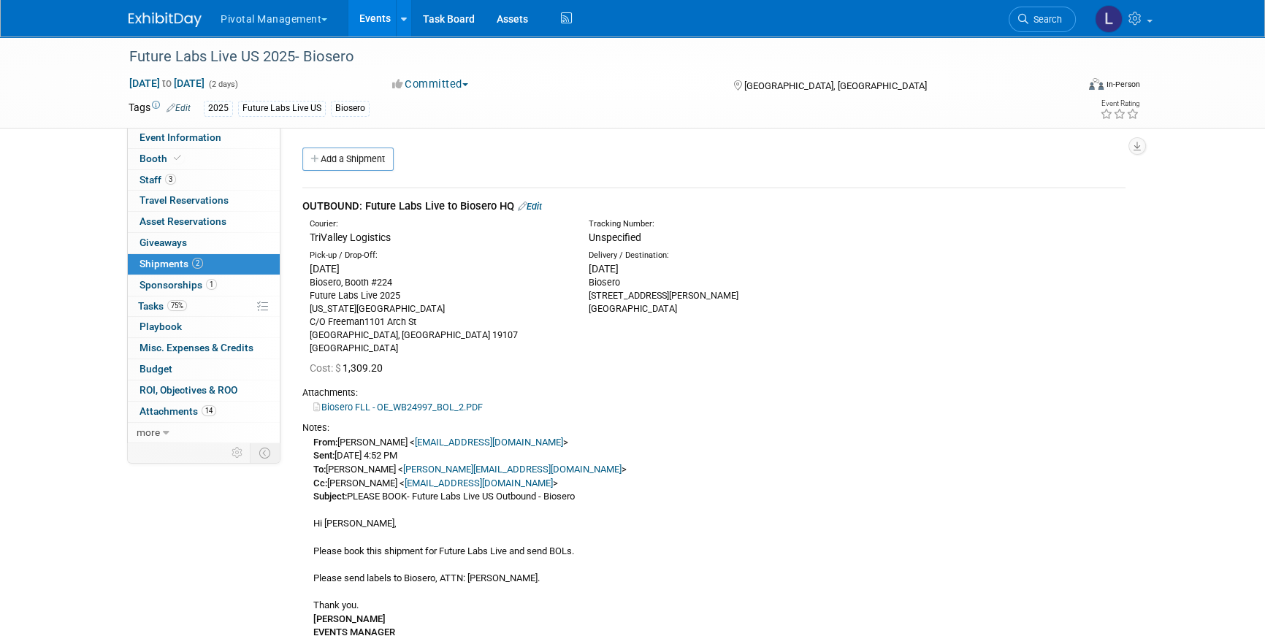
drag, startPoint x: 404, startPoint y: 334, endPoint x: 310, endPoint y: 273, distance: 112.5
click at [310, 273] on div "Thu. Oct 16, 2025 Biosero, Booth #224 Future Labs Live 2025 Pennsylvania Conven…" at bounding box center [438, 309] width 257 height 94
copy div "Thu. Oct 16, 2025 Biosero, Booth #224 Future Labs Live 2025 Pennsylvania Conven…"
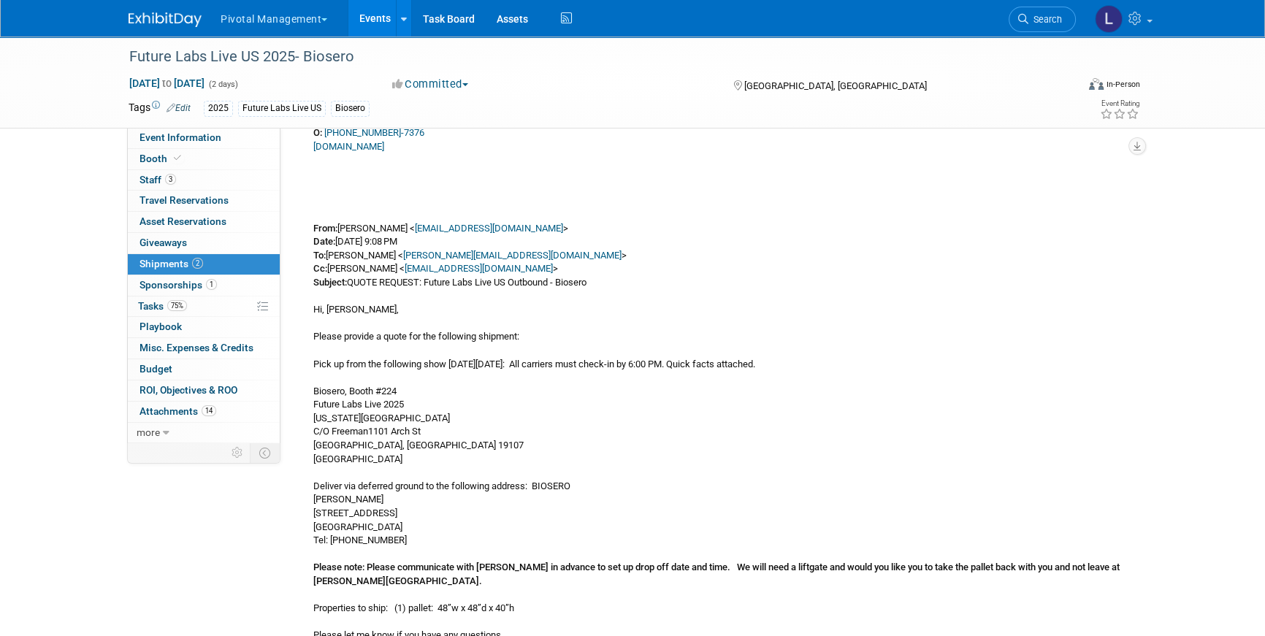
scroll to position [1263, 0]
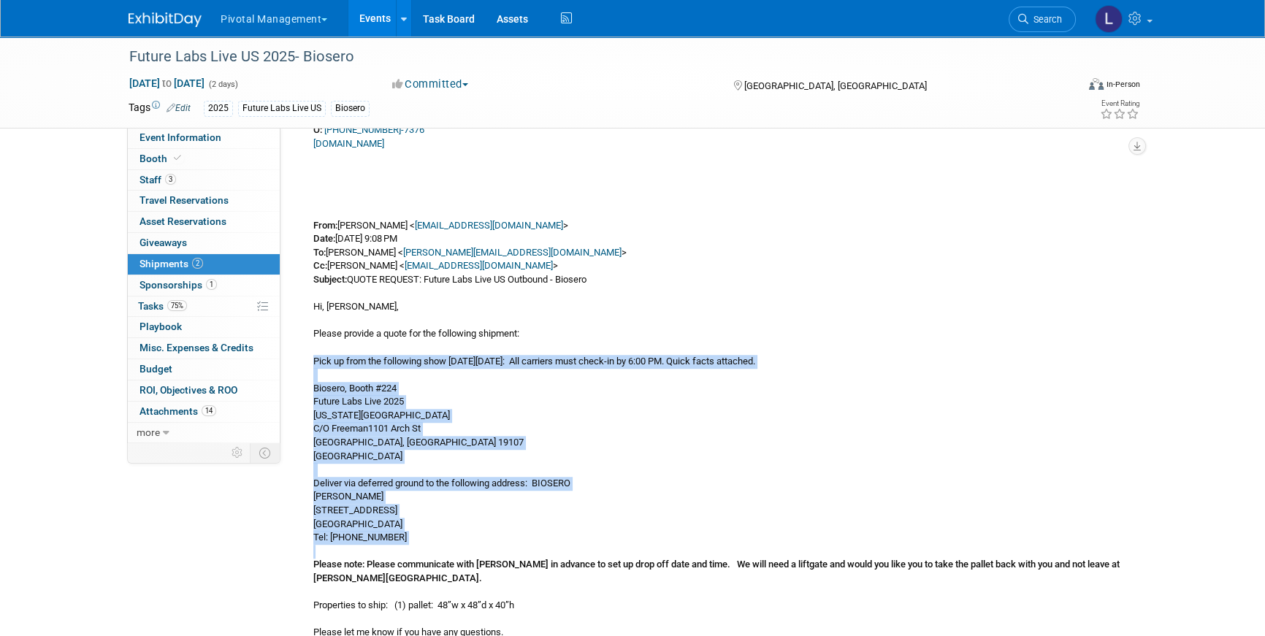
drag, startPoint x: 315, startPoint y: 361, endPoint x: 408, endPoint y: 546, distance: 207.2
copy div "Pick up from the following show on Thursday, October 16: All carriers must chec…"
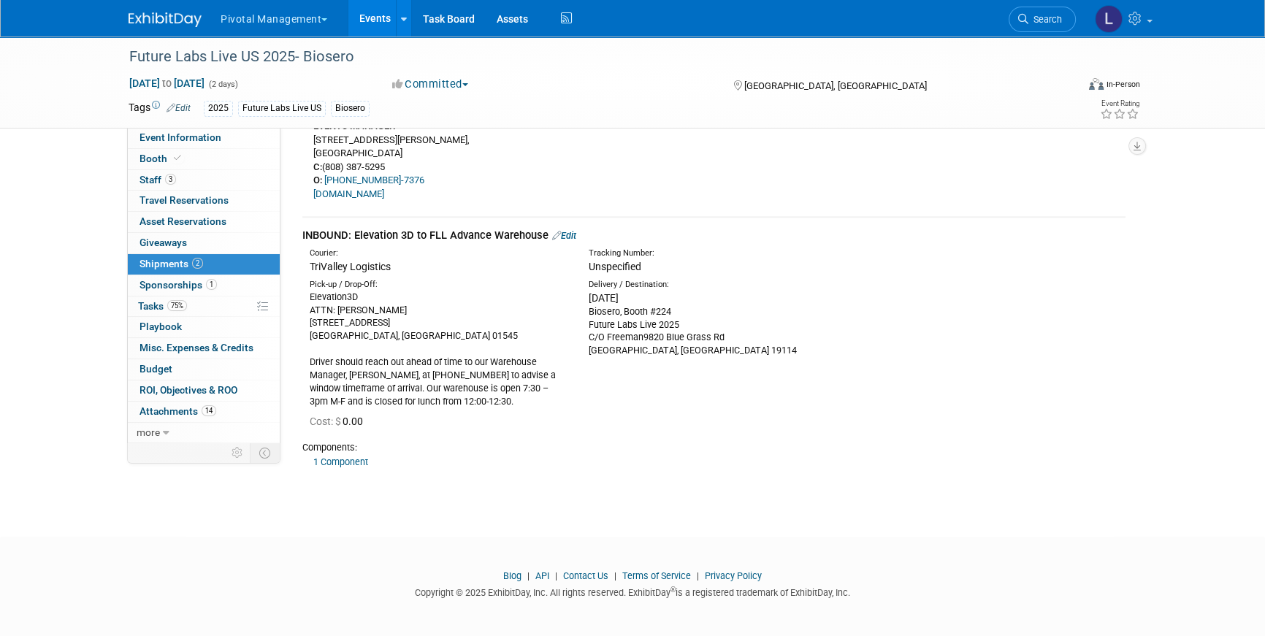
scroll to position [1855, 0]
click at [574, 234] on link "Edit" at bounding box center [564, 232] width 24 height 11
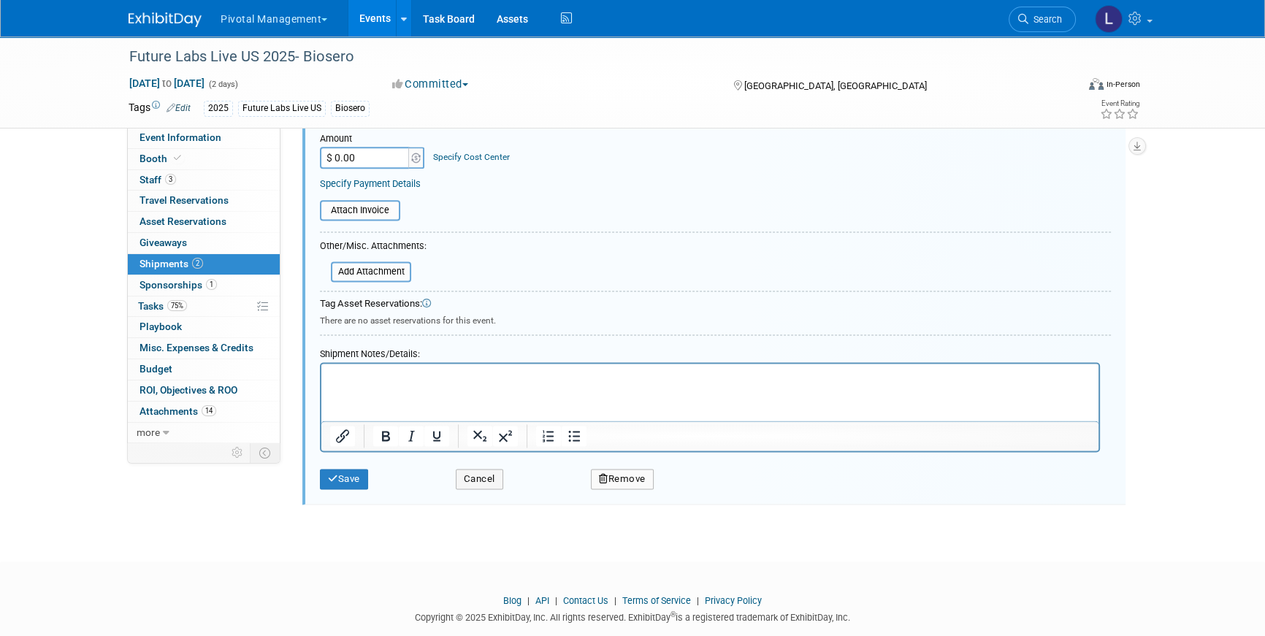
scroll to position [2400, 0]
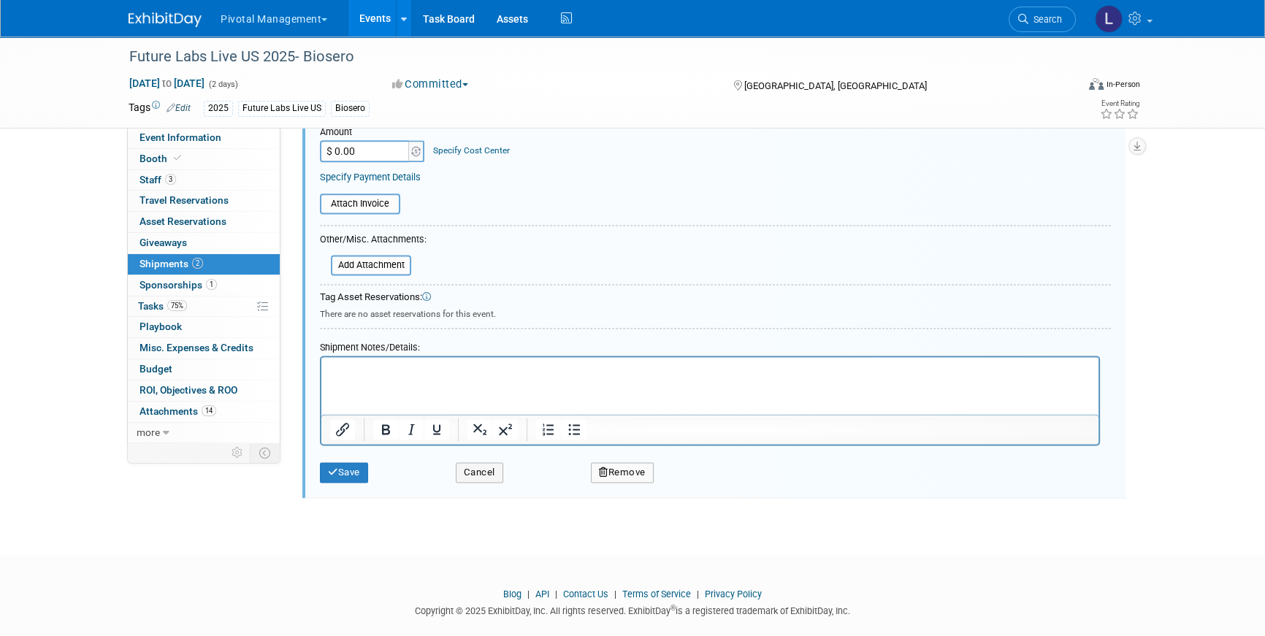
click at [481, 369] on p "Rich Text Area. Press ALT-0 for help." at bounding box center [710, 370] width 761 height 15
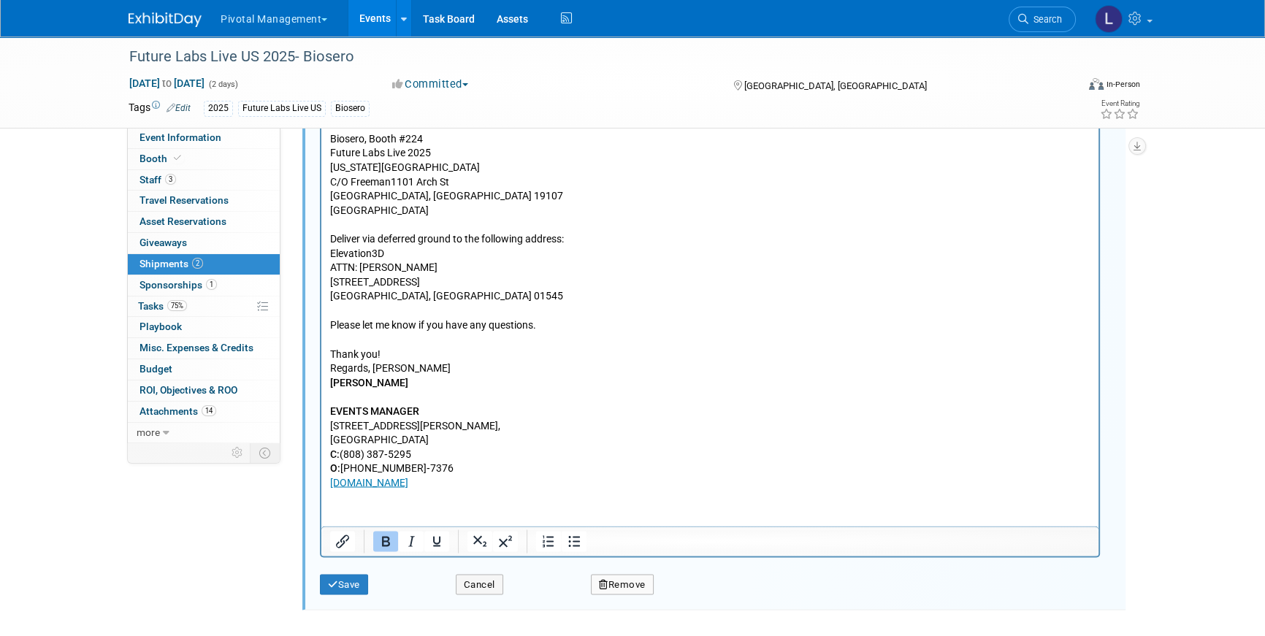
scroll to position [3263, 0]
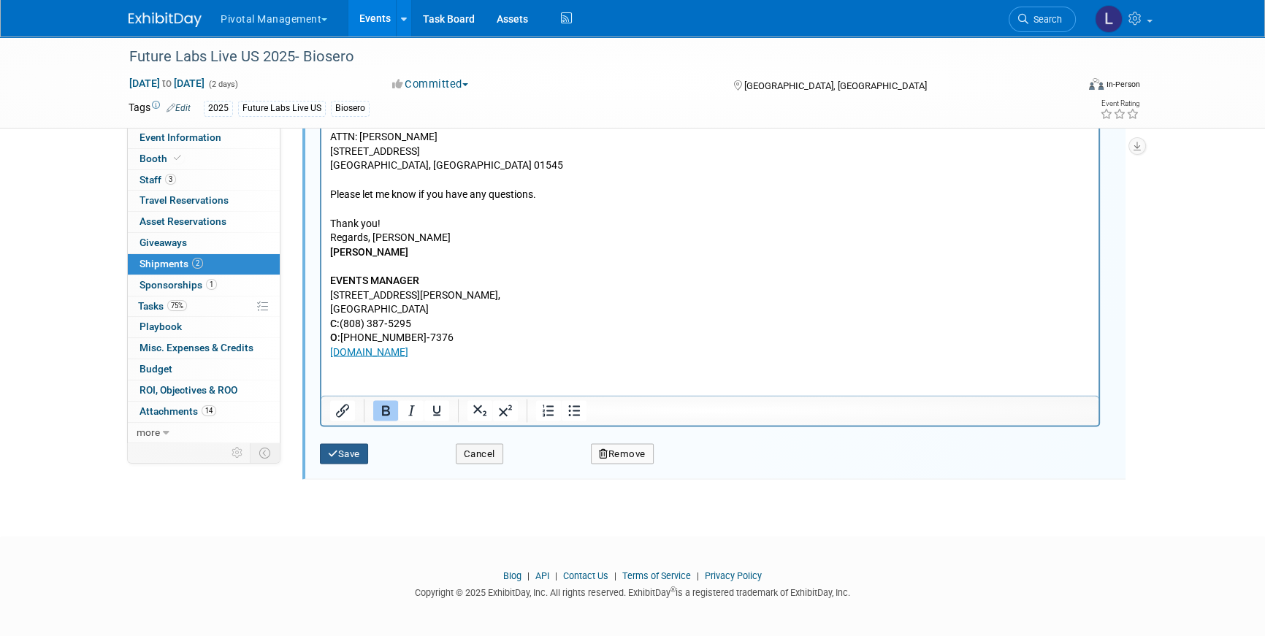
click at [352, 447] on button "Save" at bounding box center [344, 454] width 48 height 20
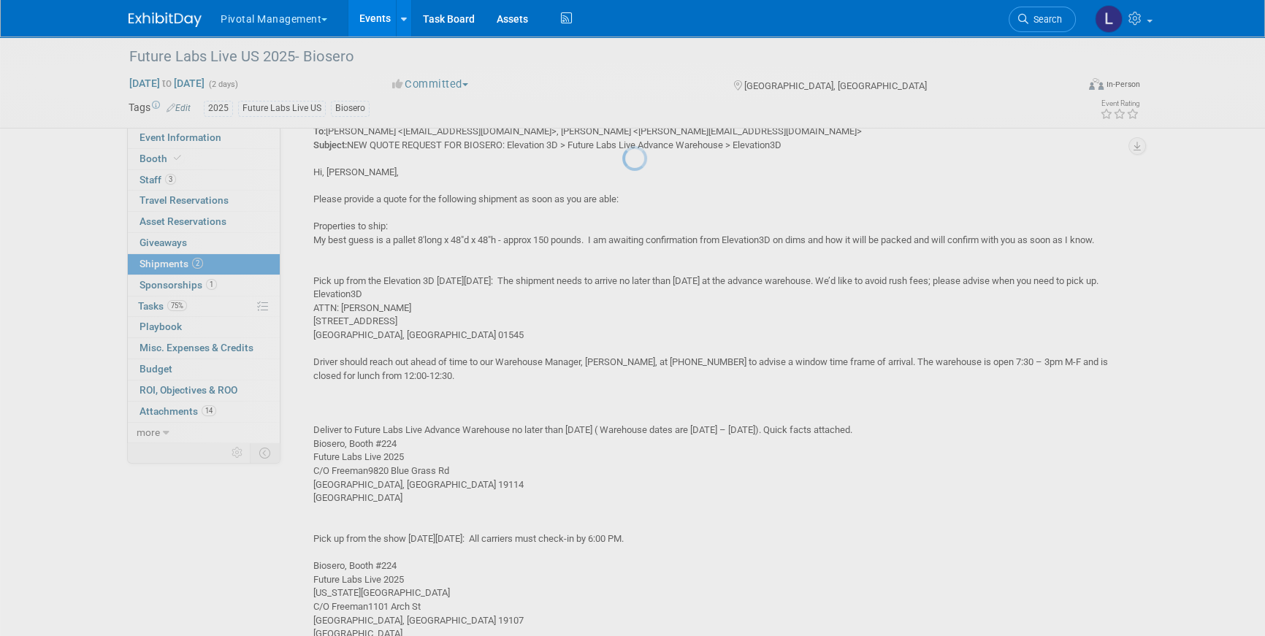
scroll to position [1903, 0]
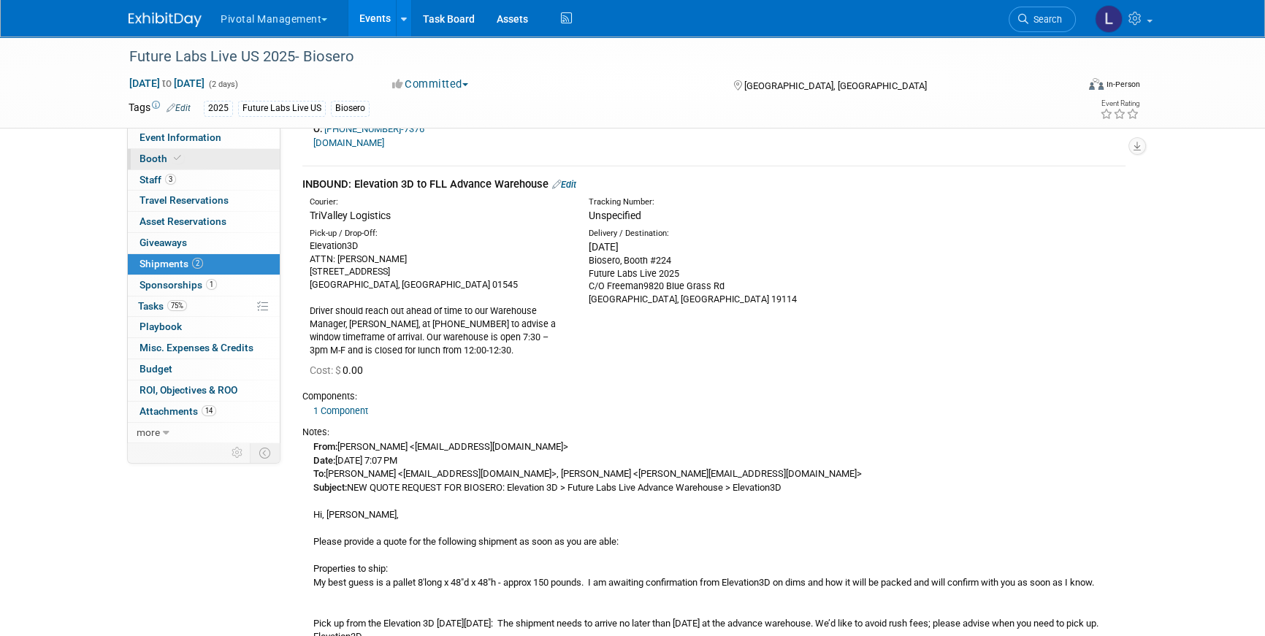
click at [159, 156] on span "Booth" at bounding box center [162, 159] width 45 height 12
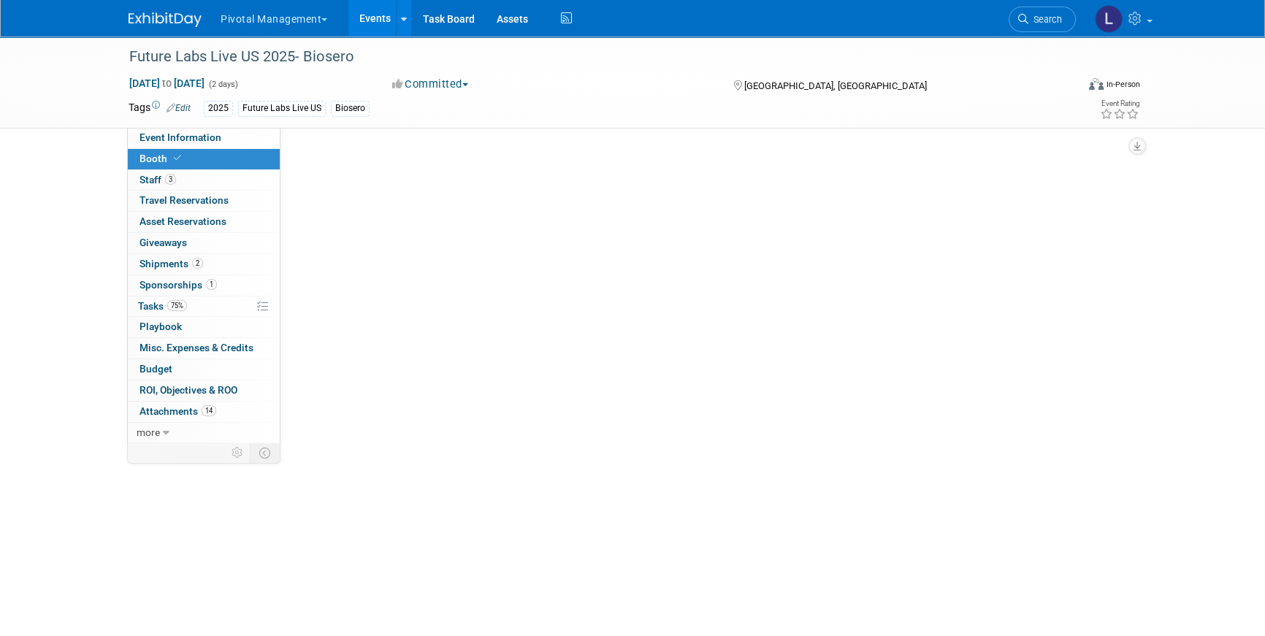
select select "Yes"
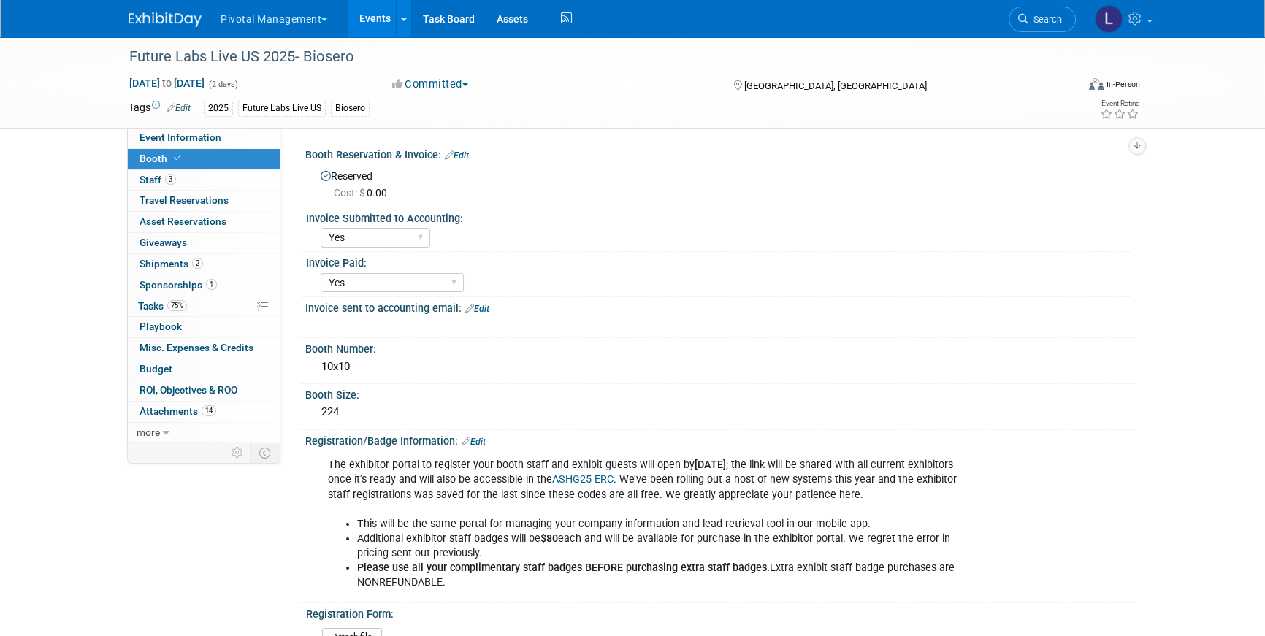
click at [476, 438] on link "Edit" at bounding box center [474, 442] width 24 height 10
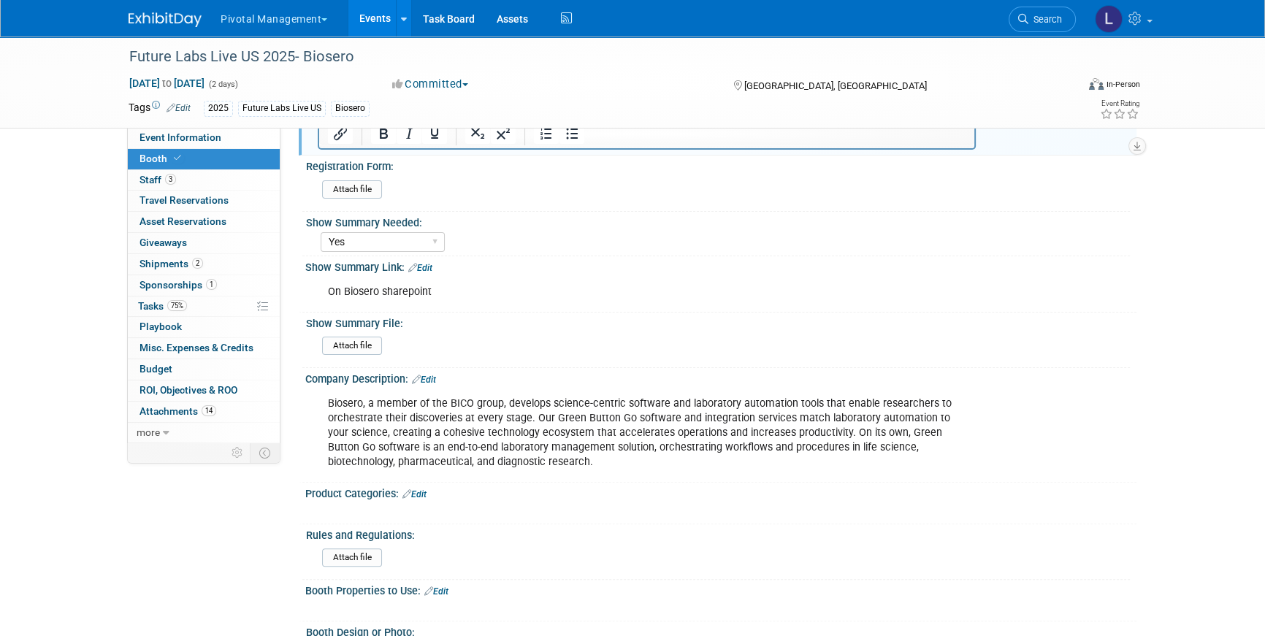
scroll to position [567, 0]
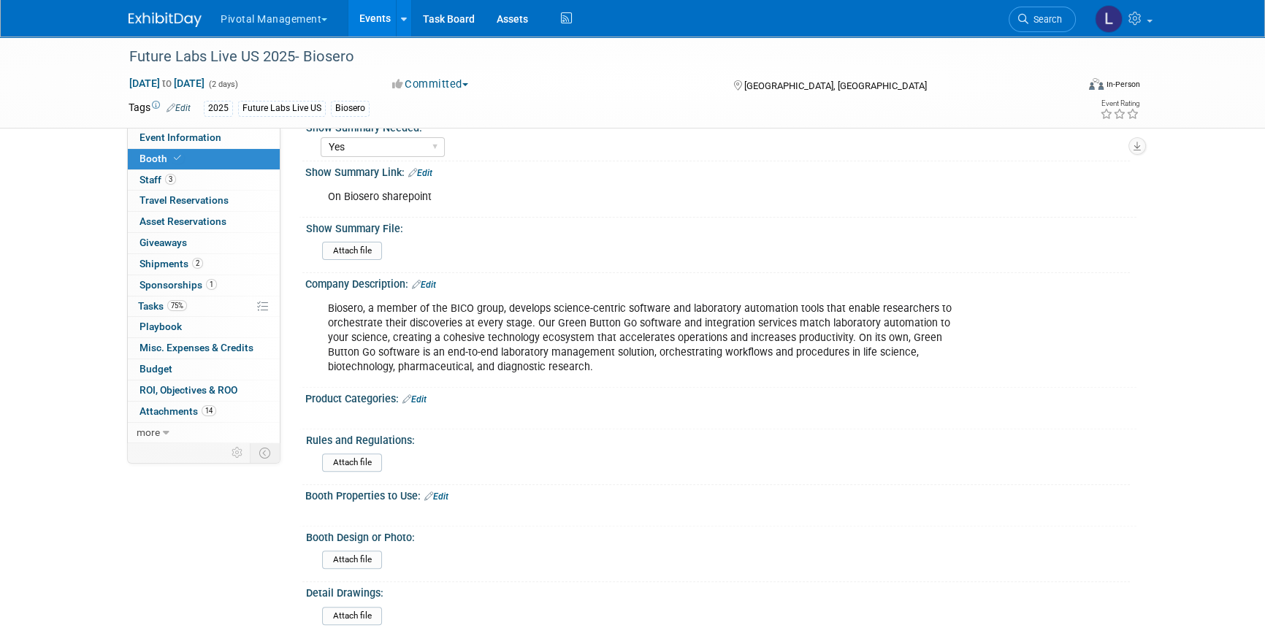
drag, startPoint x: 329, startPoint y: -107, endPoint x: 557, endPoint y: 419, distance: 573.0
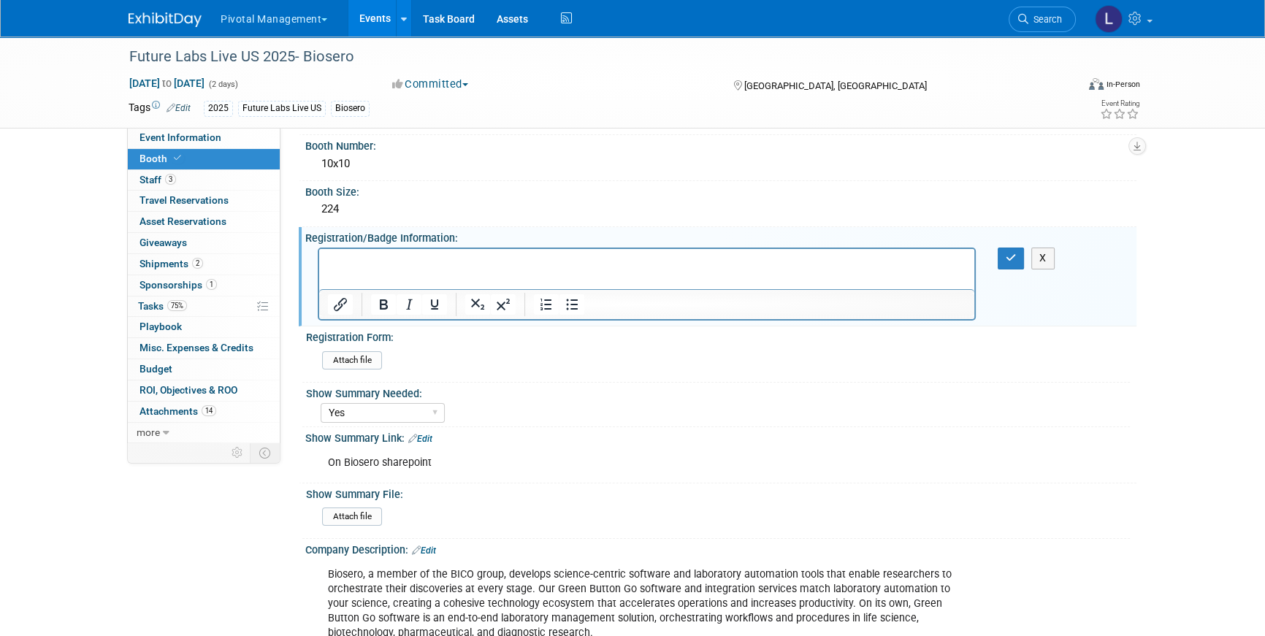
scroll to position [186, 0]
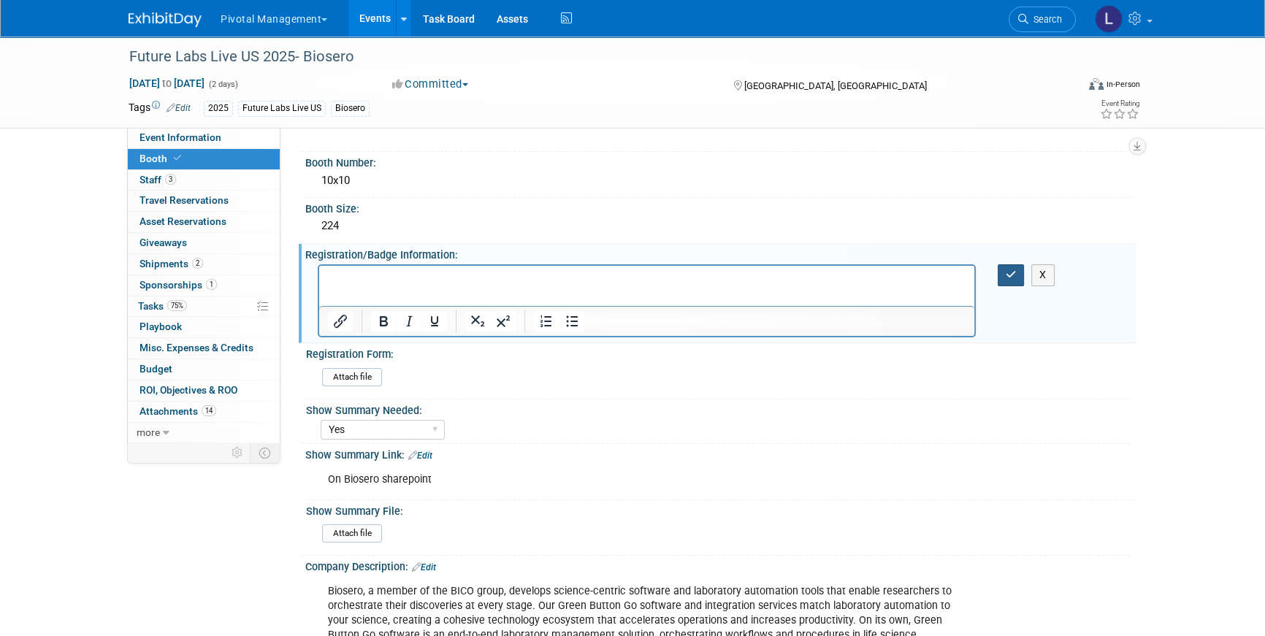
click at [1007, 273] on icon "button" at bounding box center [1011, 275] width 11 height 10
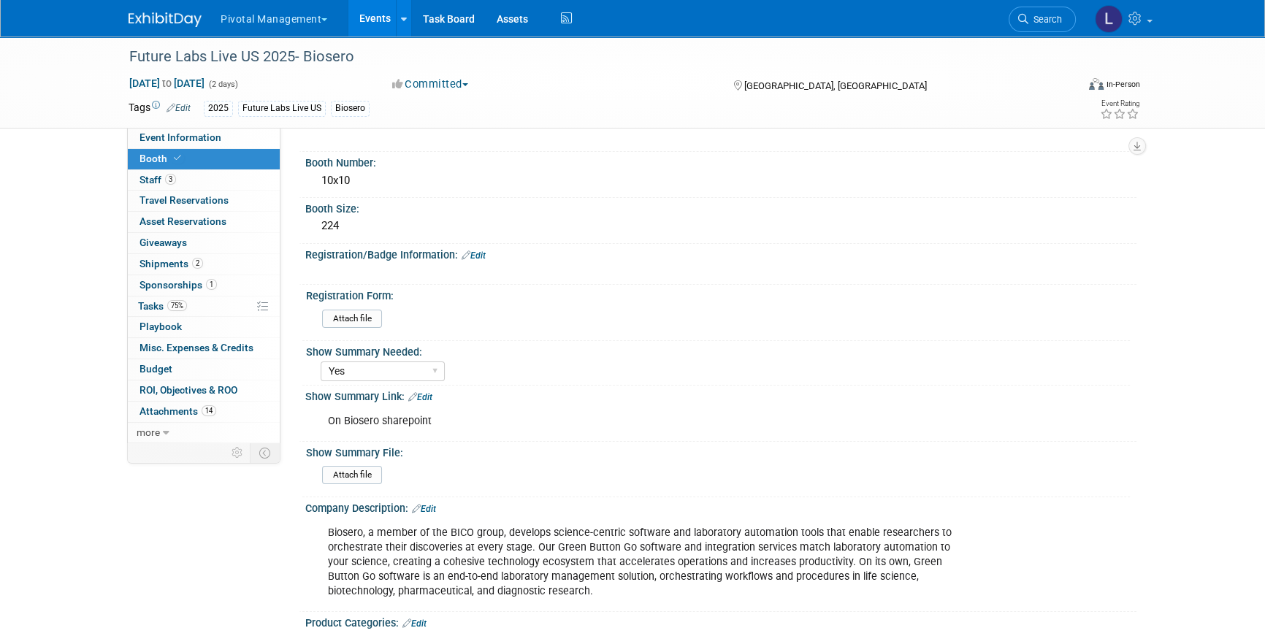
click at [1051, 20] on span "Search" at bounding box center [1046, 19] width 34 height 11
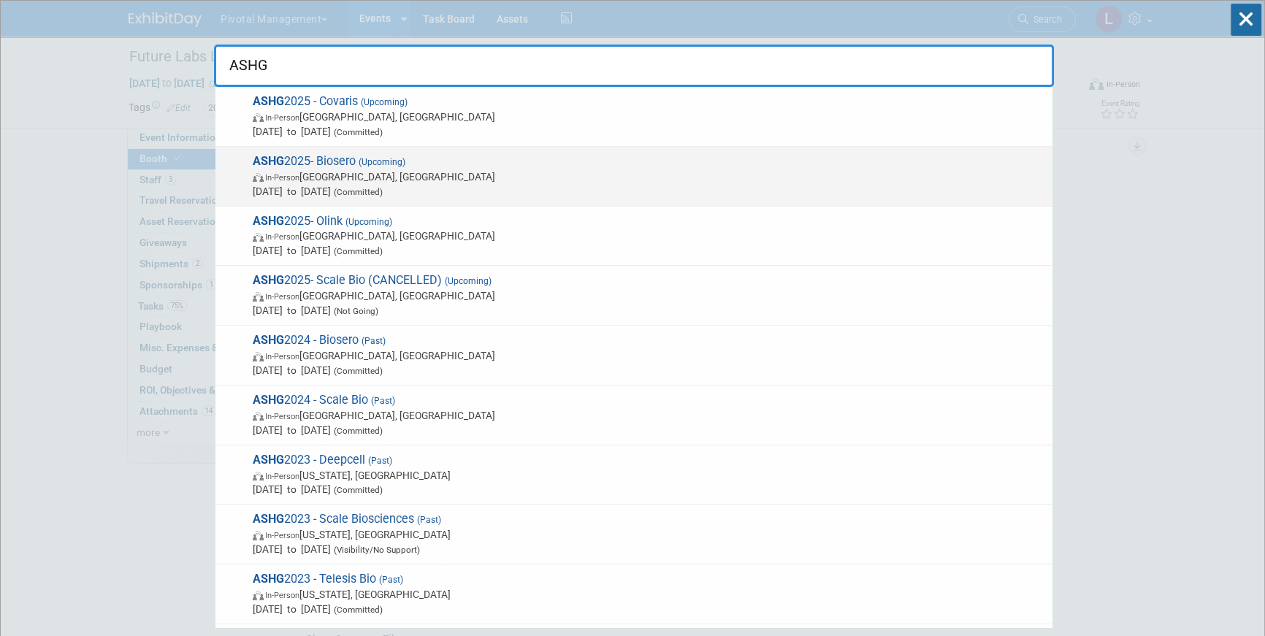
type input "ASHG"
click at [337, 175] on span "In-Person Boston, MA" at bounding box center [649, 177] width 793 height 15
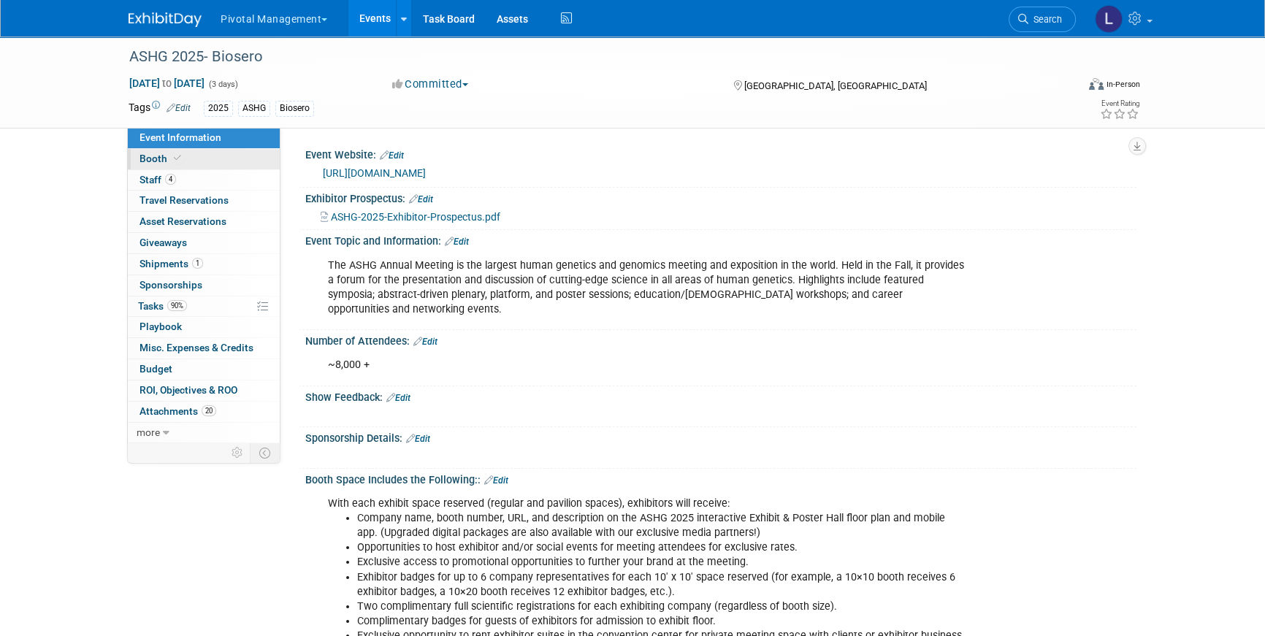
click at [192, 154] on link "Booth" at bounding box center [204, 159] width 152 height 20
select select "Yes"
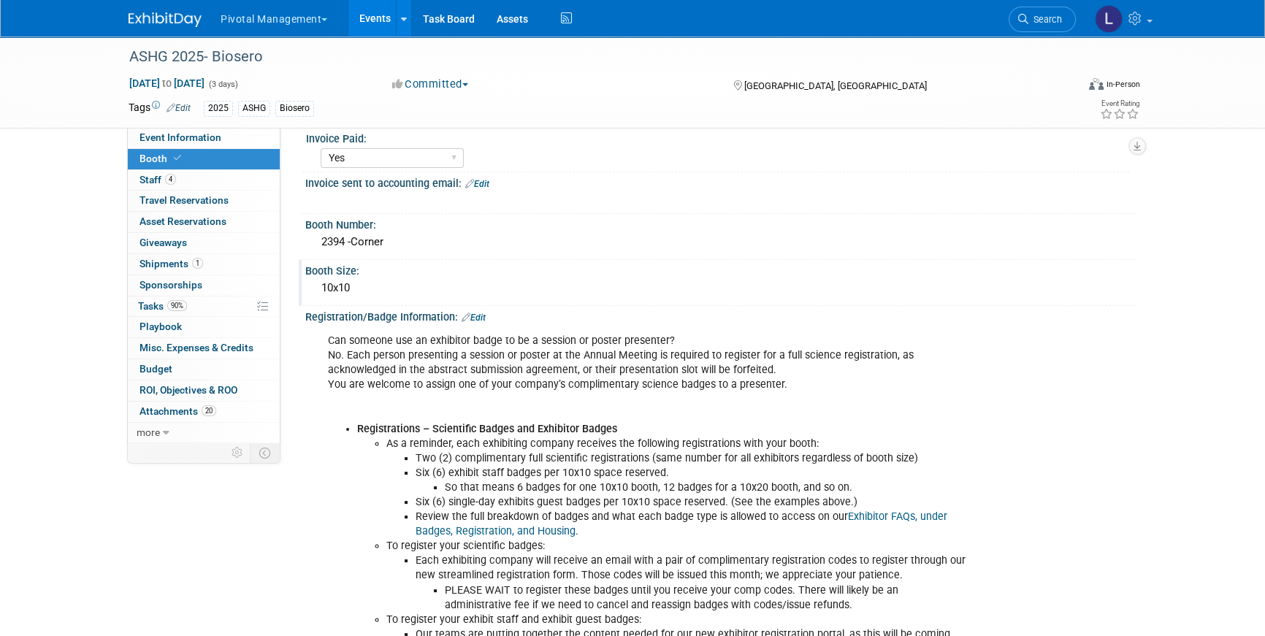
scroll to position [135, 0]
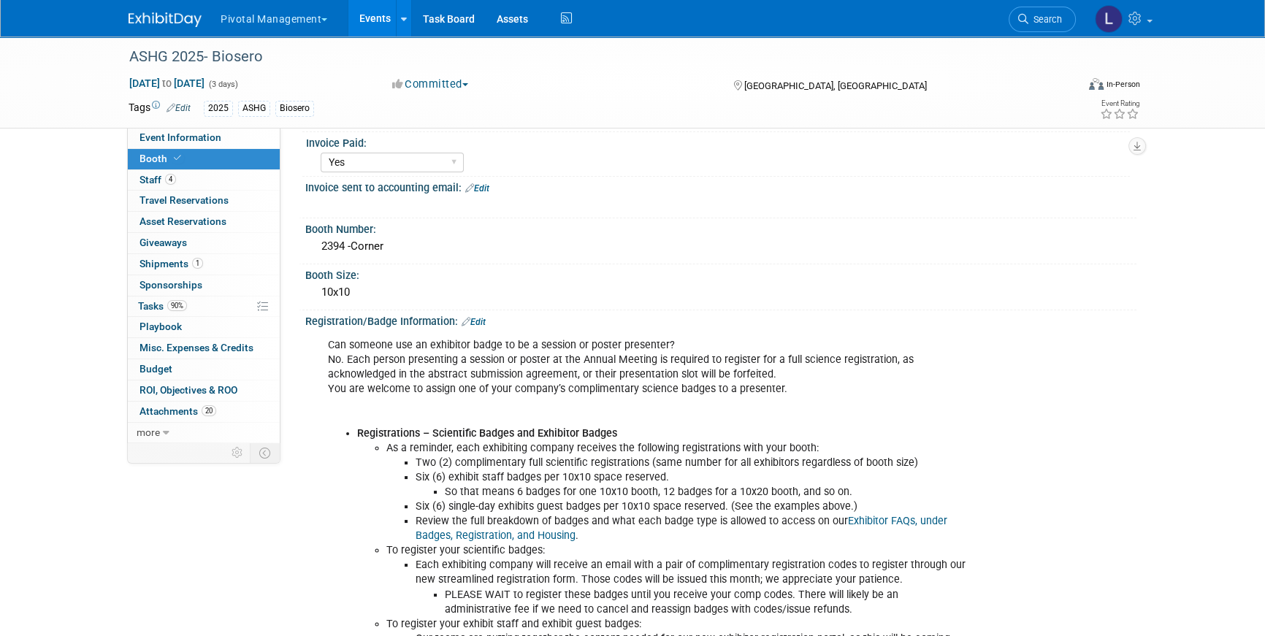
click at [474, 317] on link "Edit" at bounding box center [474, 322] width 24 height 10
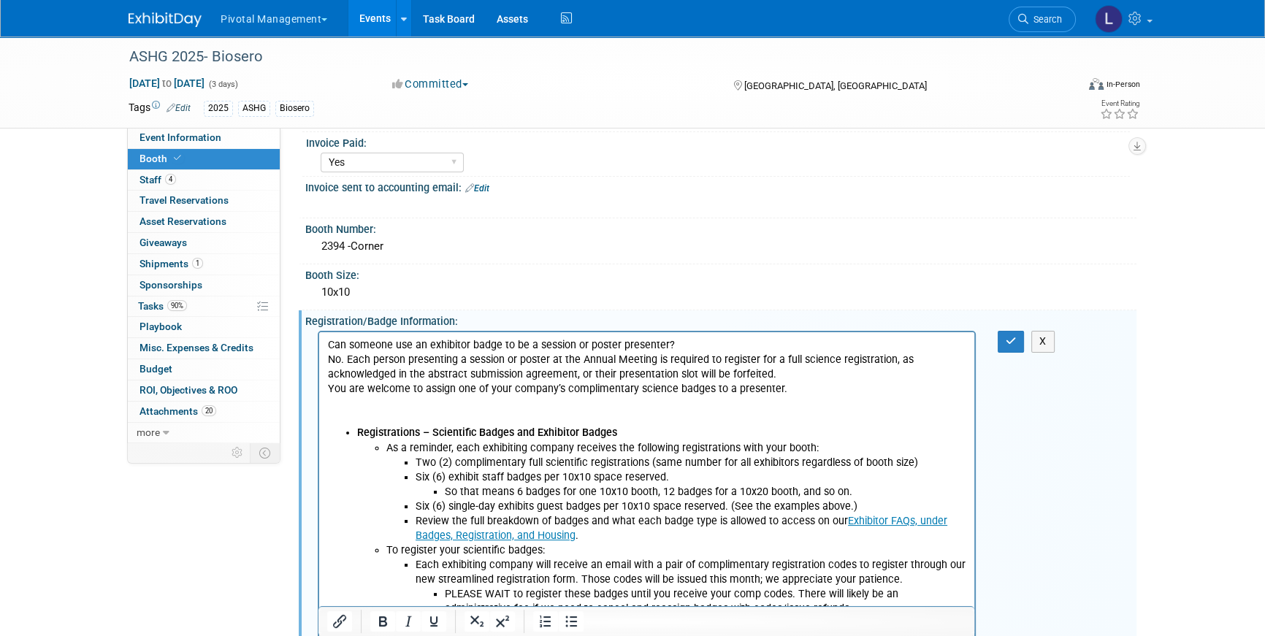
scroll to position [0, 0]
click at [328, 348] on p "Can someone use an exhibitor badge to be a session or poster presenter? No. Eac…" at bounding box center [647, 382] width 639 height 88
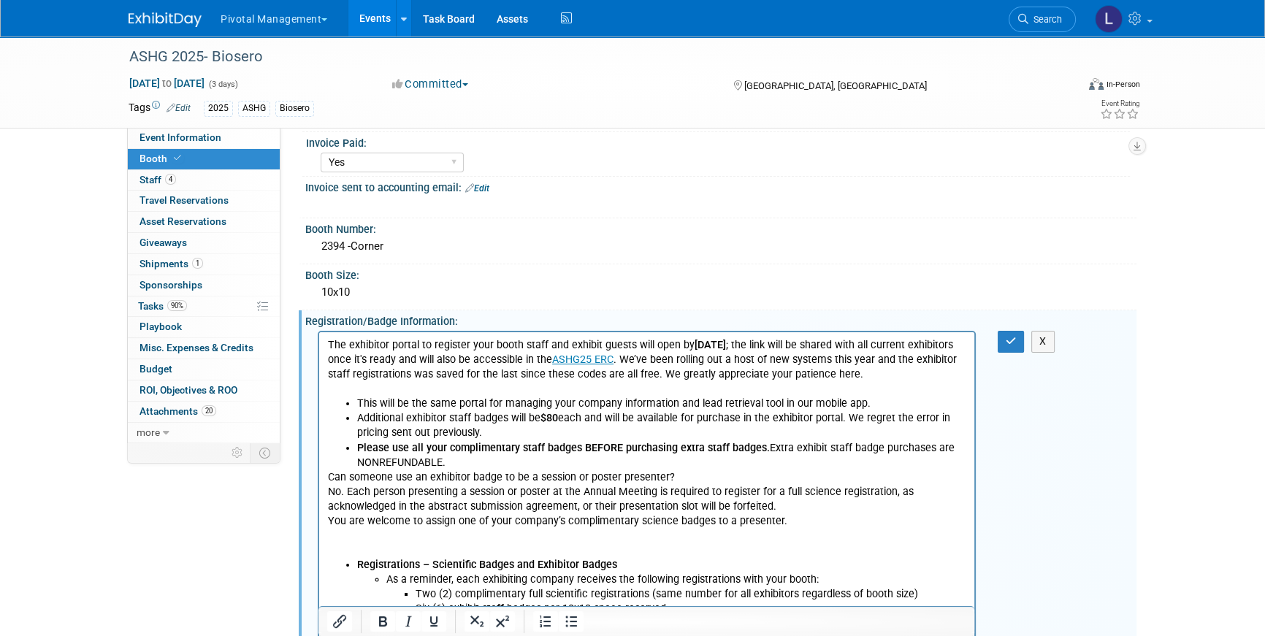
click at [331, 479] on p "Can someone use an exhibitor badge to be a session or poster presenter? No. Eac…" at bounding box center [647, 515] width 639 height 88
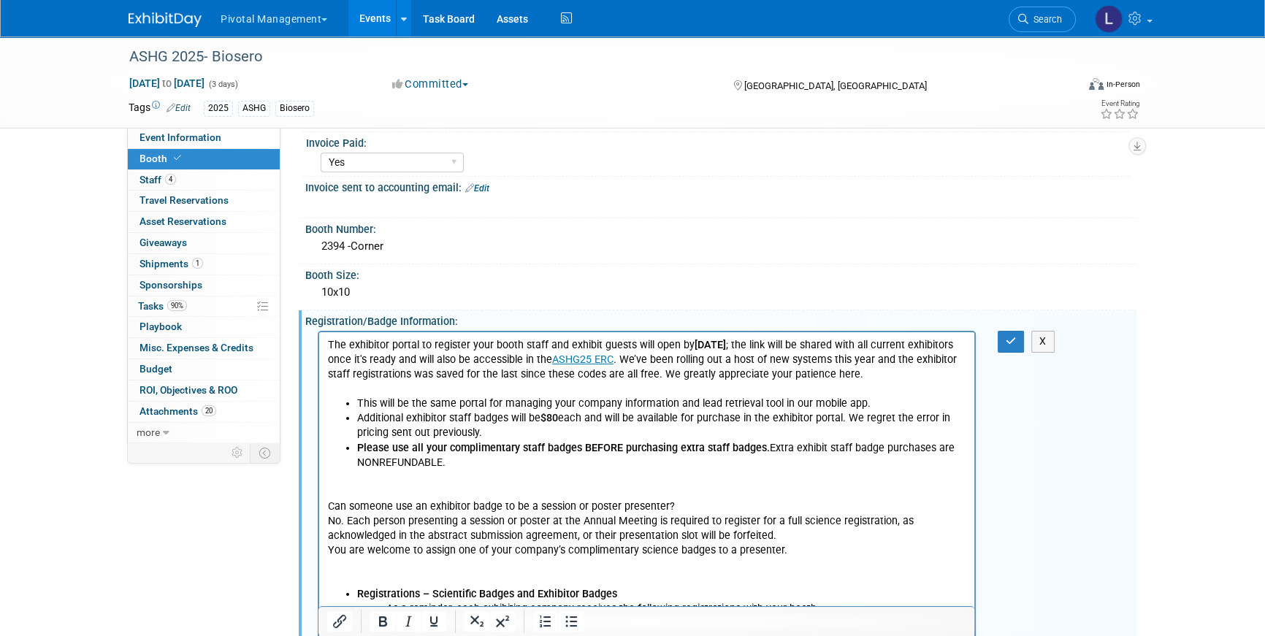
click at [352, 500] on p "Can someone use an exhibitor badge to be a session or poster presenter? No. Eac…" at bounding box center [647, 544] width 639 height 88
click at [350, 492] on p "Rich Text Area. Press ALT-0 for help." at bounding box center [647, 492] width 639 height 15
drag, startPoint x: 362, startPoint y: 492, endPoint x: 324, endPoint y: 492, distance: 38.0
click at [1013, 339] on icon "button" at bounding box center [1011, 341] width 11 height 10
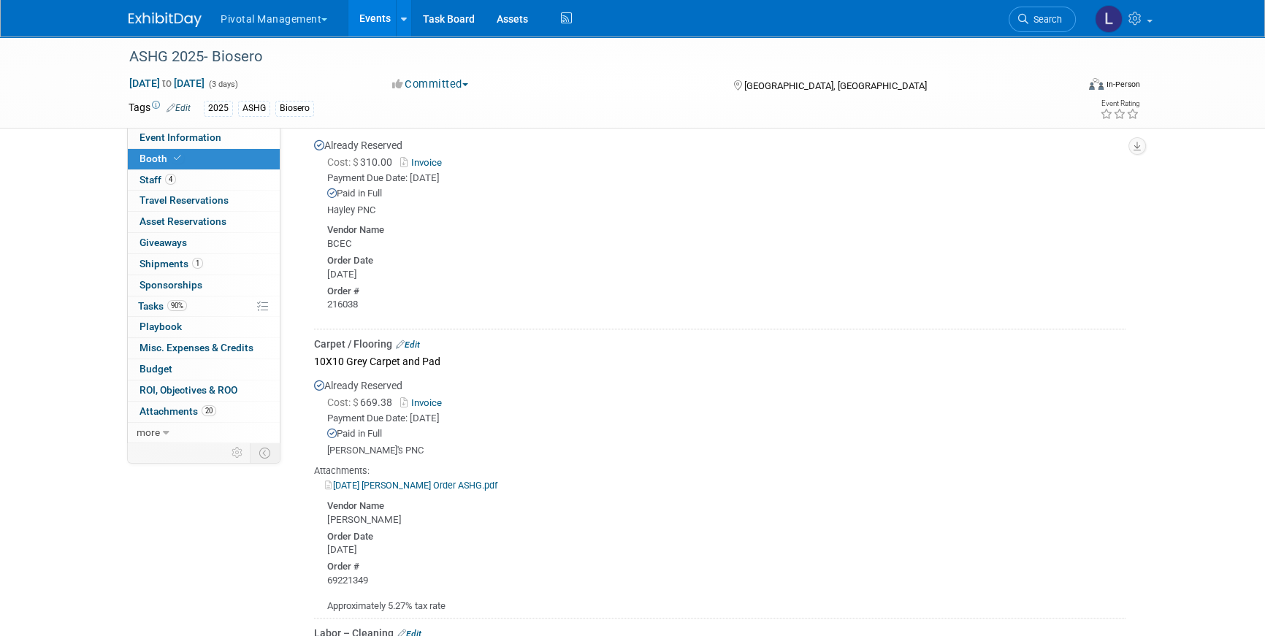
scroll to position [1581, 0]
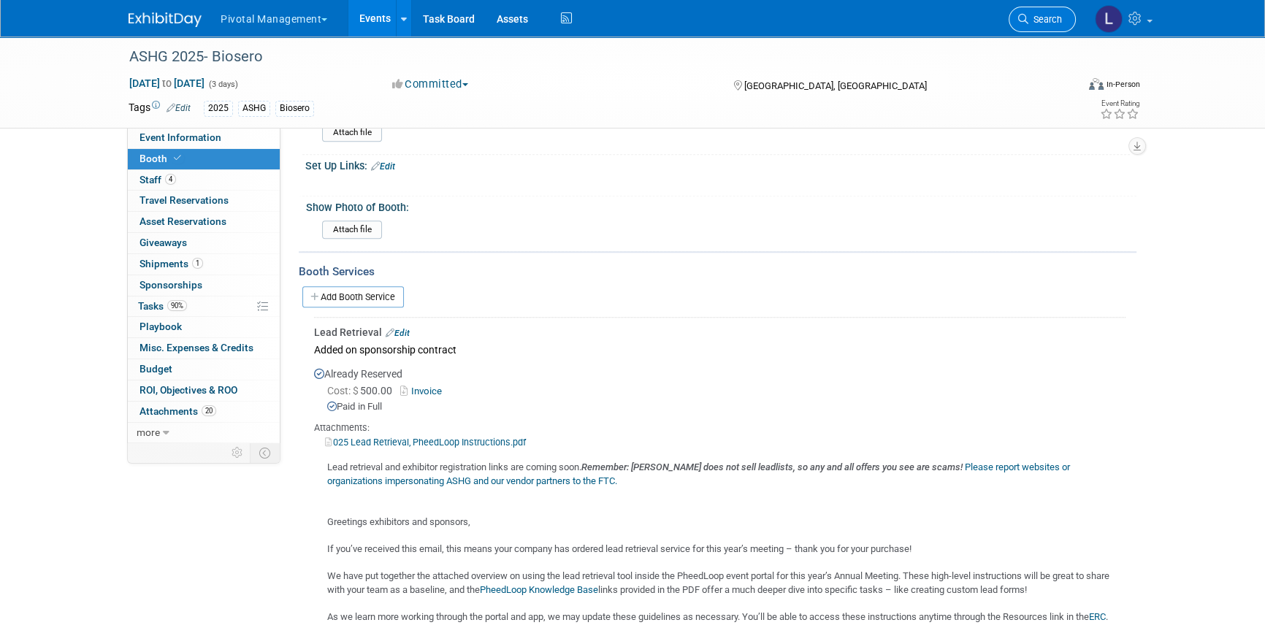
click at [1029, 17] on span "Search" at bounding box center [1046, 19] width 34 height 11
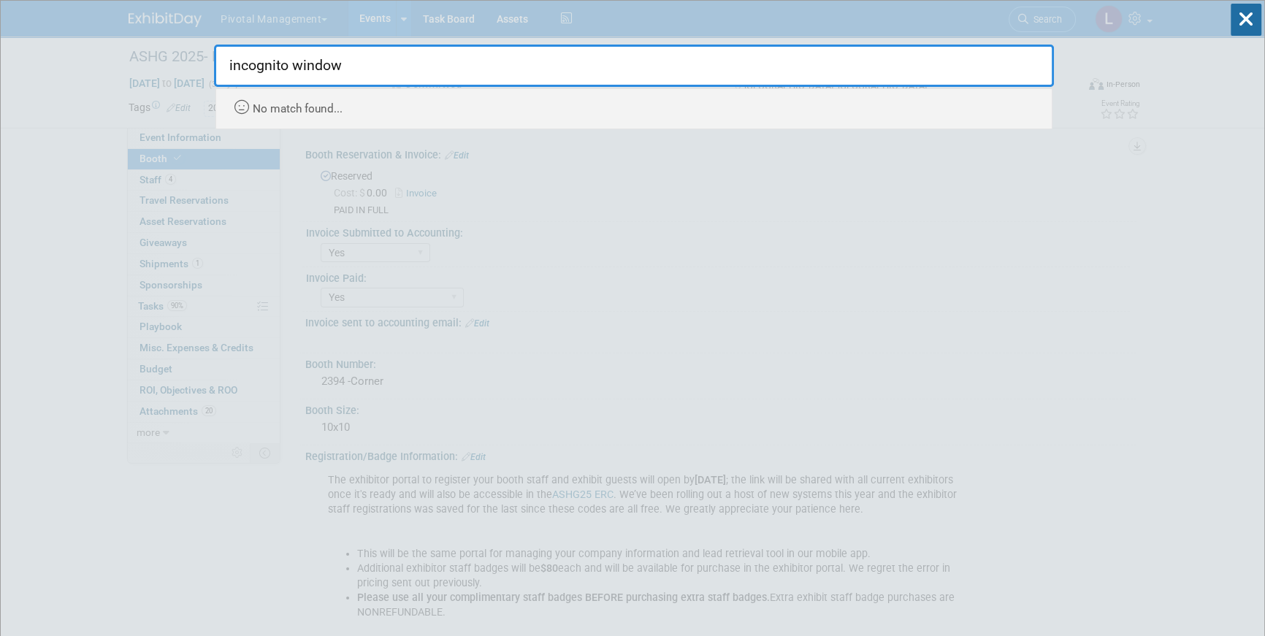
type input "incognito window"
